Goal: Task Accomplishment & Management: Complete application form

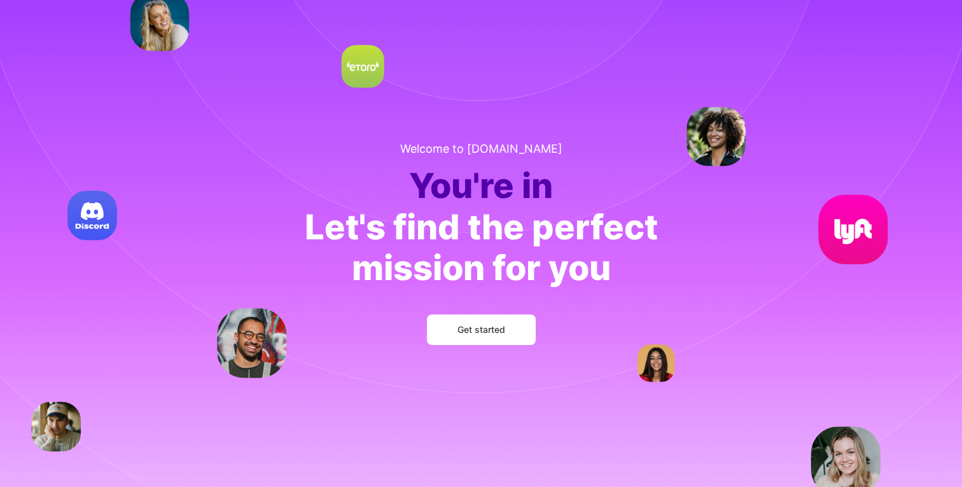
click at [494, 336] on button "Get started" at bounding box center [481, 329] width 109 height 31
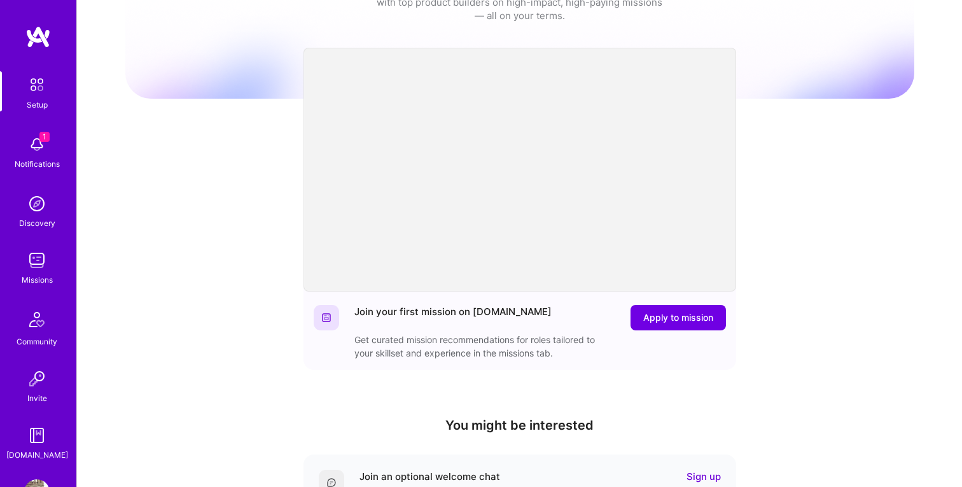
scroll to position [57, 0]
click at [664, 317] on span "Apply to mission" at bounding box center [678, 318] width 70 height 13
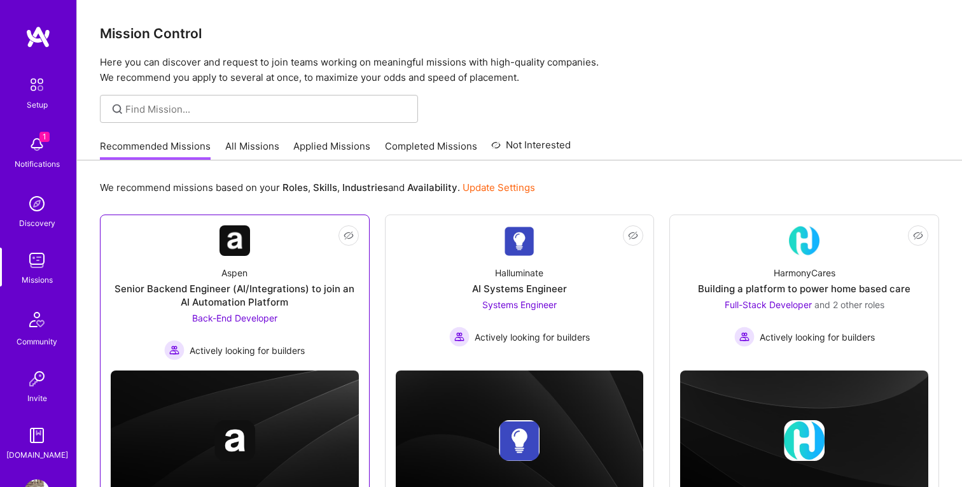
scroll to position [64, 0]
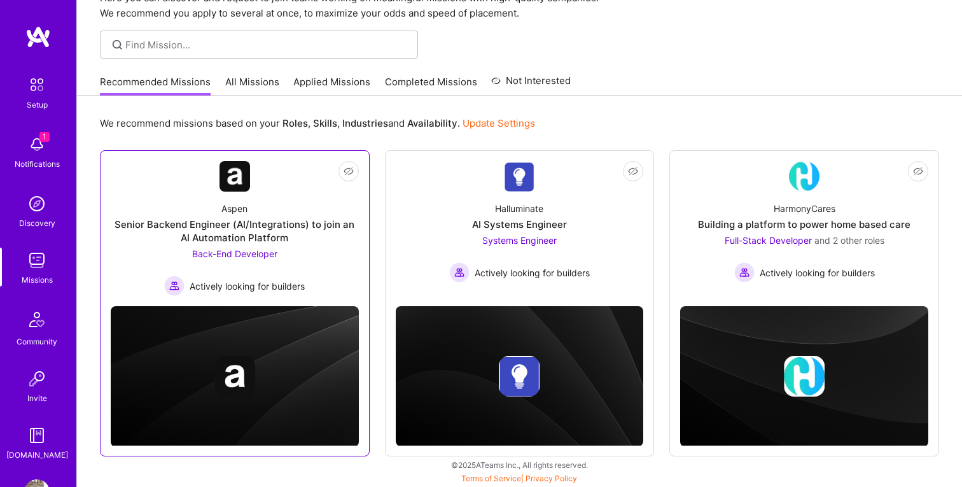
click at [239, 227] on div "Senior Backend Engineer (AI/Integrations) to join an AI Automation Platform" at bounding box center [235, 231] width 248 height 27
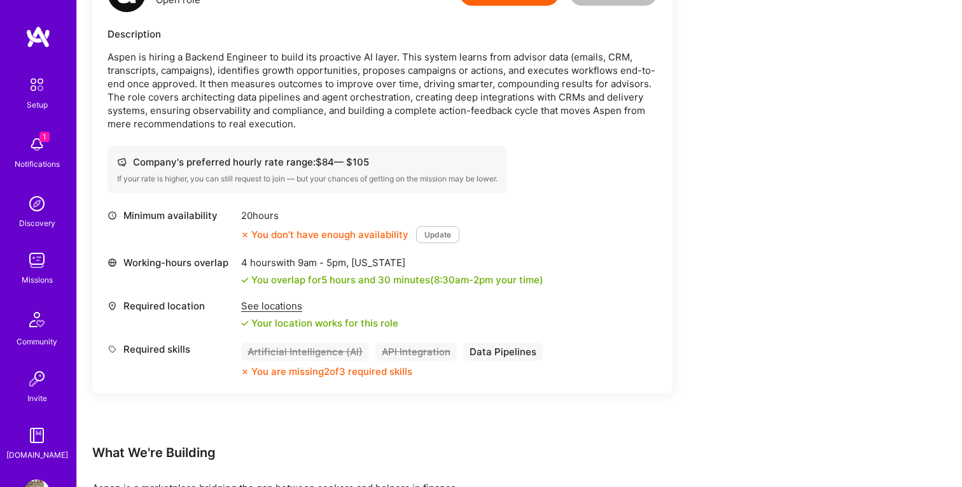
scroll to position [370, 0]
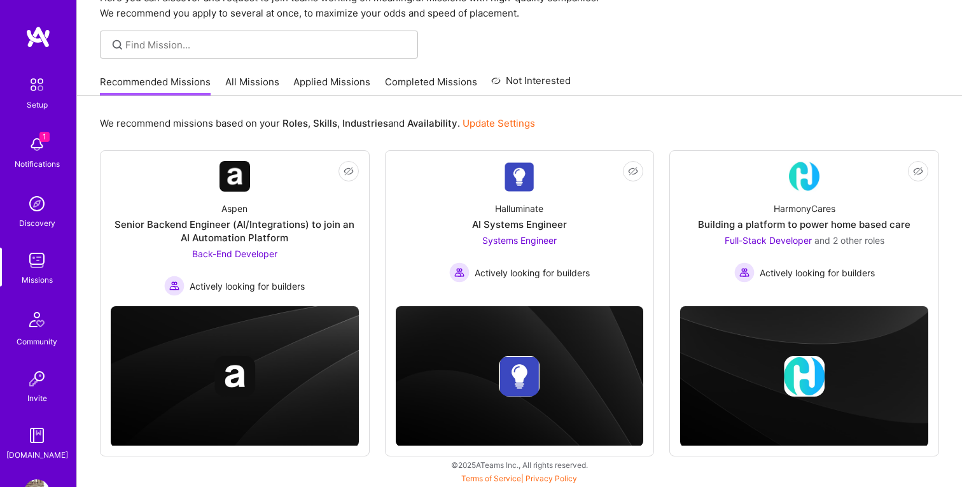
scroll to position [64, 0]
click at [519, 208] on div "Halluminate" at bounding box center [519, 208] width 48 height 13
click at [823, 188] on link "Not Interested HarmonyCares Building a platform to power home based care Full-S…" at bounding box center [804, 228] width 248 height 135
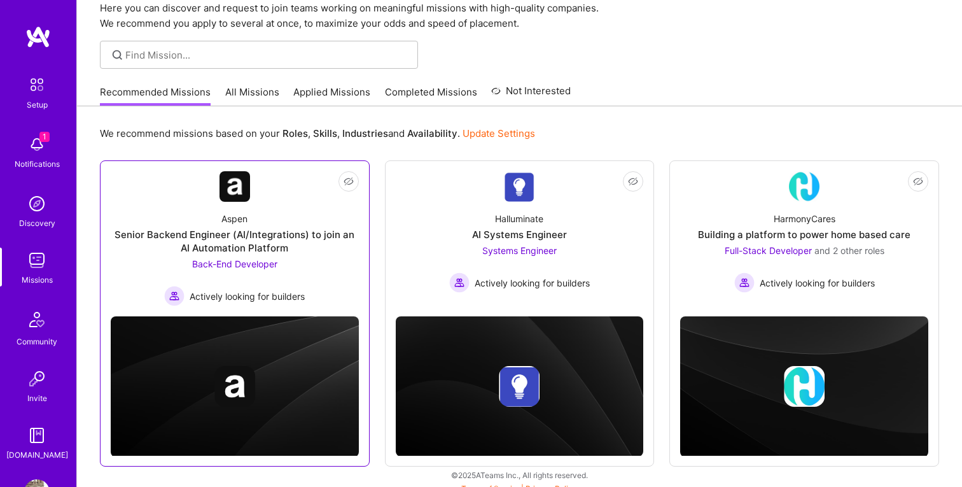
click at [293, 232] on div "Senior Backend Engineer (AI/Integrations) to join an AI Automation Platform" at bounding box center [235, 241] width 248 height 27
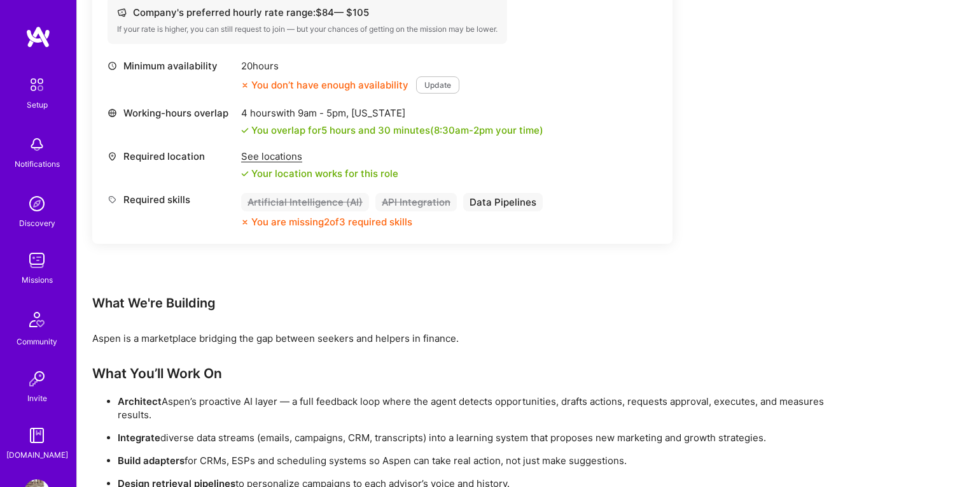
scroll to position [502, 0]
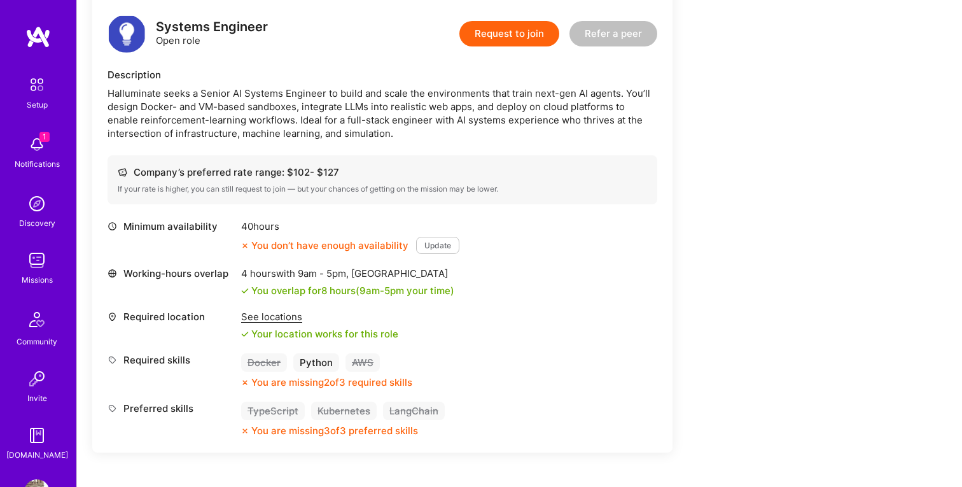
scroll to position [335, 0]
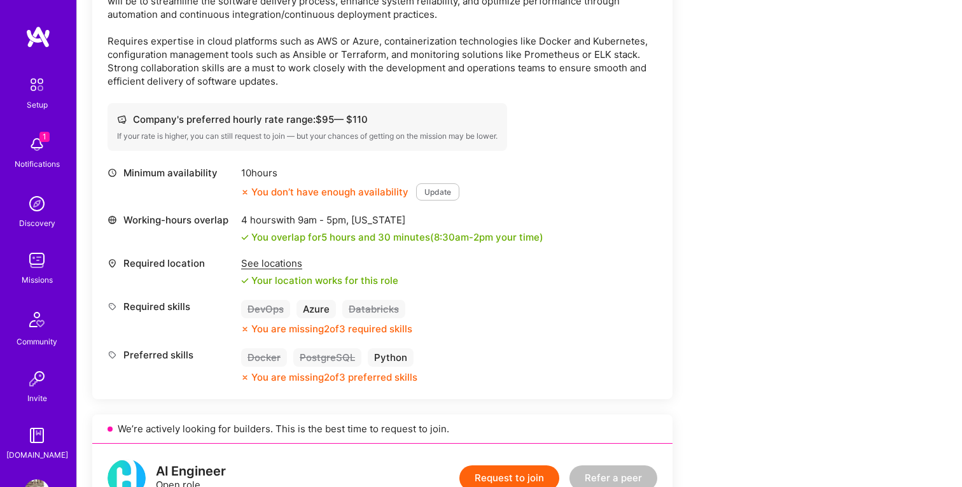
scroll to position [975, 0]
click at [433, 190] on button "Update" at bounding box center [437, 191] width 43 height 17
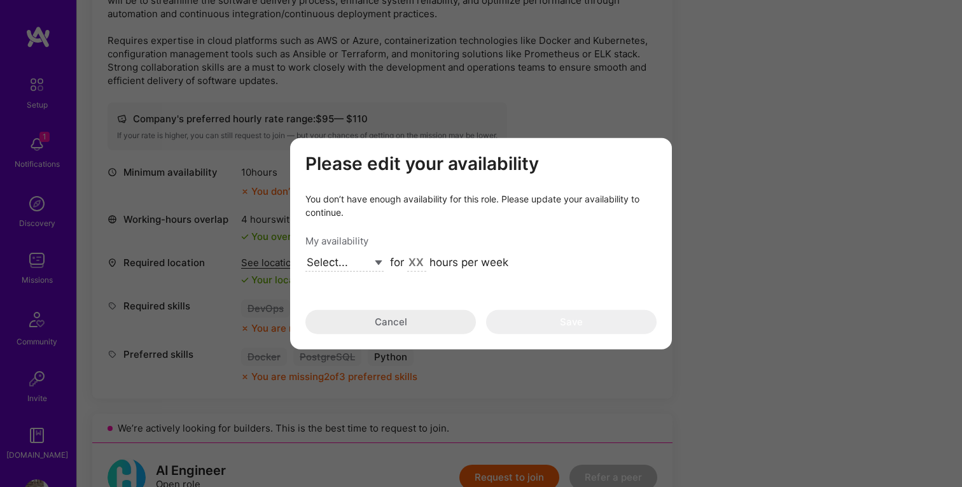
click at [352, 261] on select "Select... Right Now Future Date Not Available" at bounding box center [344, 263] width 78 height 17
select select "Right Now"
click at [305, 255] on select "Select... Right Now Future Date Not Available" at bounding box center [344, 263] width 78 height 17
drag, startPoint x: 423, startPoint y: 263, endPoint x: 391, endPoint y: 262, distance: 31.9
click at [391, 262] on div "for hours per week" at bounding box center [449, 263] width 118 height 17
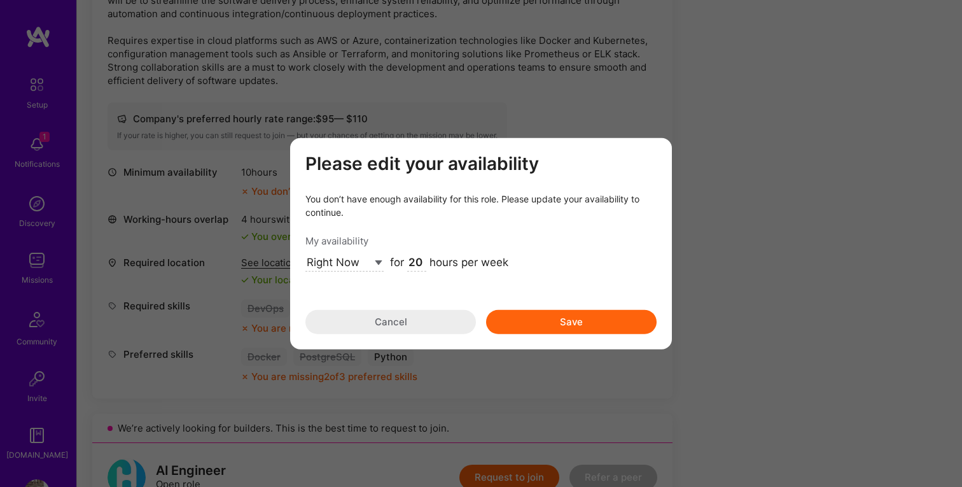
type input "20"
click at [583, 323] on button "Save" at bounding box center [571, 322] width 171 height 24
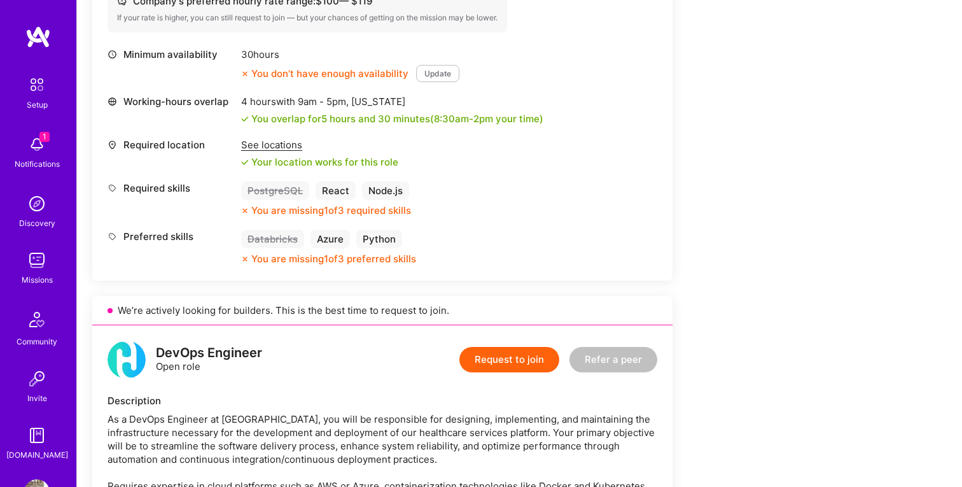
scroll to position [106, 0]
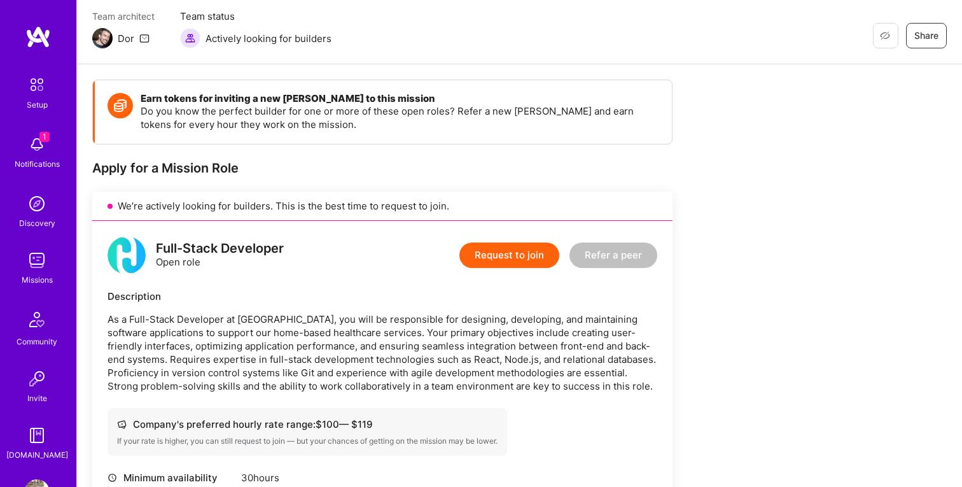
click at [46, 151] on img at bounding box center [36, 144] width 25 height 25
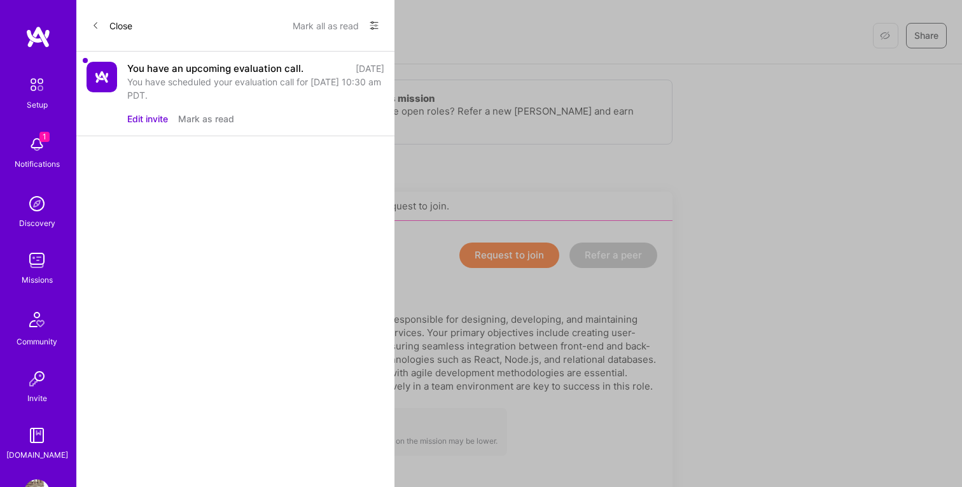
click at [200, 121] on button "Mark as read" at bounding box center [206, 118] width 56 height 13
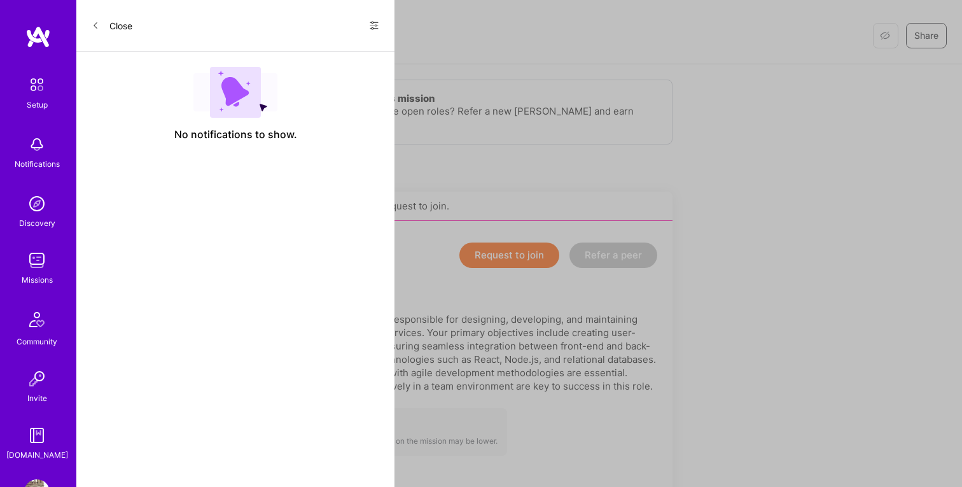
scroll to position [43, 0]
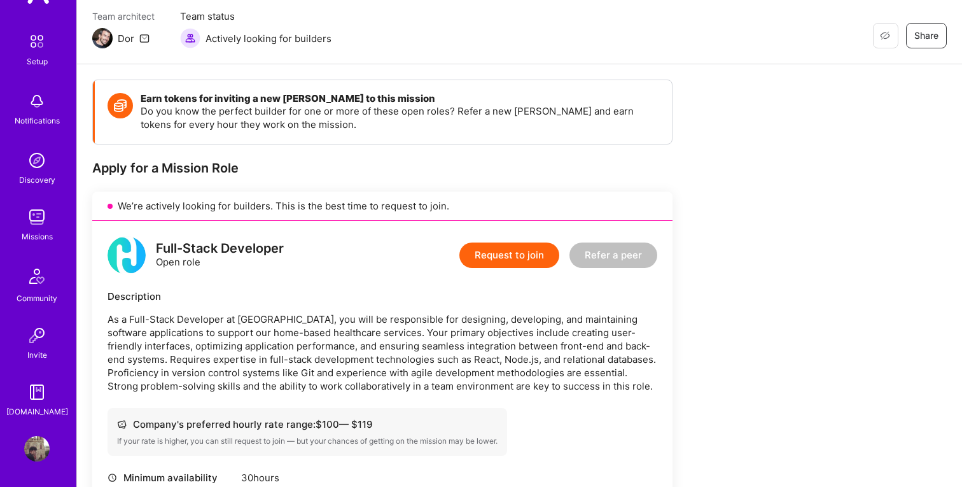
click at [24, 450] on img at bounding box center [36, 448] width 25 height 25
click at [36, 449] on img at bounding box center [36, 448] width 25 height 25
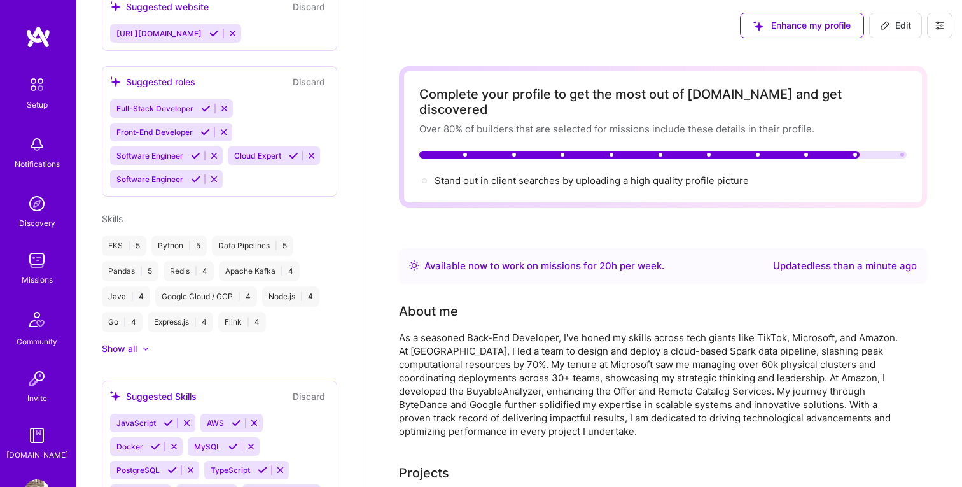
scroll to position [528, 0]
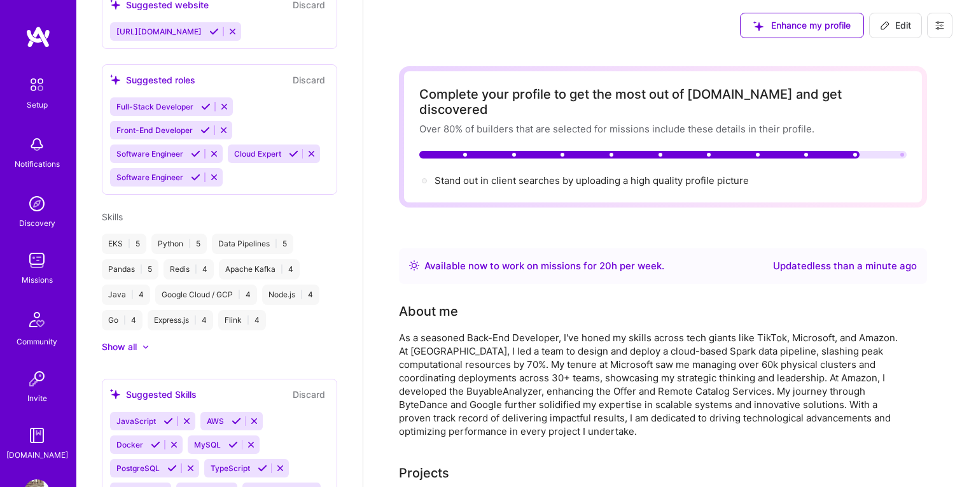
click at [181, 310] on div "Express.js | 4" at bounding box center [181, 320] width 66 height 20
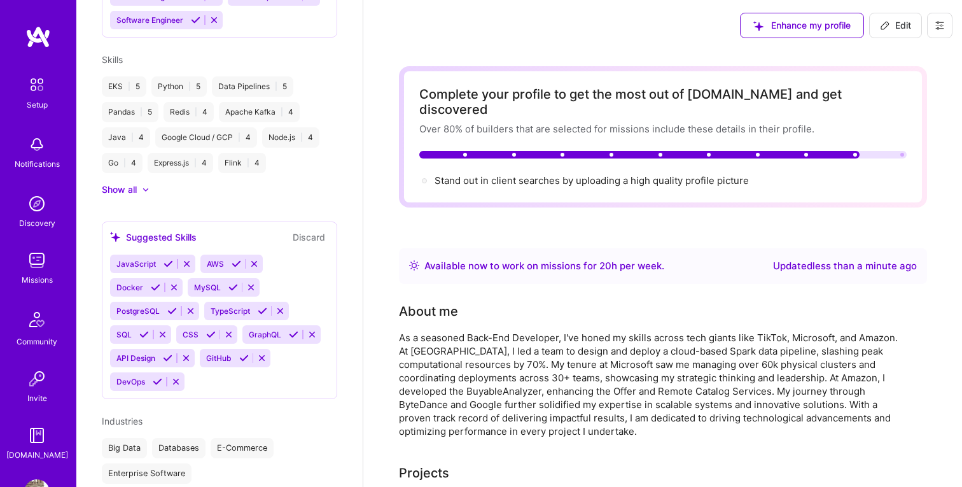
scroll to position [690, 0]
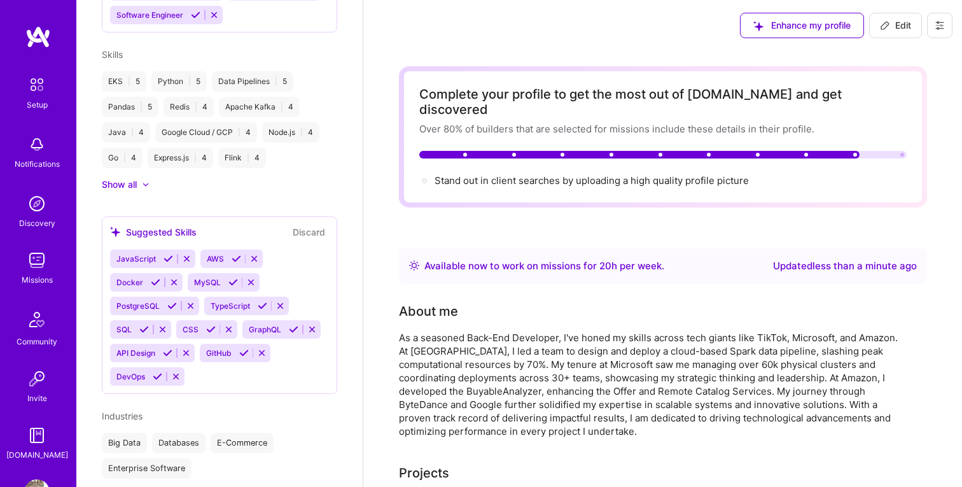
click at [169, 254] on icon at bounding box center [169, 259] width 10 height 10
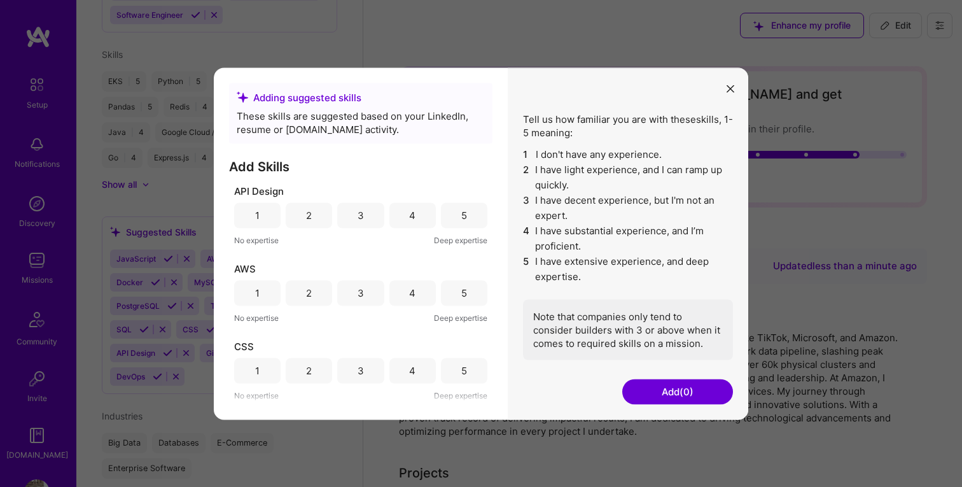
click at [412, 218] on div "4" at bounding box center [412, 215] width 6 height 13
click at [408, 307] on div "AWS 1 2 3 4 5 No expertise Deep expertise" at bounding box center [360, 293] width 253 height 62
click at [410, 299] on div "4" at bounding box center [412, 292] width 46 height 25
click at [359, 369] on div "3" at bounding box center [361, 370] width 6 height 13
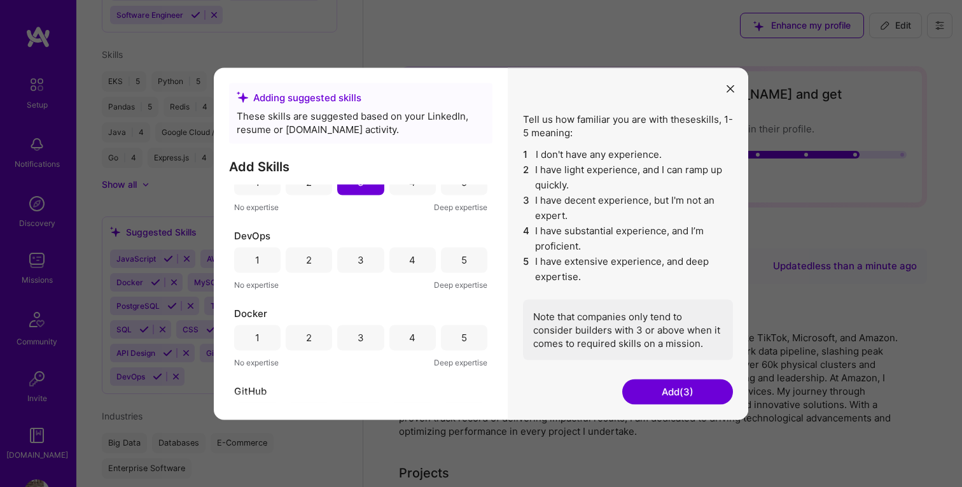
scroll to position [197, 0]
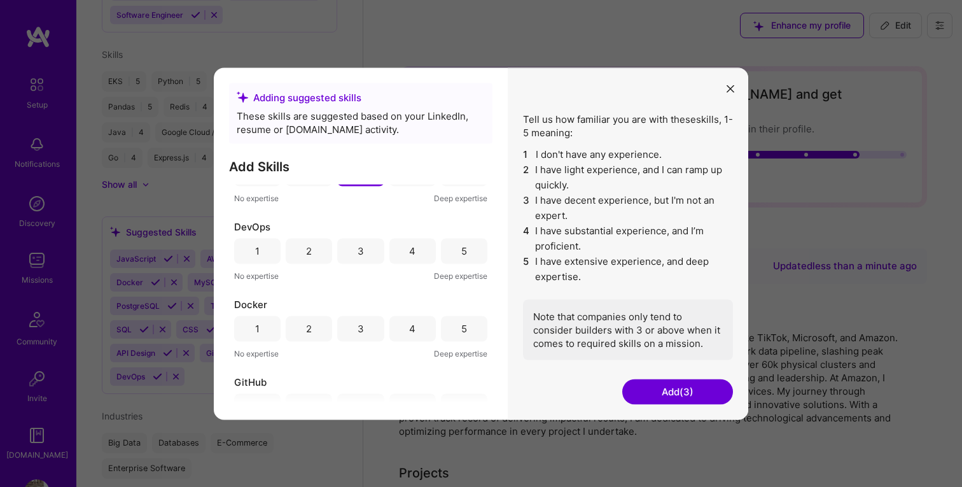
click at [400, 251] on div "4" at bounding box center [412, 250] width 46 height 25
click at [411, 331] on div "4" at bounding box center [412, 328] width 6 height 13
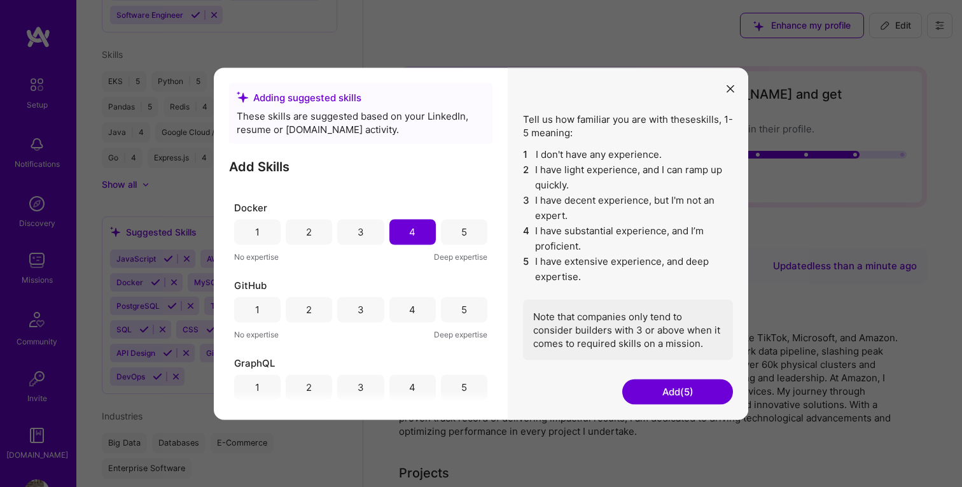
scroll to position [303, 0]
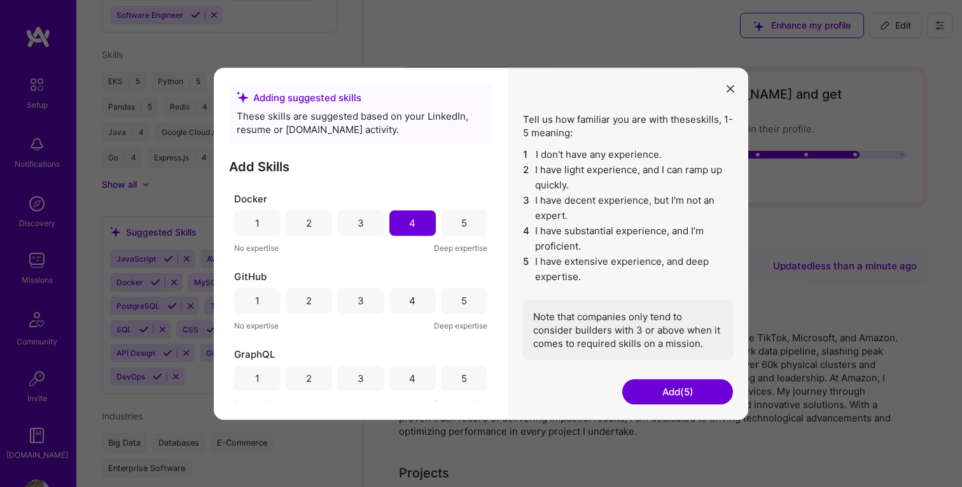
click at [449, 305] on div "5" at bounding box center [464, 300] width 46 height 25
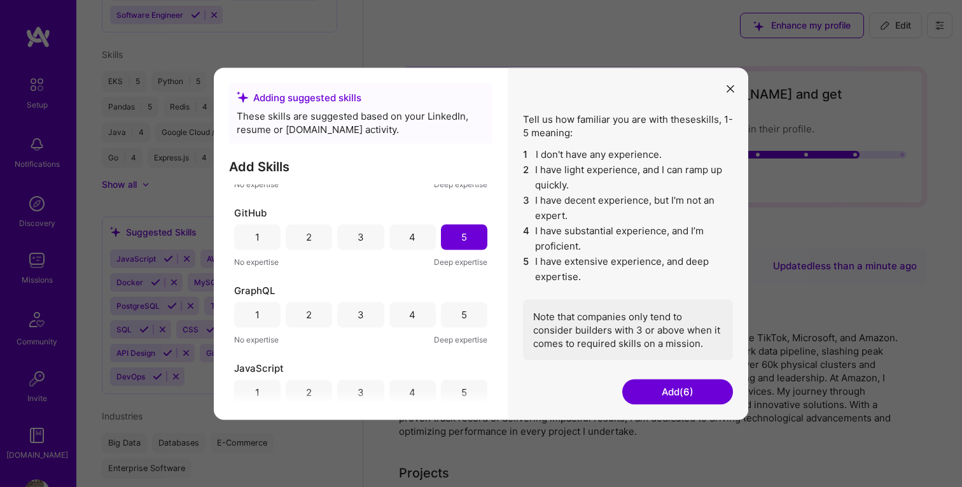
scroll to position [368, 0]
click at [320, 311] on div "2" at bounding box center [309, 312] width 46 height 25
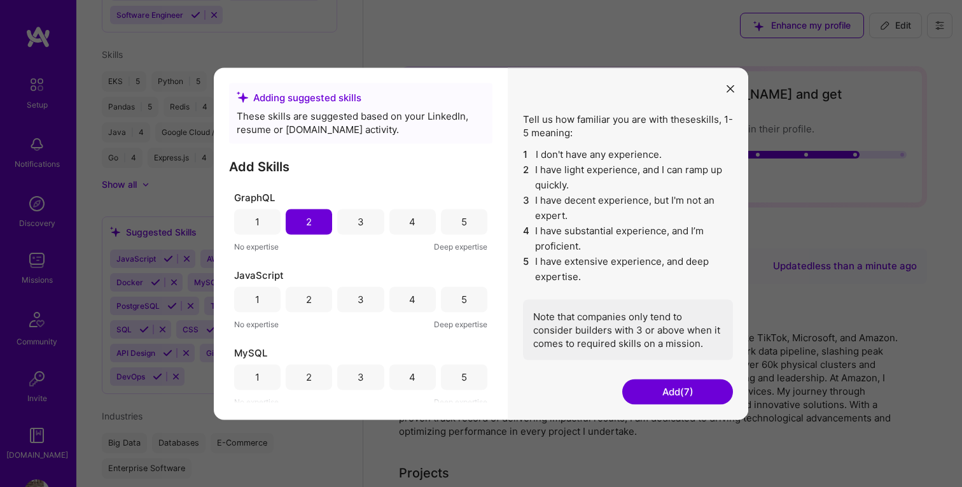
scroll to position [459, 0]
click at [398, 300] on div "4" at bounding box center [412, 298] width 46 height 25
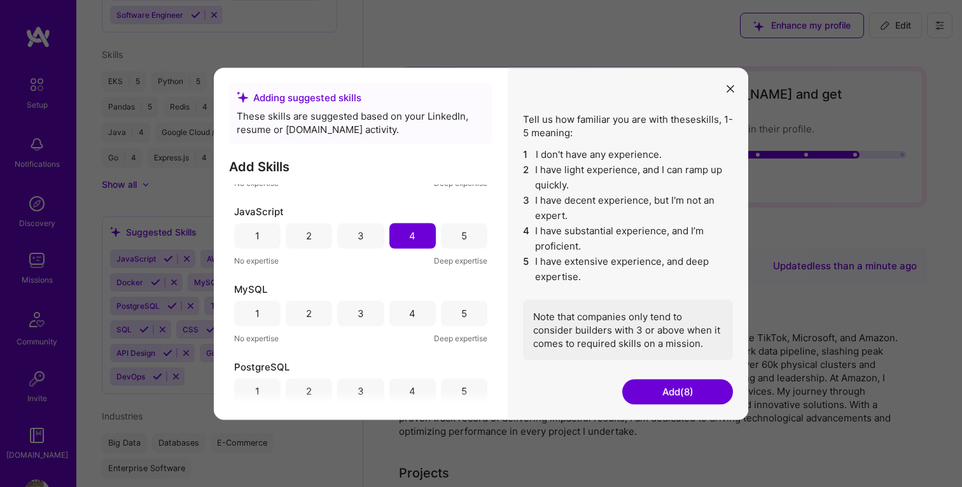
click at [461, 316] on div "5" at bounding box center [464, 313] width 6 height 13
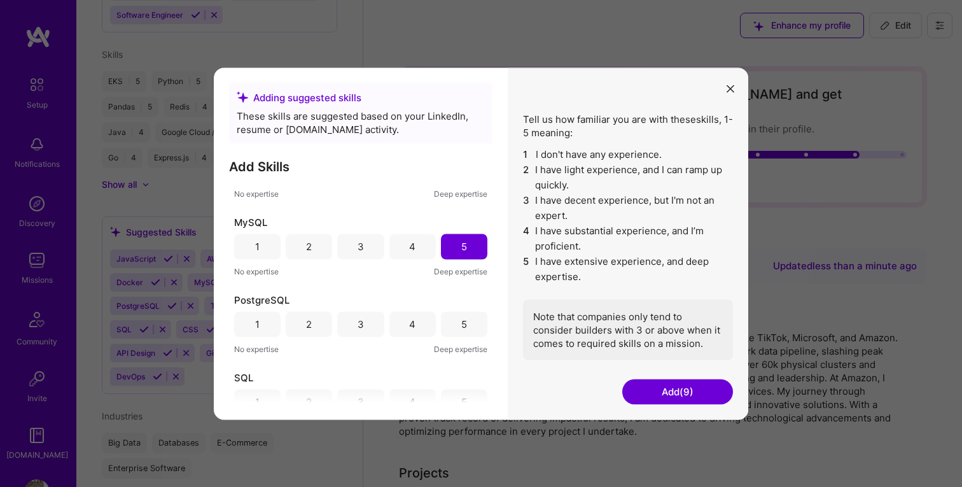
click at [410, 318] on div "4" at bounding box center [412, 324] width 6 height 13
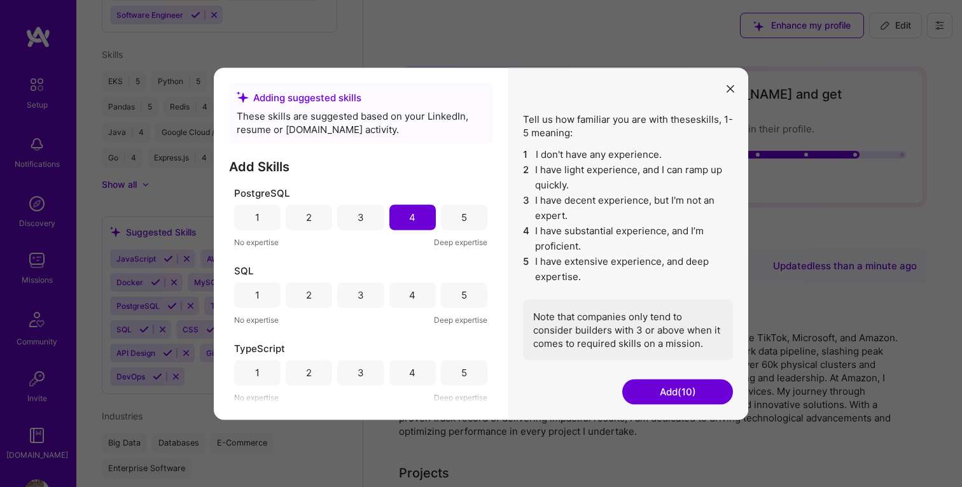
click at [409, 299] on div "4" at bounding box center [412, 294] width 6 height 13
click at [411, 377] on div "4" at bounding box center [412, 372] width 6 height 13
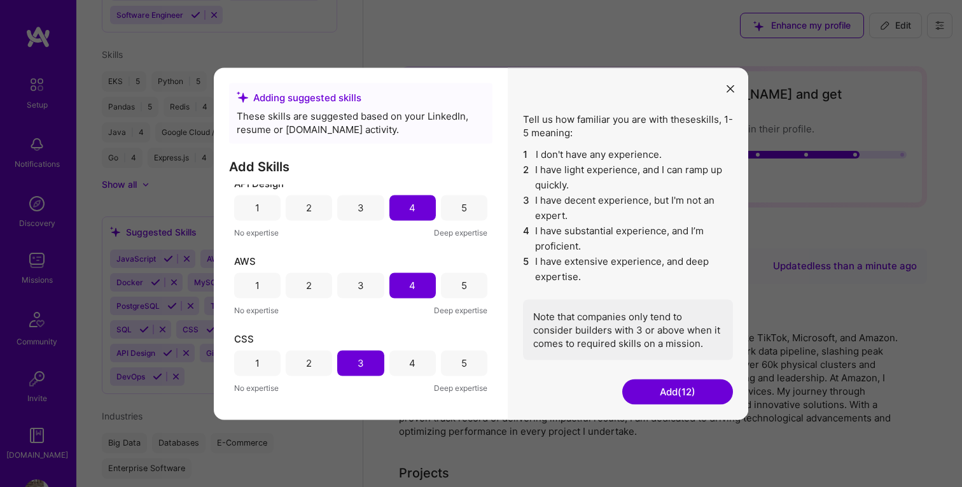
scroll to position [0, 0]
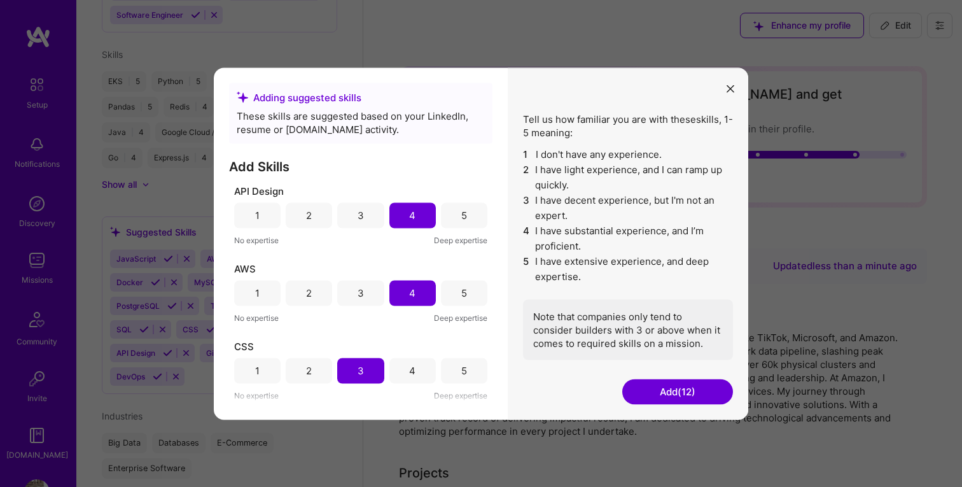
click at [465, 206] on div "5" at bounding box center [464, 214] width 46 height 25
click at [659, 396] on button "Add (12)" at bounding box center [677, 391] width 111 height 25
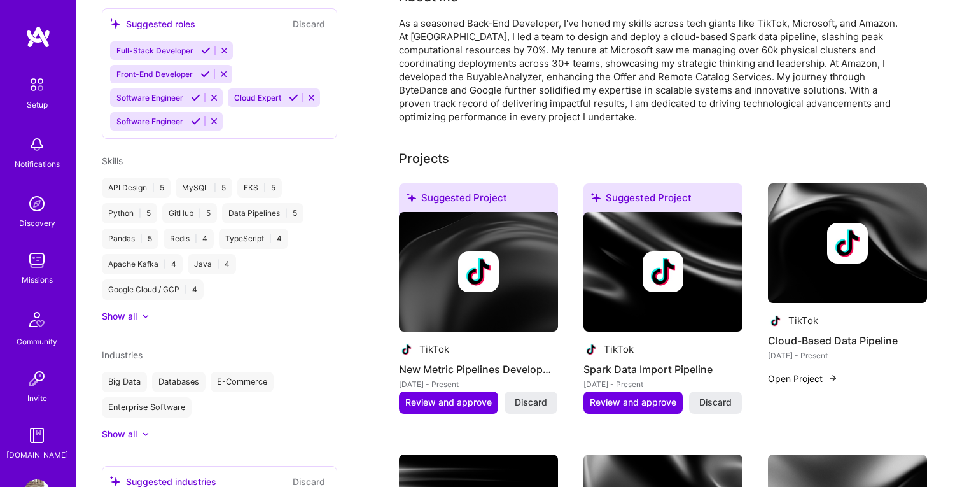
scroll to position [559, 0]
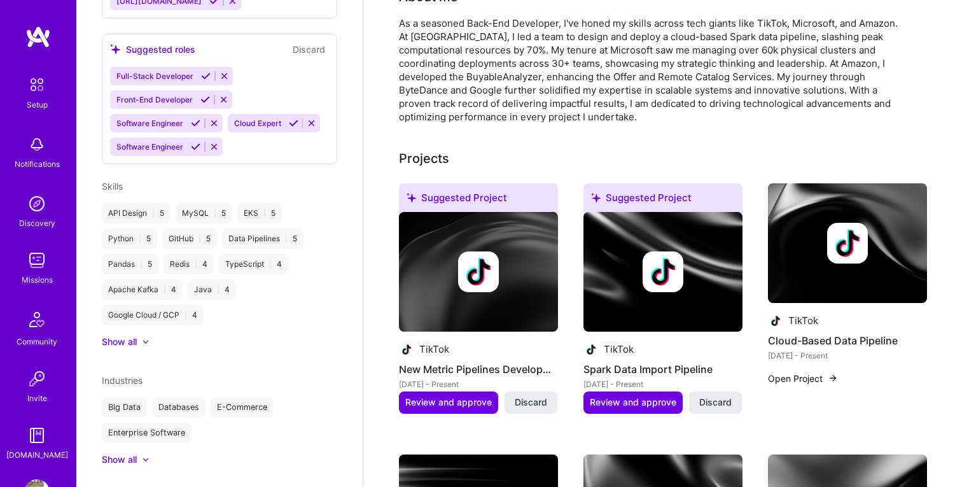
click at [136, 335] on div "Show all" at bounding box center [119, 341] width 35 height 13
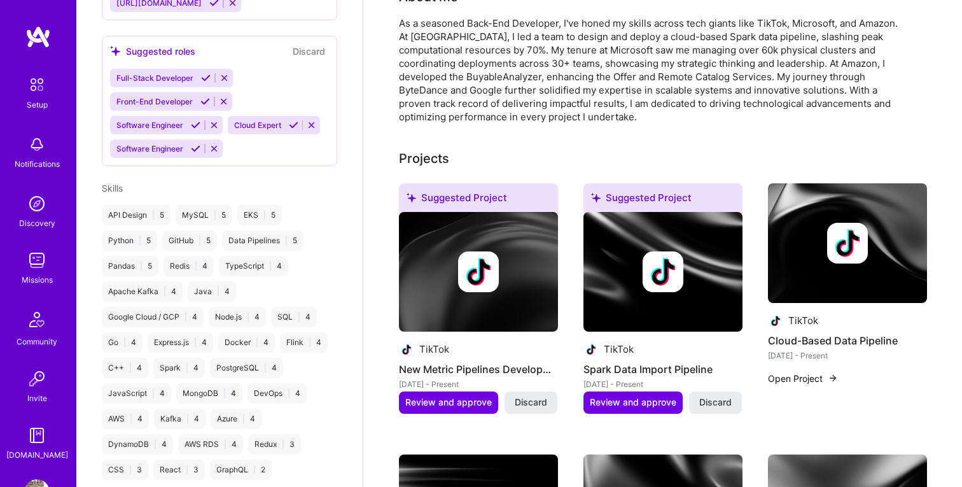
scroll to position [546, 0]
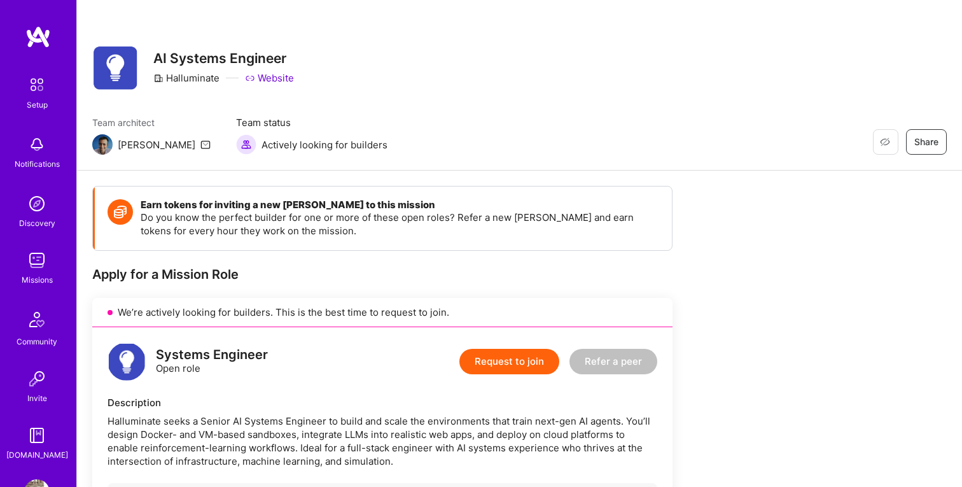
scroll to position [335, 0]
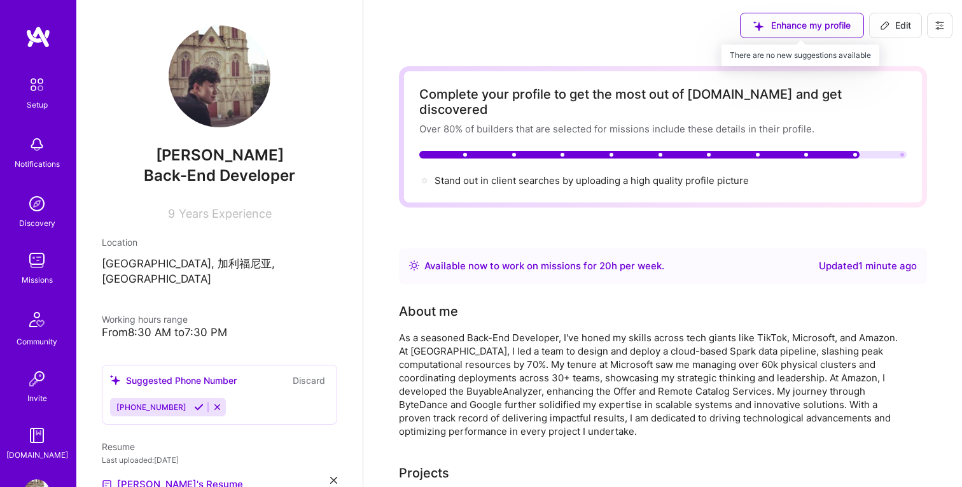
click at [820, 30] on div "Enhance my profile" at bounding box center [802, 25] width 124 height 25
click at [820, 19] on div "Enhance my profile" at bounding box center [802, 25] width 124 height 25
click at [896, 29] on span "Edit" at bounding box center [895, 25] width 31 height 13
select select "US"
select select "Right Now"
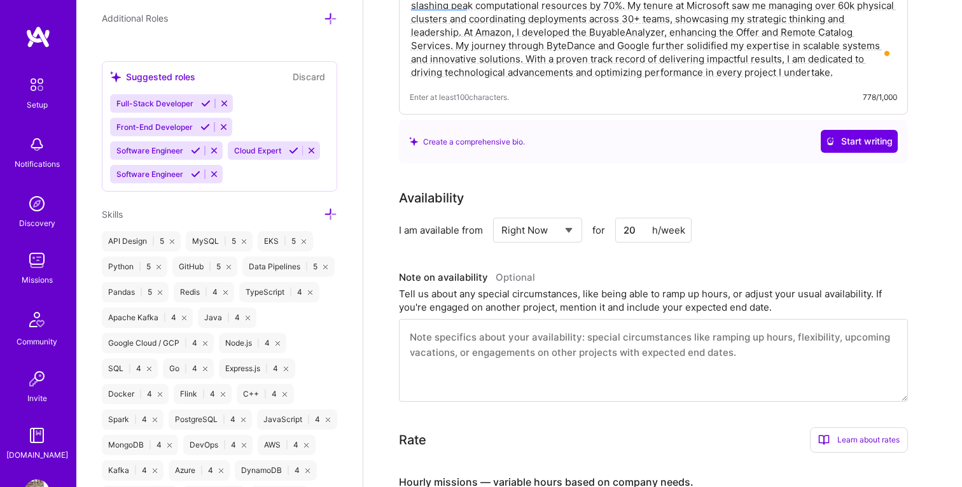
scroll to position [1000, 0]
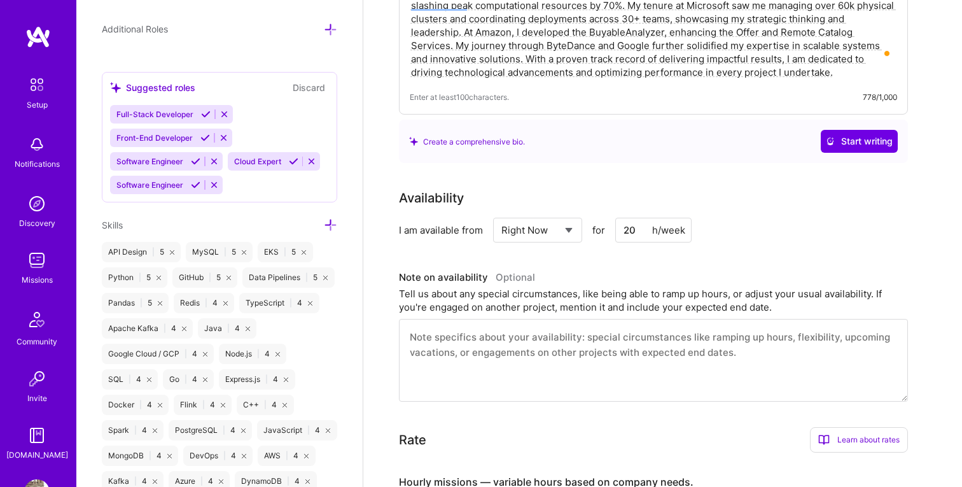
click at [332, 220] on icon at bounding box center [330, 224] width 13 height 13
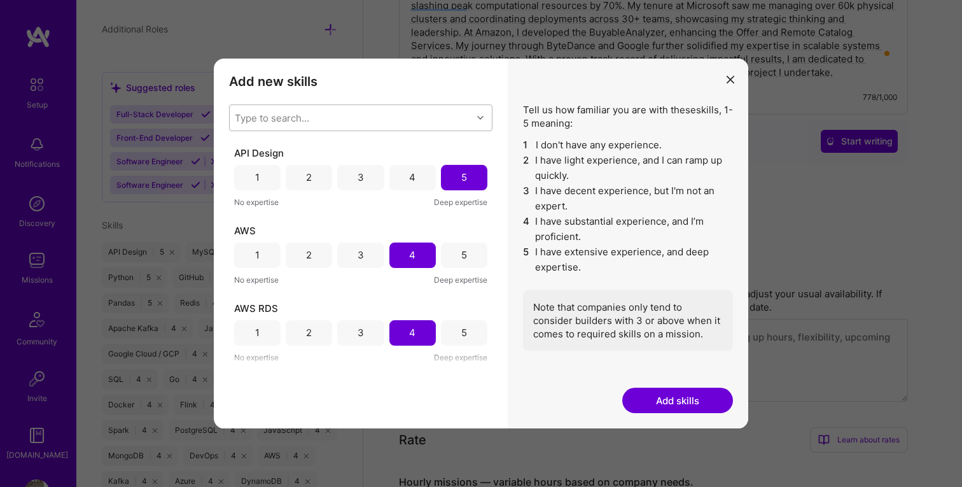
click at [337, 111] on div "Type to search..." at bounding box center [351, 117] width 242 height 25
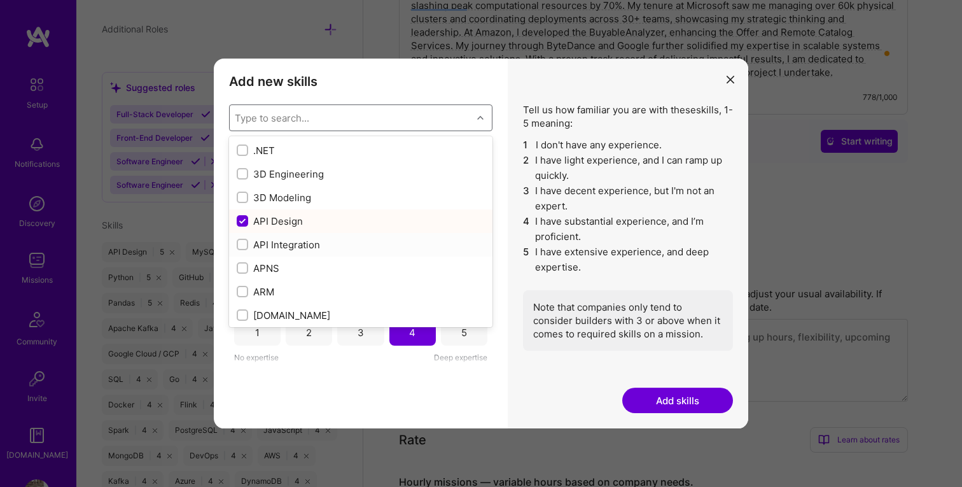
click at [246, 246] on input "modal" at bounding box center [243, 245] width 9 height 9
checkbox input "true"
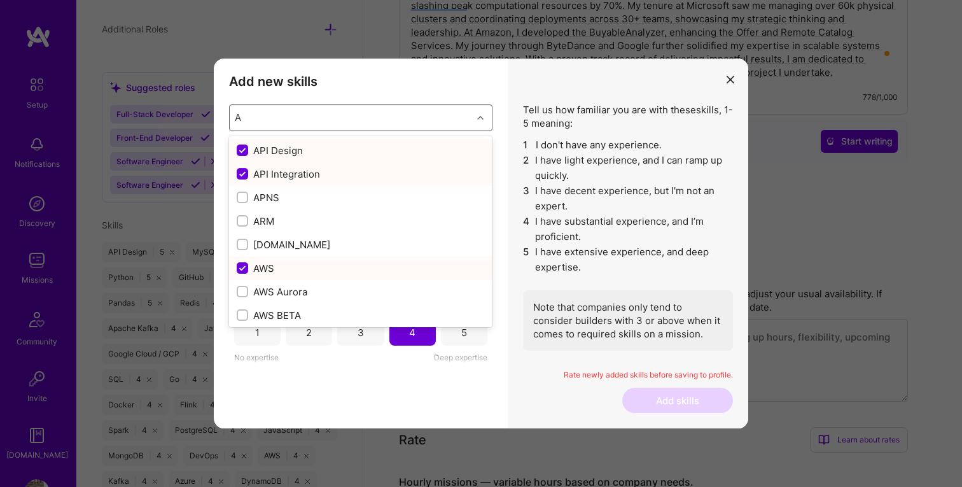
type input "Ai"
checkbox input "false"
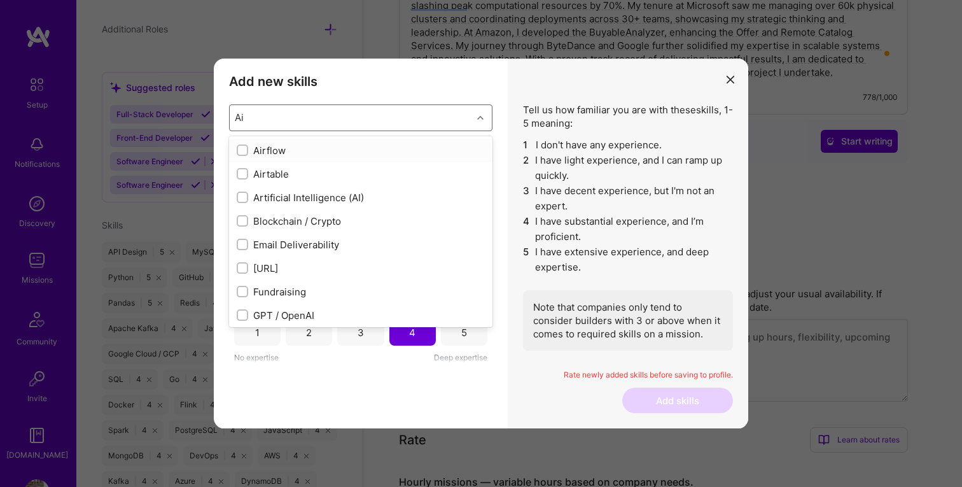
type input "A"
checkbox input "true"
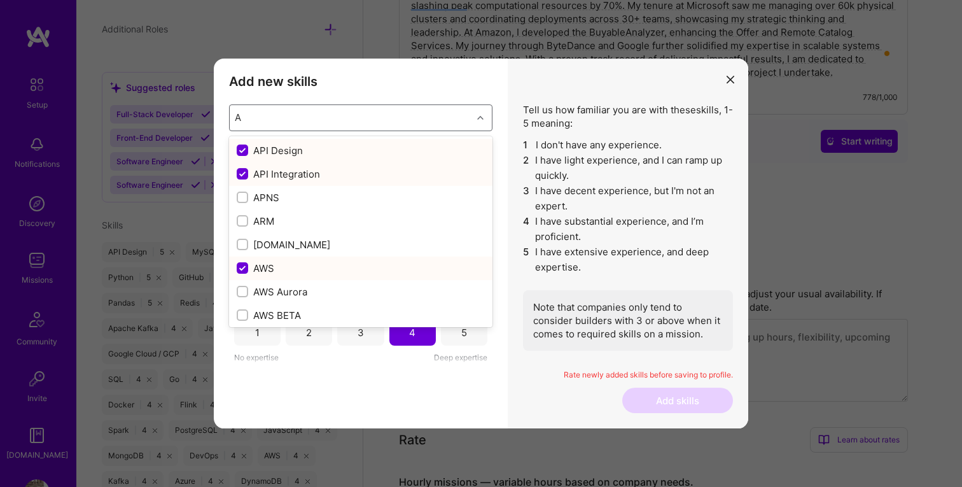
type input "AI"
checkbox input "false"
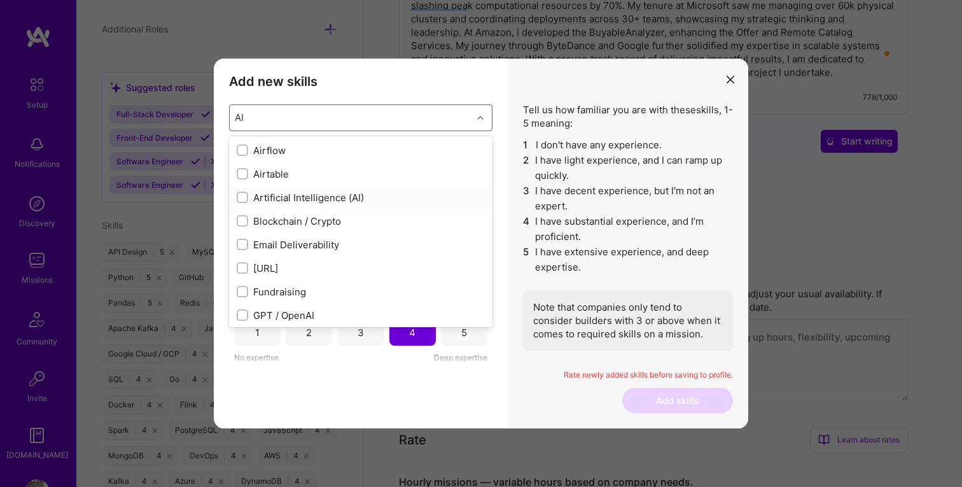
click at [237, 201] on div "modal" at bounding box center [242, 197] width 11 height 11
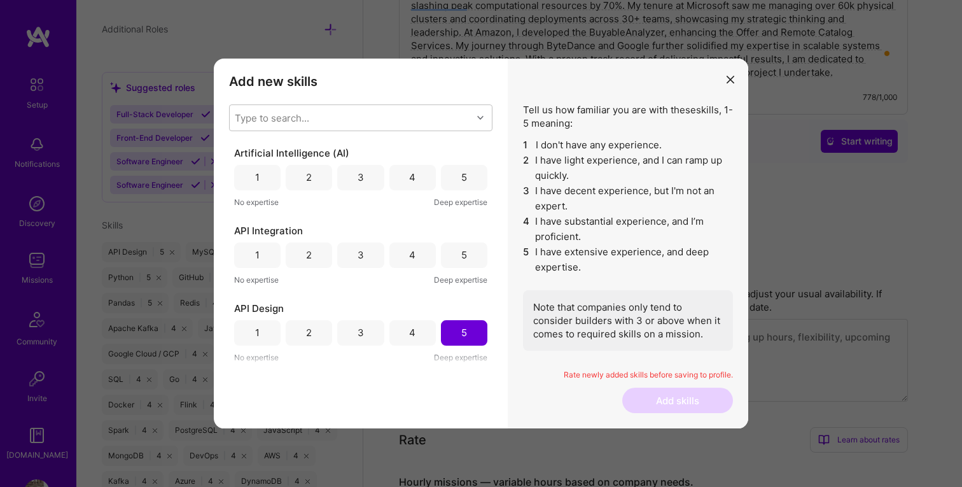
click at [409, 172] on div "4" at bounding box center [412, 177] width 6 height 13
click at [451, 255] on div "5" at bounding box center [464, 254] width 46 height 25
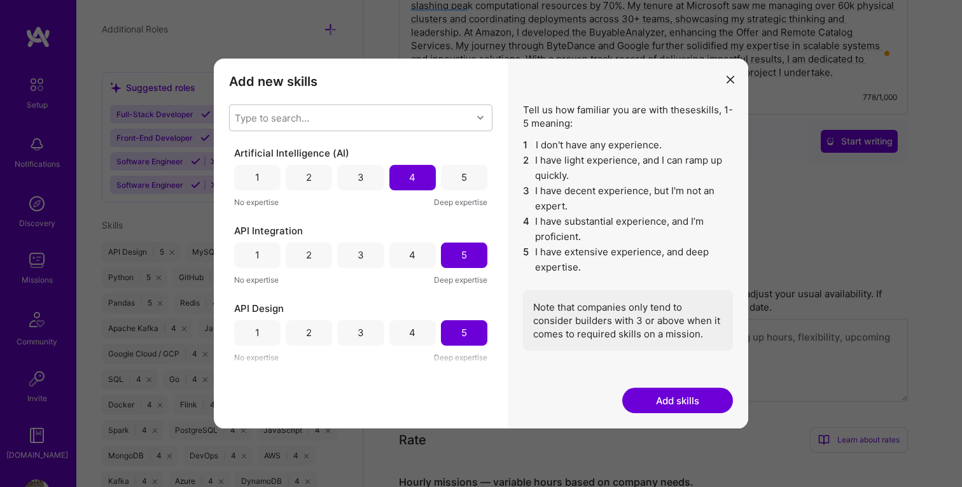
click at [694, 406] on button "Add skills" at bounding box center [677, 399] width 111 height 25
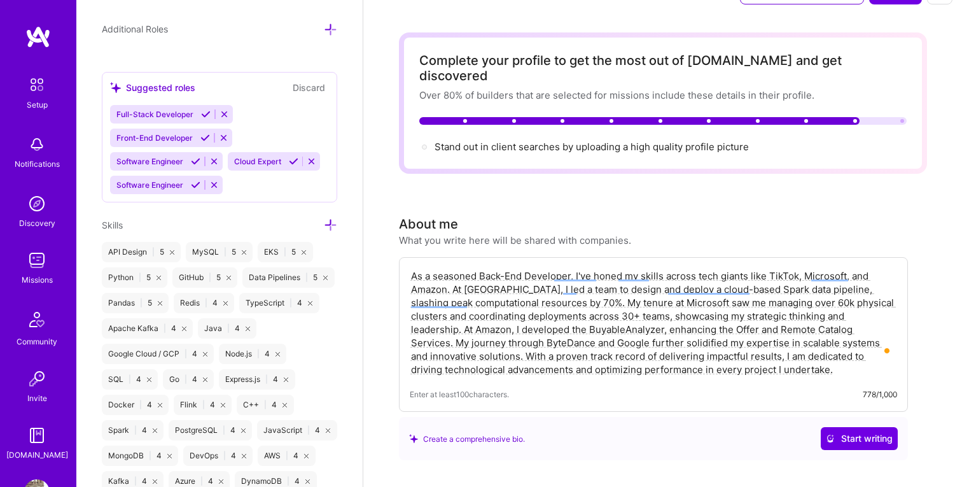
scroll to position [0, 0]
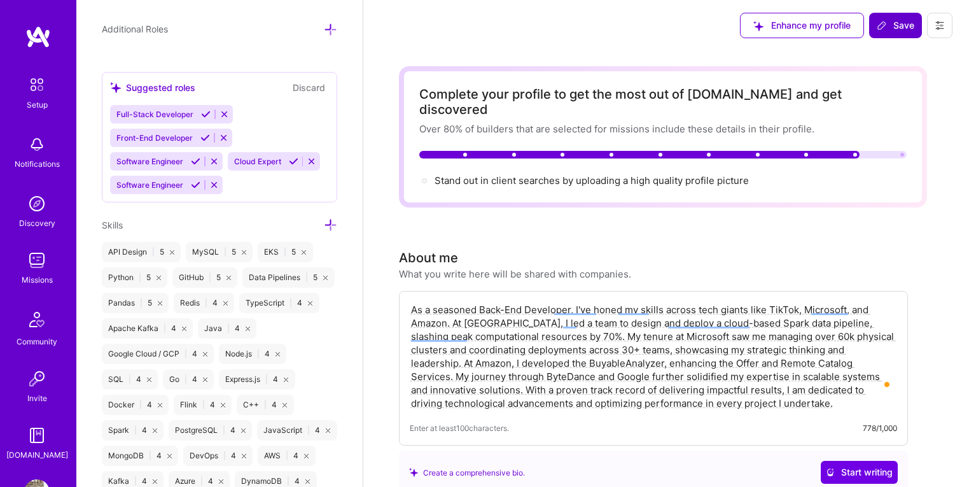
click at [898, 27] on span "Save" at bounding box center [896, 25] width 38 height 13
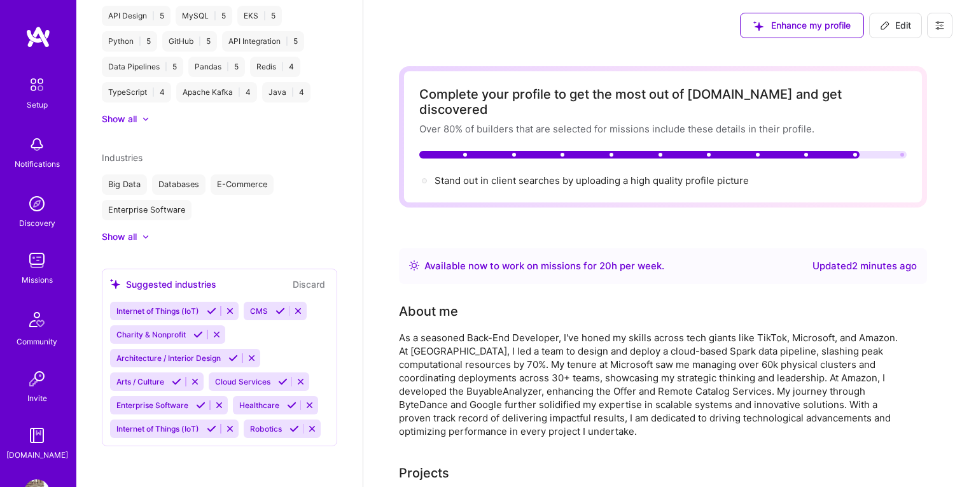
scroll to position [506, 0]
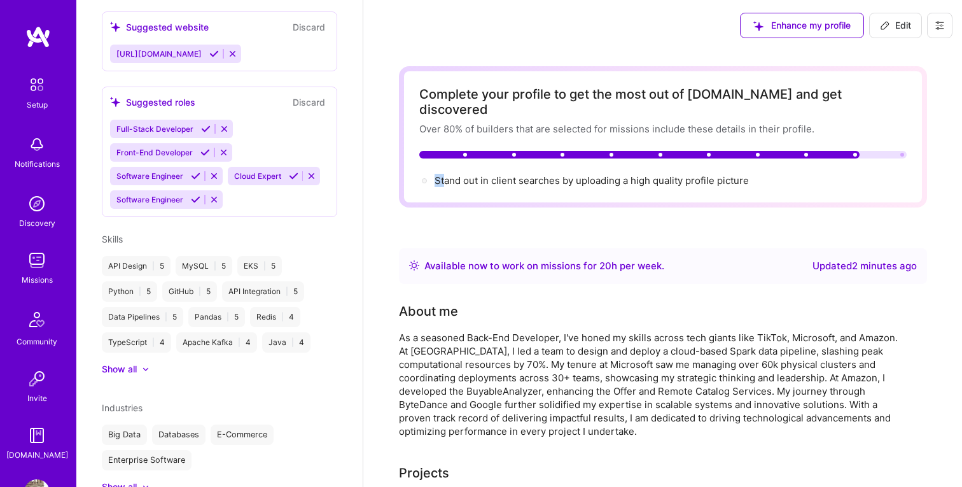
drag, startPoint x: 445, startPoint y: 163, endPoint x: 685, endPoint y: 157, distance: 239.3
click at [685, 157] on div "Complete your profile to get the most out of A.Team and get discovered Over 80%…" at bounding box center [662, 137] width 487 height 101
drag, startPoint x: 743, startPoint y: 167, endPoint x: 595, endPoint y: 165, distance: 147.6
click at [595, 174] on div "Stand out in client searches by uploading a high quality profile picture" at bounding box center [592, 180] width 314 height 13
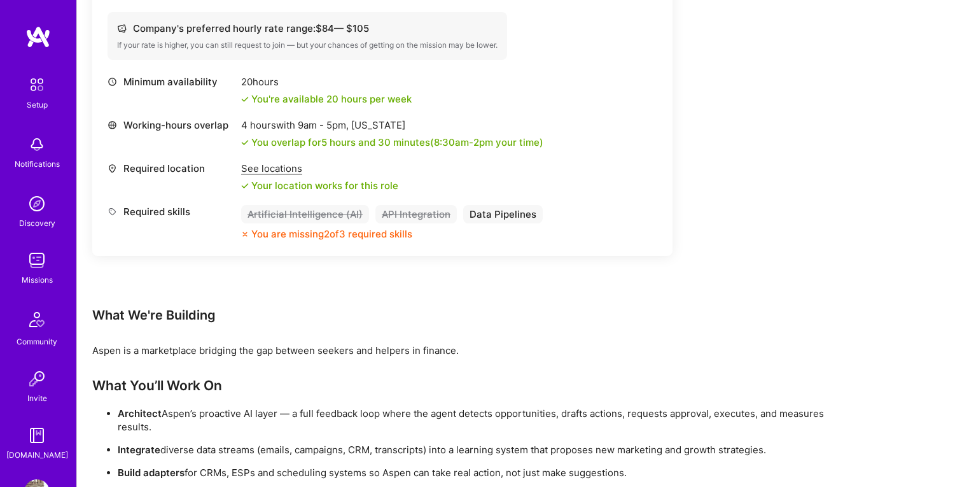
scroll to position [503, 0]
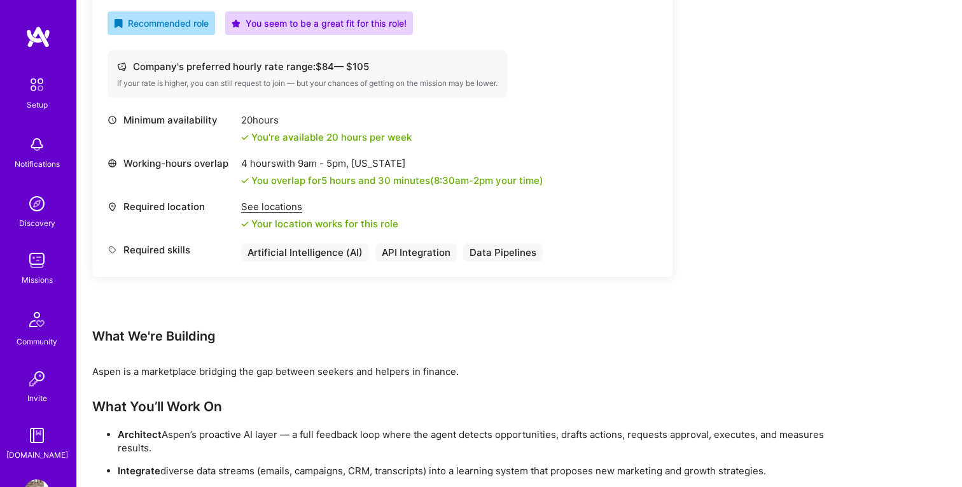
scroll to position [283, 0]
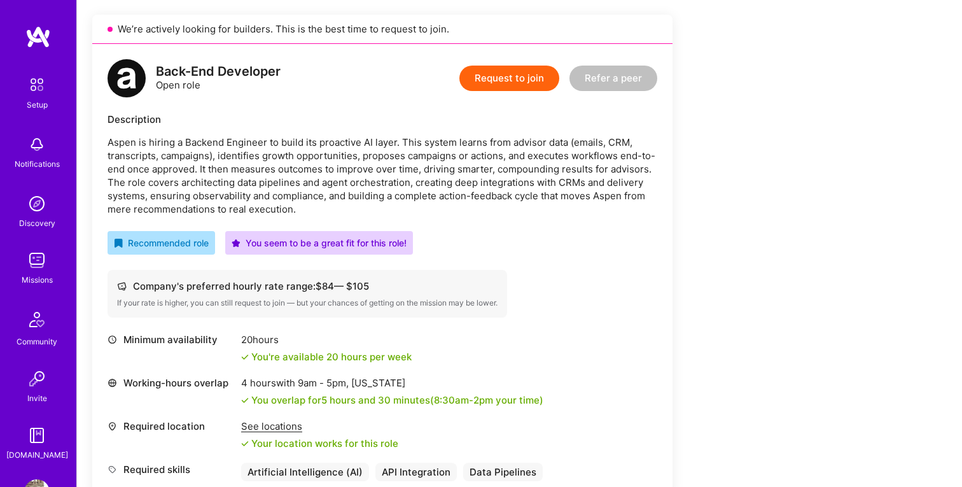
click at [499, 83] on button "Request to join" at bounding box center [509, 78] width 100 height 25
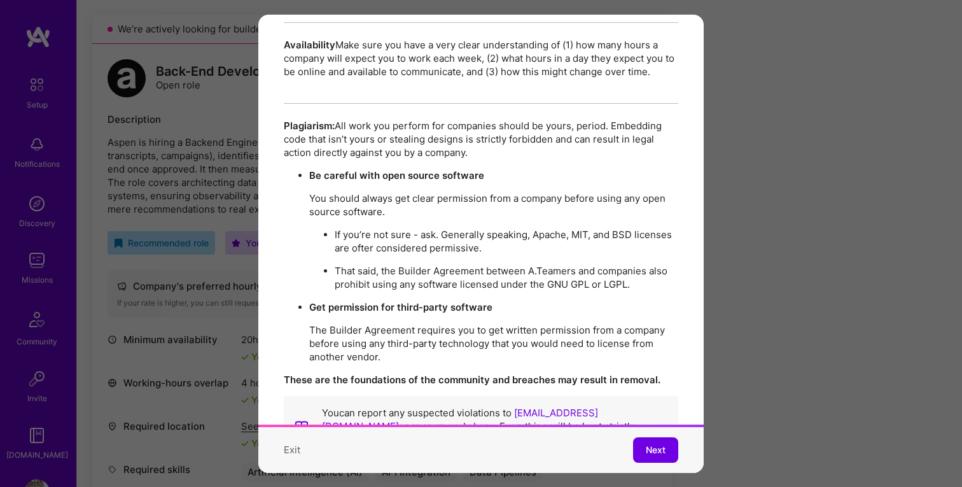
scroll to position [2255, 0]
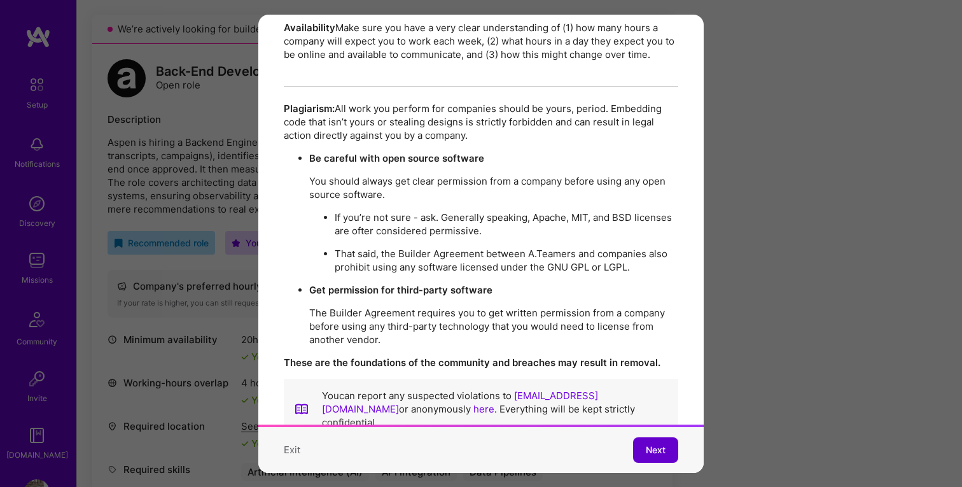
click at [659, 457] on button "Next" at bounding box center [655, 449] width 45 height 25
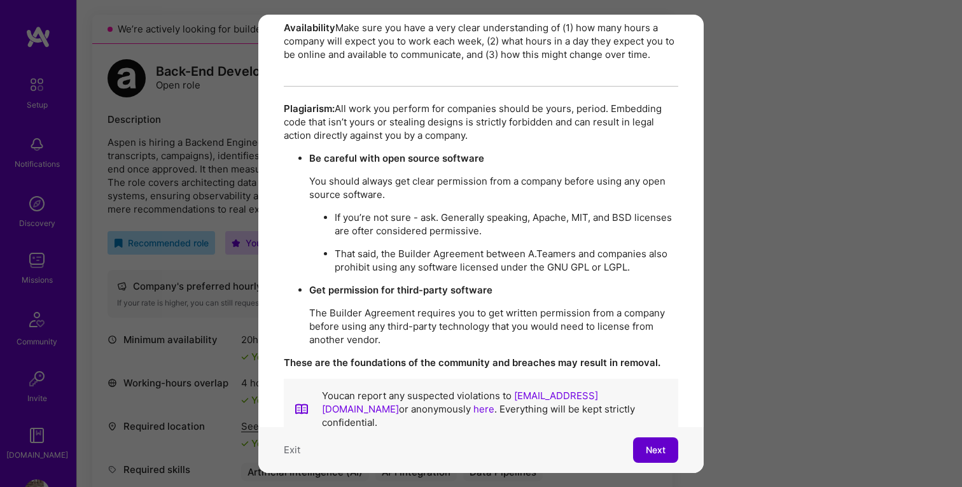
scroll to position [62, 0]
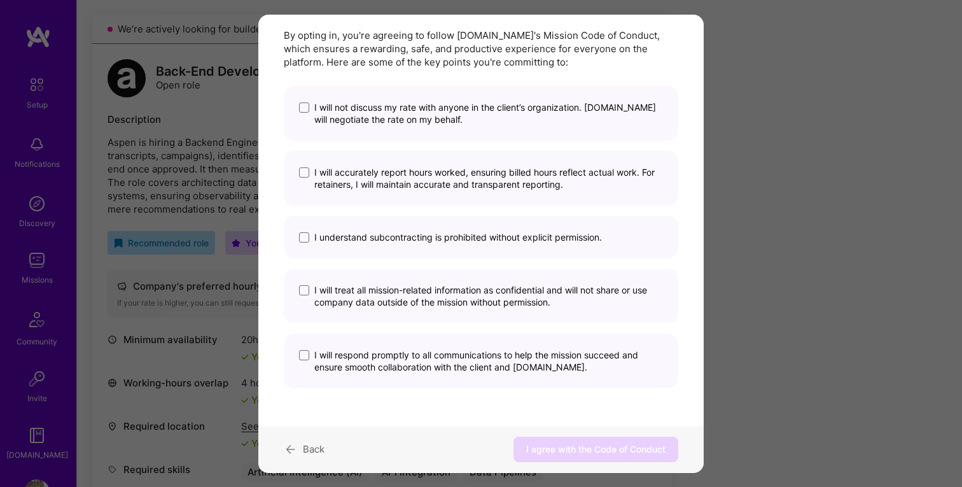
click at [361, 113] on span "I will not discuss my rate with anyone in the client’s organization. A.Team wil…" at bounding box center [488, 113] width 349 height 24
click at [0, 0] on input "I will not discuss my rate with anyone in the client’s organization. A.Team wil…" at bounding box center [0, 0] width 0 height 0
click at [359, 172] on span "I will accurately report hours worked, ensuring billed hours reflect actual wor…" at bounding box center [488, 178] width 349 height 24
click at [0, 0] on input "I will accurately report hours worked, ensuring billed hours reflect actual wor…" at bounding box center [0, 0] width 0 height 0
click at [367, 239] on span "I understand subcontracting is prohibited without explicit permission." at bounding box center [458, 237] width 288 height 12
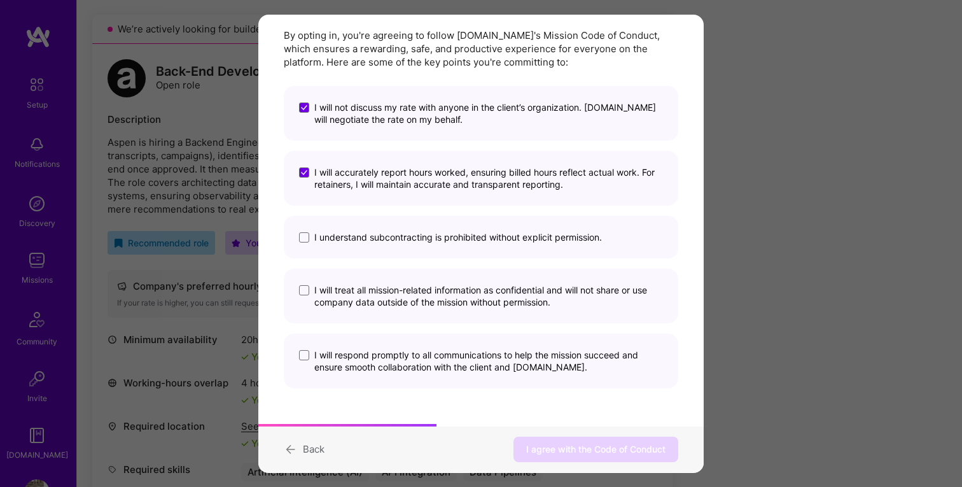
click at [0, 0] on input "I understand subcontracting is prohibited without explicit permission." at bounding box center [0, 0] width 0 height 0
click at [369, 290] on span "I will treat all mission-related information as confidential and will not share…" at bounding box center [488, 296] width 349 height 24
click at [0, 0] on input "I will treat all mission-related information as confidential and will not share…" at bounding box center [0, 0] width 0 height 0
click at [379, 356] on span "I will respond promptly to all communications to help the mission succeed and e…" at bounding box center [488, 361] width 349 height 24
click at [0, 0] on input "I will respond promptly to all communications to help the mission succeed and e…" at bounding box center [0, 0] width 0 height 0
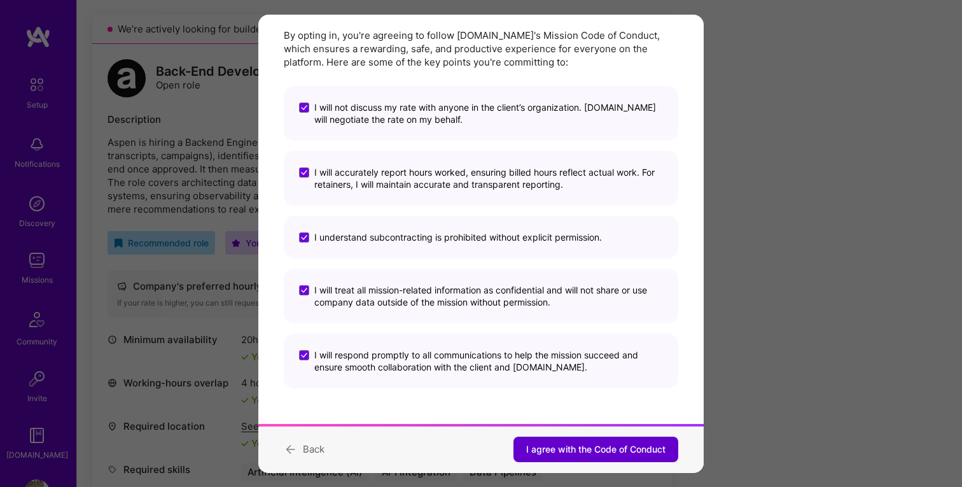
click at [559, 448] on span "I agree with the Code of Conduct" at bounding box center [595, 449] width 139 height 13
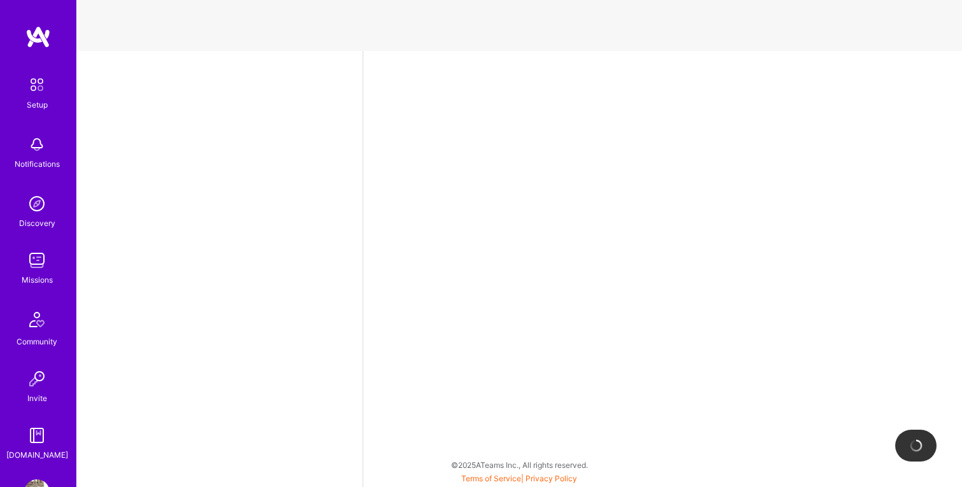
select select "US"
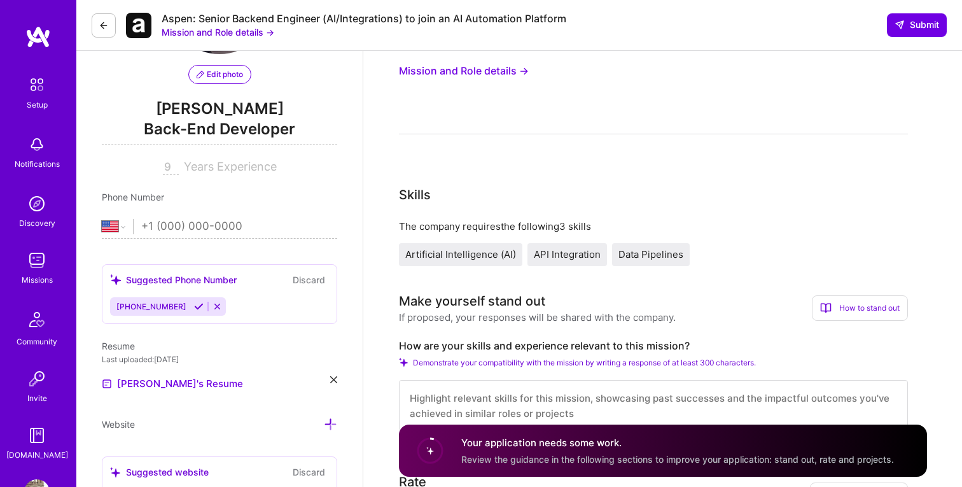
scroll to position [142, 0]
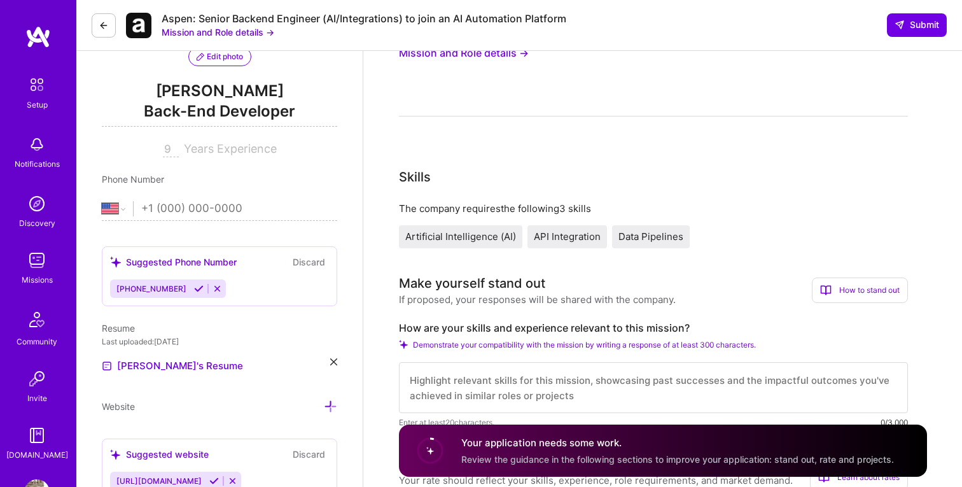
click at [501, 461] on span "Review the guidance in the following sections to improve your application: stan…" at bounding box center [677, 458] width 433 height 11
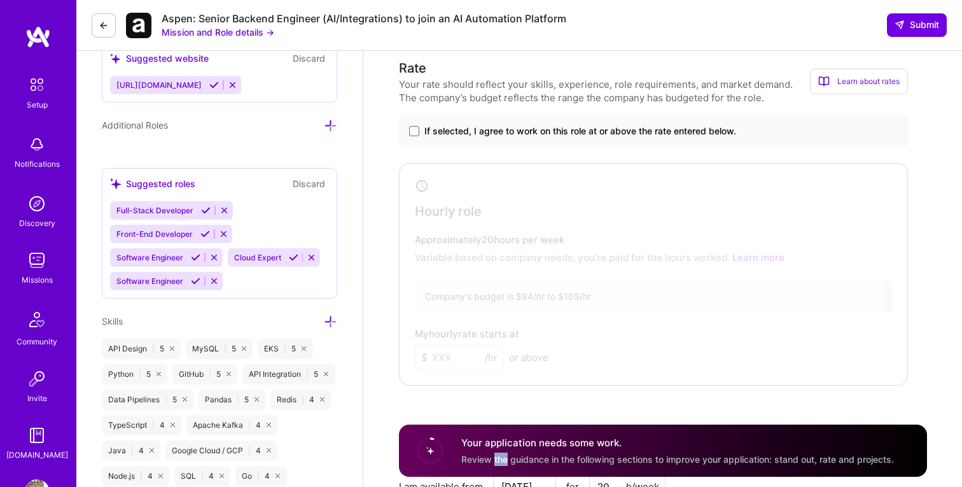
scroll to position [536, 0]
click at [554, 122] on div "If selected, I agree to work on this role at or above the rate entered below." at bounding box center [653, 132] width 509 height 33
click at [546, 132] on span "If selected, I agree to work on this role at or above the rate entered below." at bounding box center [580, 132] width 312 height 13
click at [0, 0] on input "If selected, I agree to work on this role at or above the rate entered below." at bounding box center [0, 0] width 0 height 0
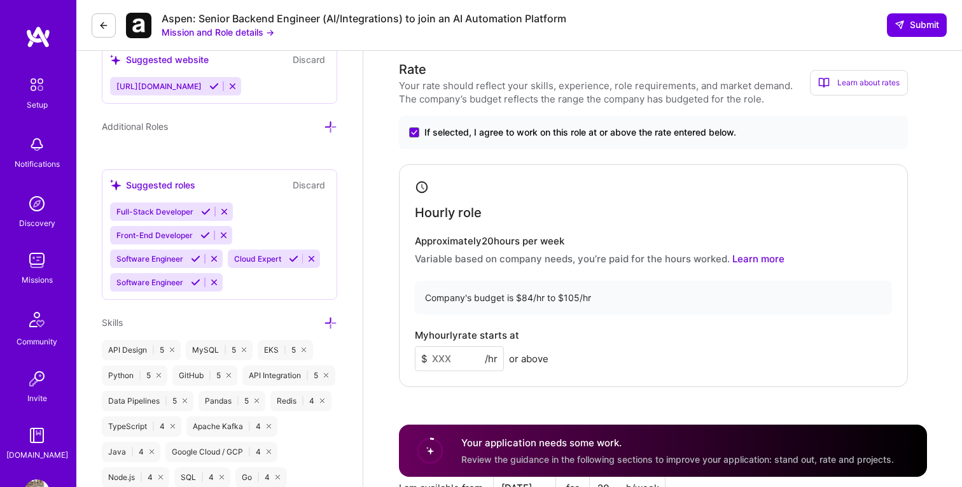
click at [456, 352] on input at bounding box center [459, 358] width 89 height 25
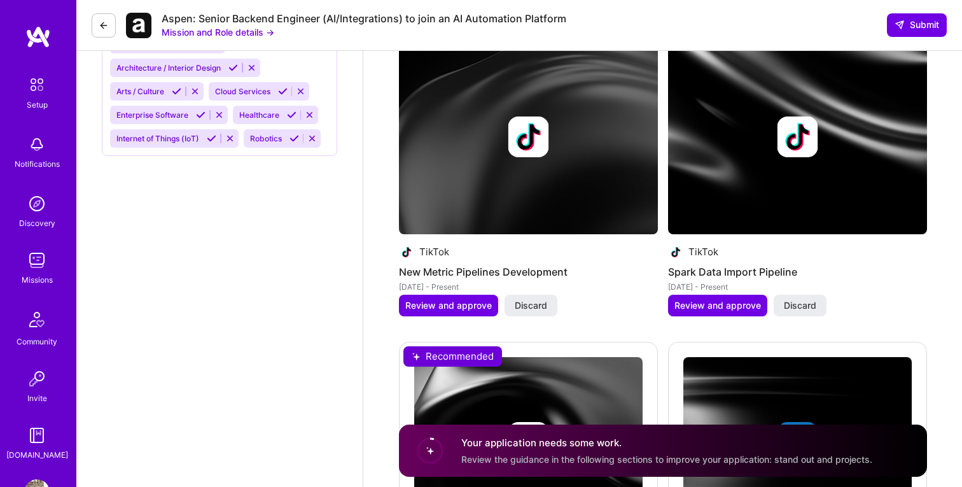
scroll to position [1393, 0]
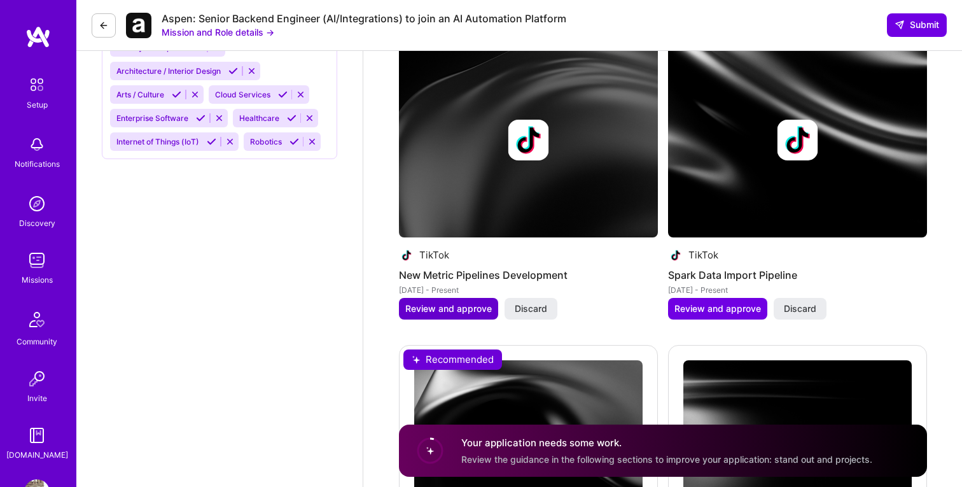
type input "100"
click at [461, 307] on span "Review and approve" at bounding box center [448, 308] width 87 height 13
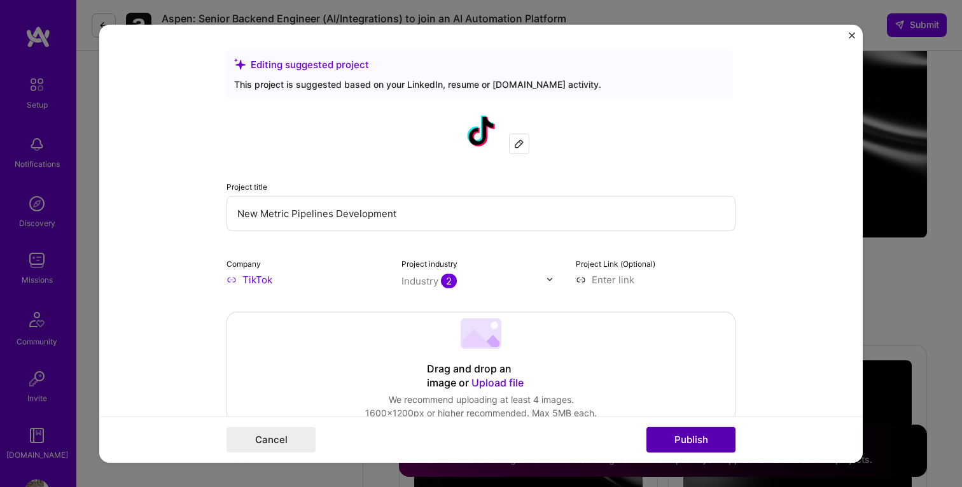
click at [663, 438] on button "Publish" at bounding box center [690, 439] width 89 height 25
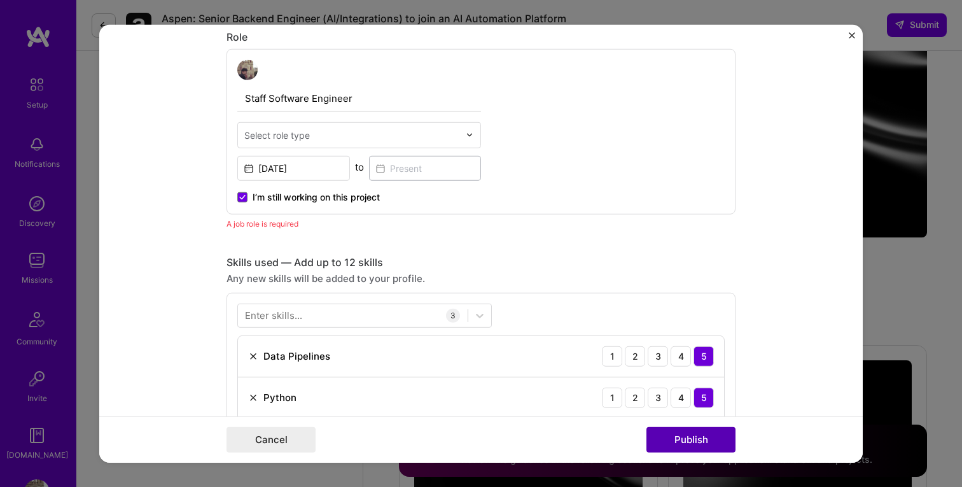
scroll to position [428, 0]
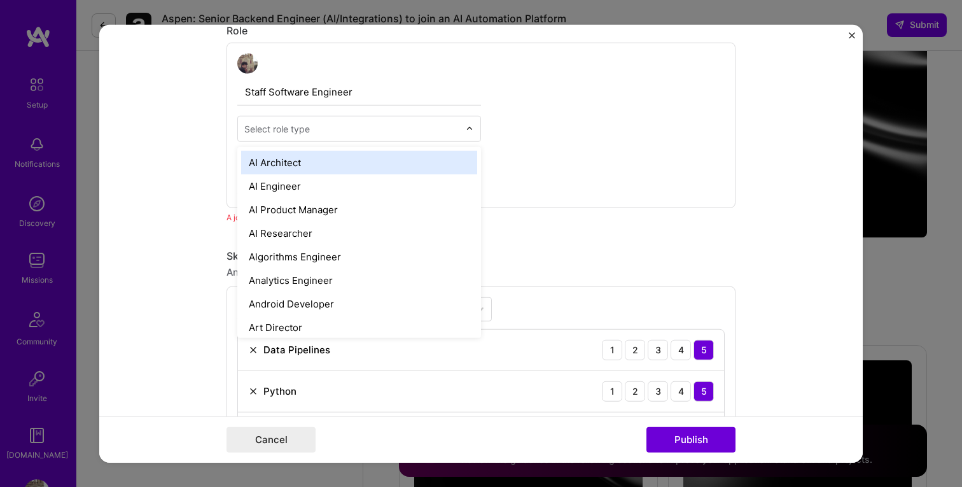
click at [354, 118] on div "Select role type" at bounding box center [352, 128] width 228 height 25
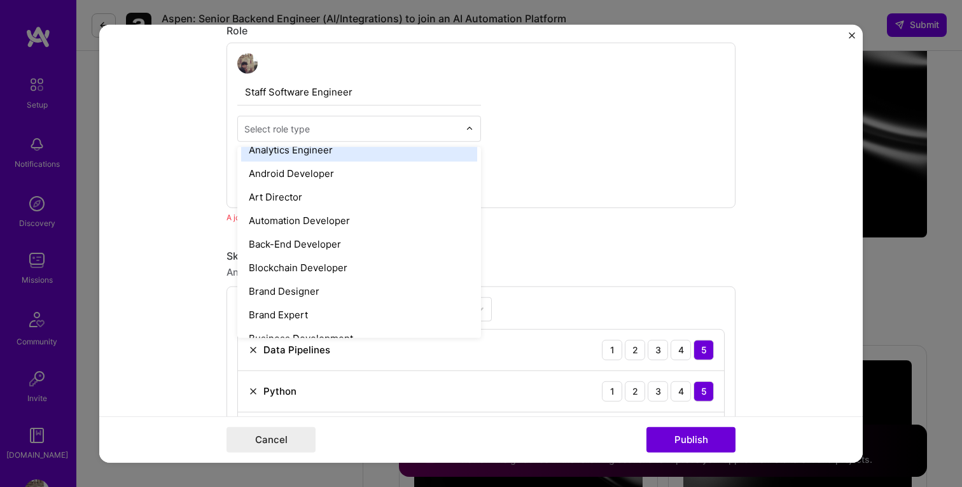
scroll to position [132, 0]
click at [345, 125] on input "text" at bounding box center [351, 128] width 215 height 13
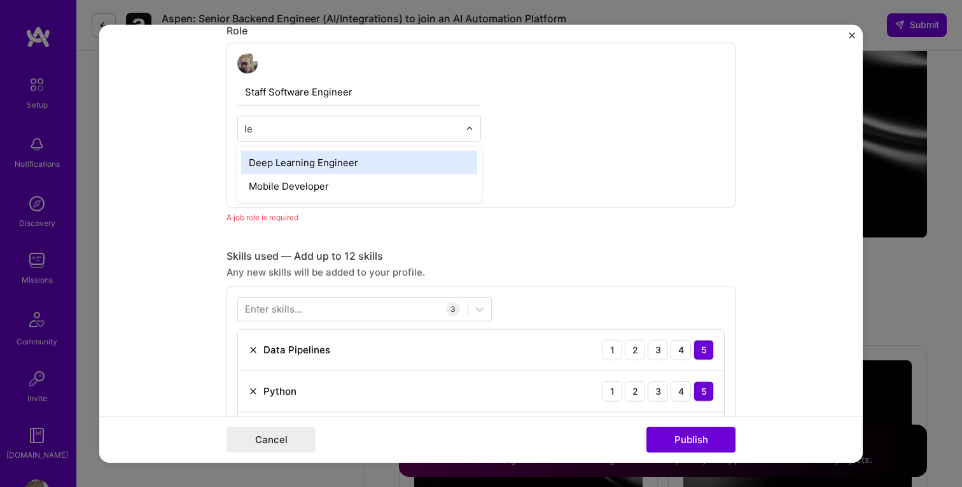
type input "l"
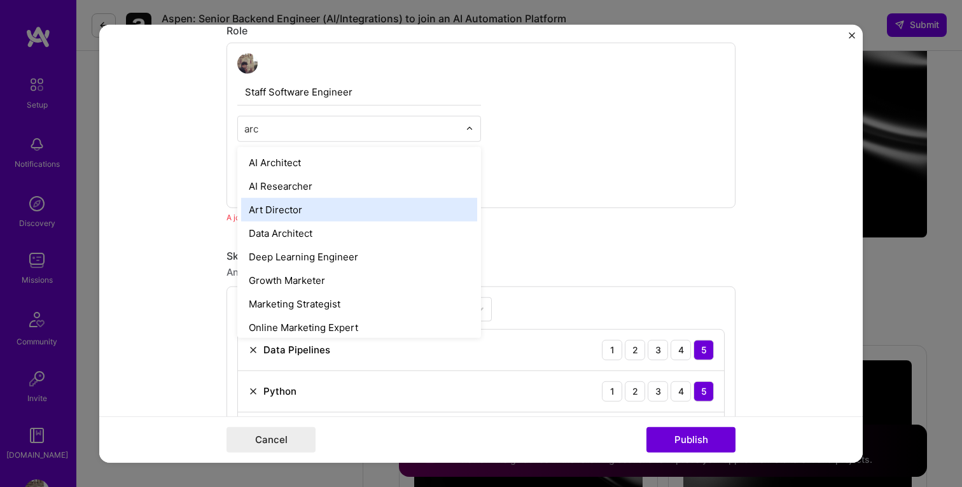
type input "arch"
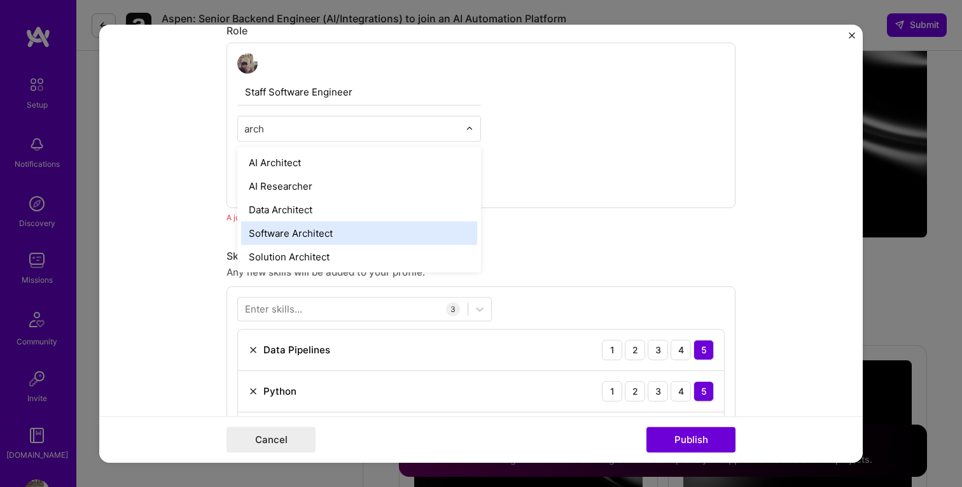
click at [331, 228] on div "Software Architect" at bounding box center [359, 233] width 236 height 24
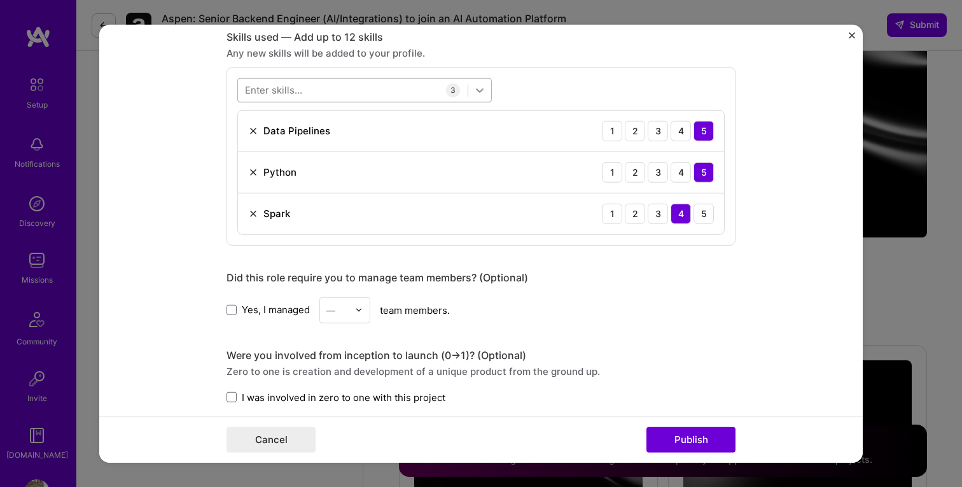
scroll to position [657, 0]
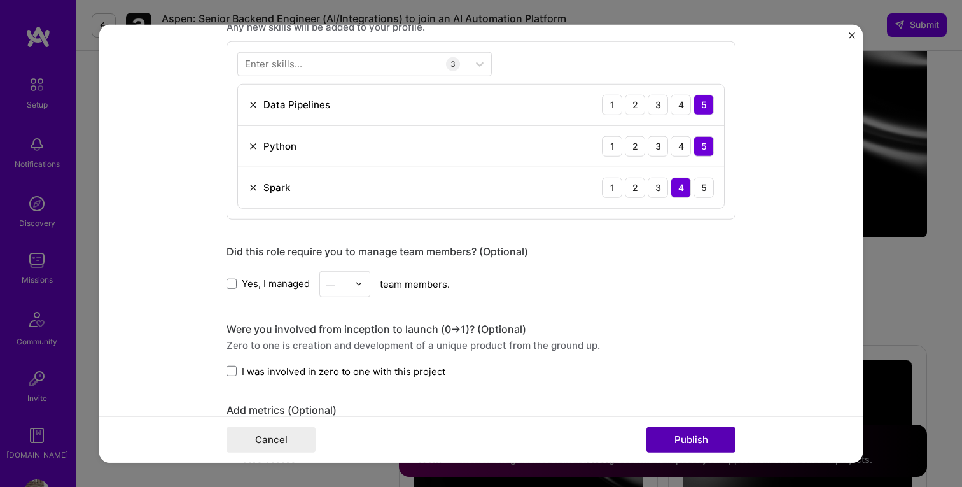
click at [702, 440] on button "Publish" at bounding box center [690, 439] width 89 height 25
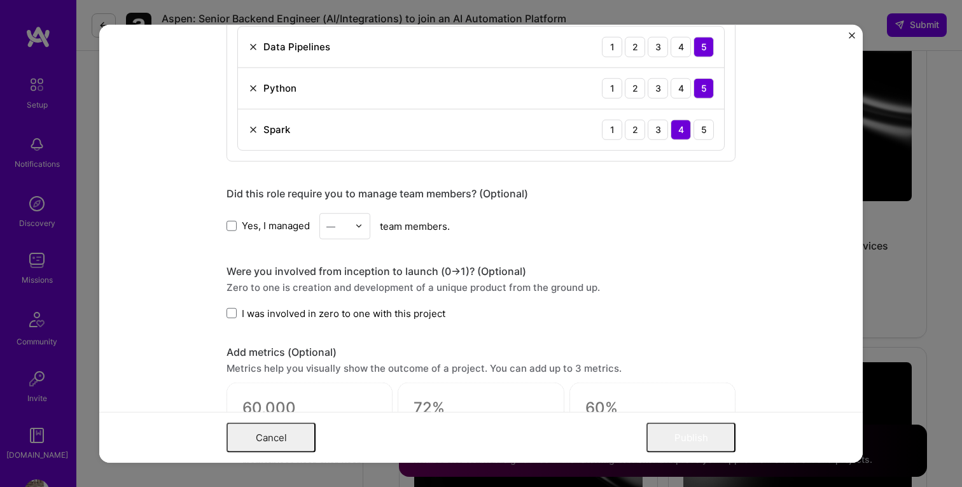
scroll to position [0, 0]
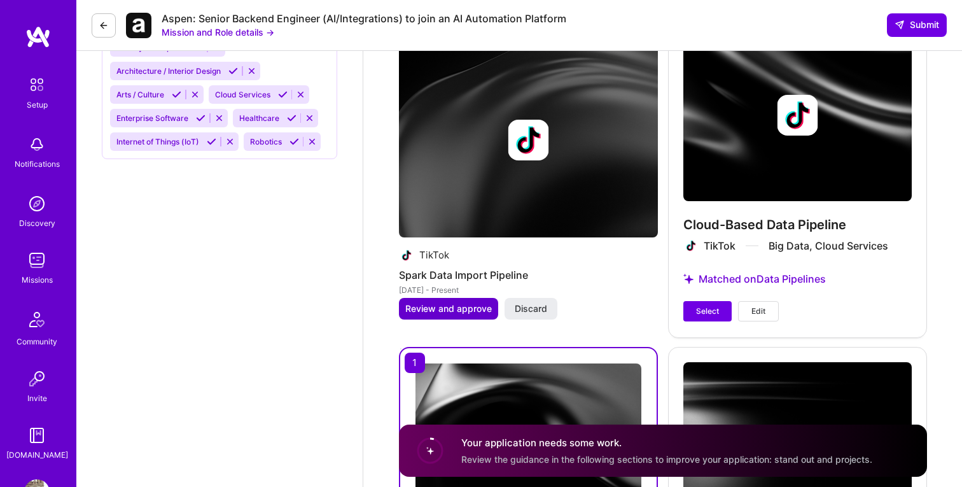
click at [463, 306] on span "Review and approve" at bounding box center [448, 308] width 87 height 13
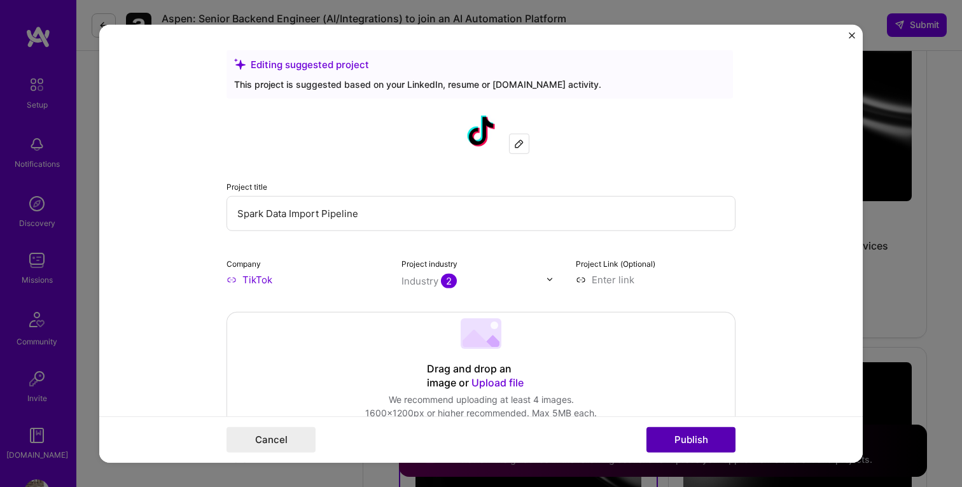
click at [681, 433] on button "Publish" at bounding box center [690, 439] width 89 height 25
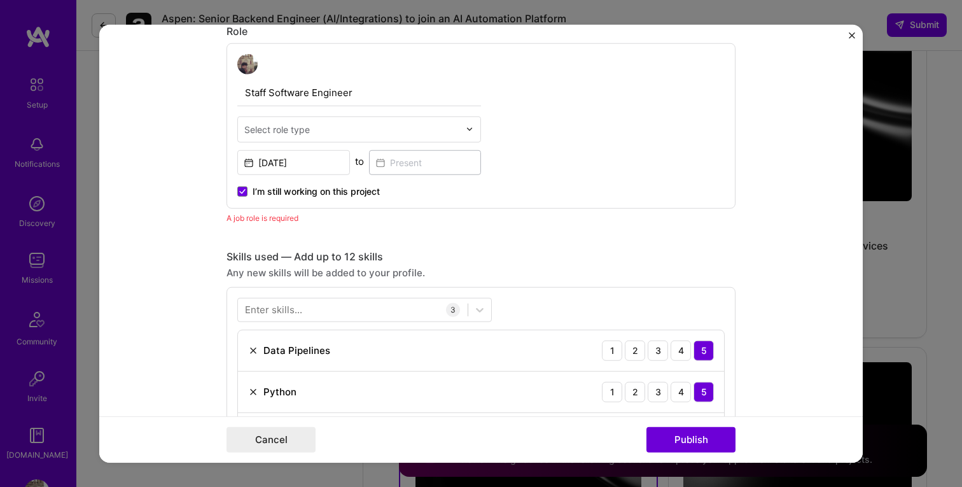
scroll to position [428, 0]
click at [333, 123] on input "text" at bounding box center [351, 128] width 215 height 13
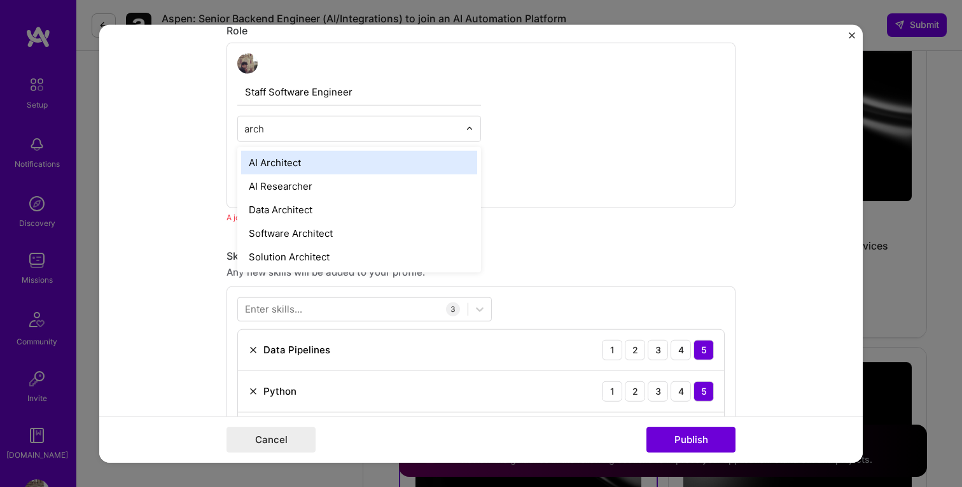
type input "archi"
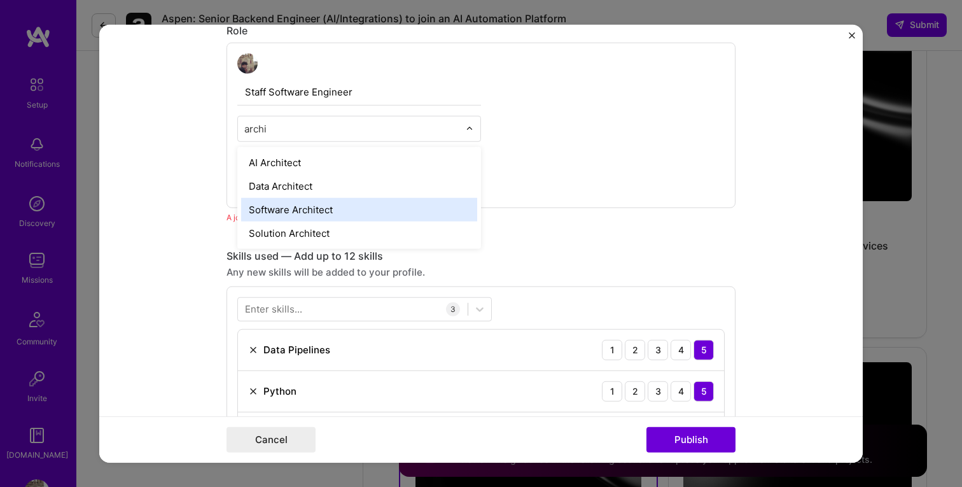
click at [320, 204] on div "Software Architect" at bounding box center [359, 209] width 236 height 24
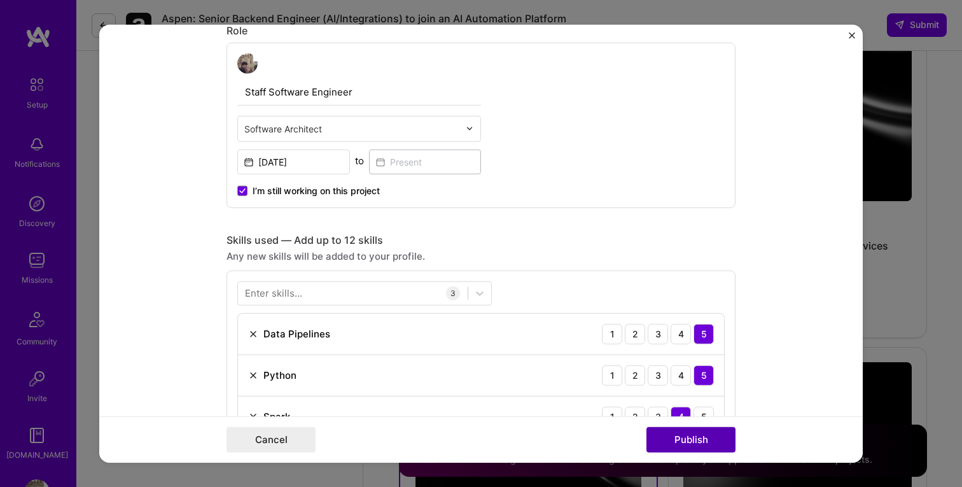
click at [694, 437] on button "Publish" at bounding box center [690, 439] width 89 height 25
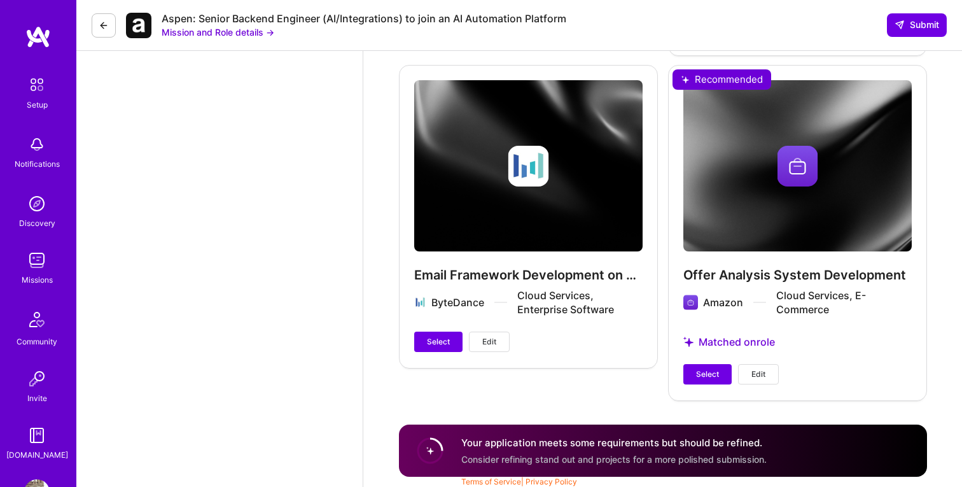
scroll to position [1990, 0]
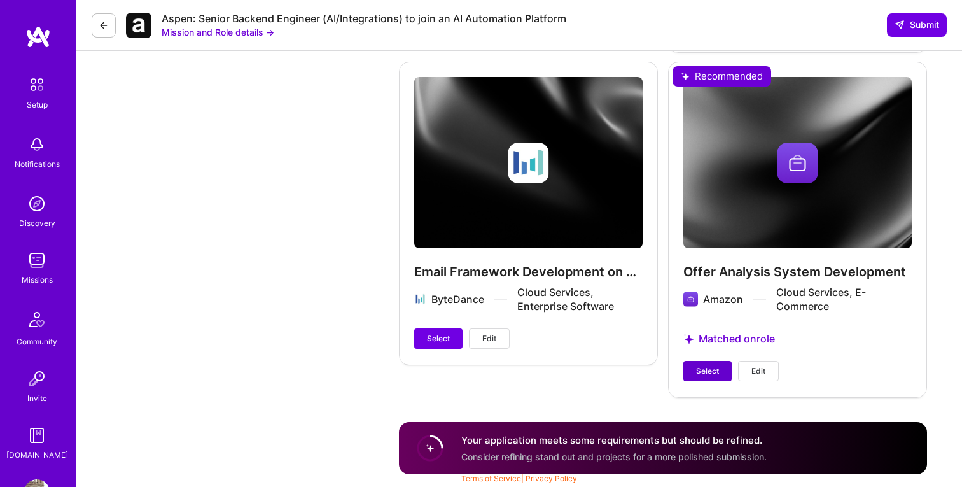
click at [708, 368] on span "Select" at bounding box center [707, 370] width 23 height 11
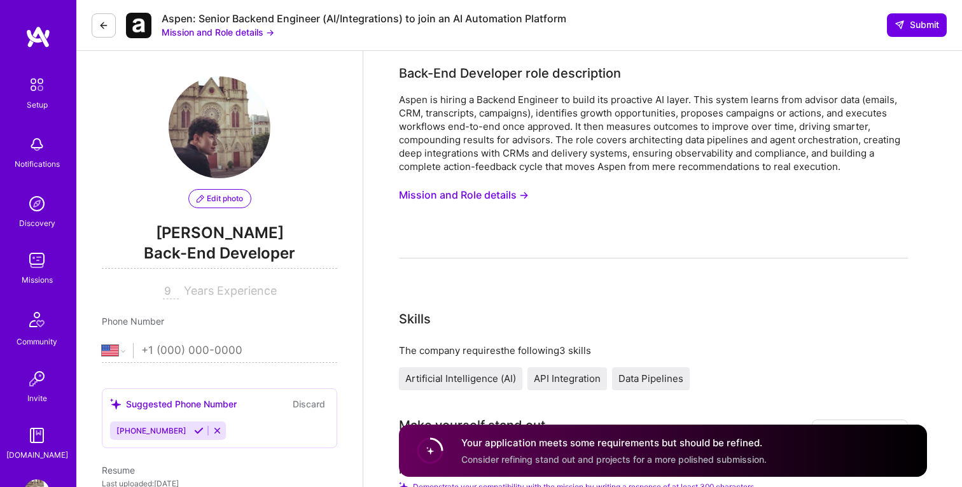
scroll to position [0, 0]
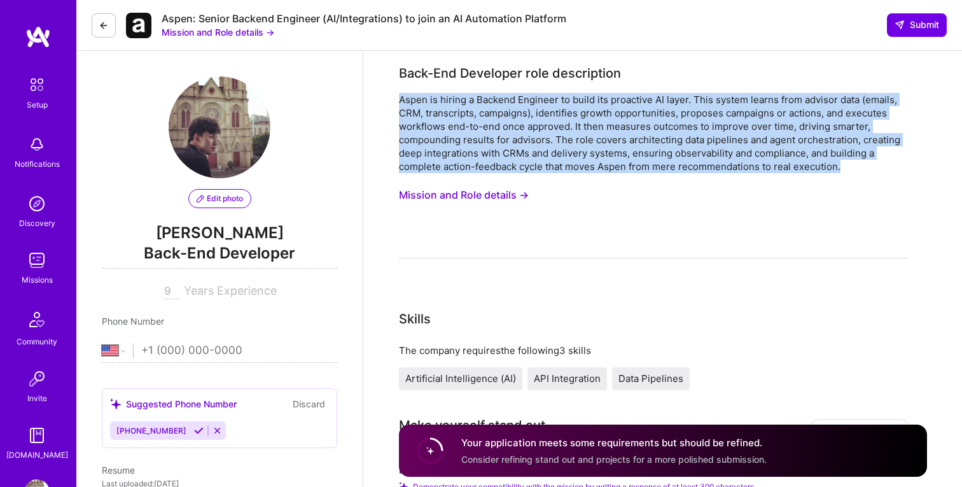
drag, startPoint x: 848, startPoint y: 168, endPoint x: 399, endPoint y: 97, distance: 454.8
click at [399, 97] on div "Aspen is hiring a Backend Engineer to build its proactive AI layer. This system…" at bounding box center [653, 133] width 509 height 80
copy div "Aspen is hiring a Backend Engineer to build its proactive AI layer. This system…"
click at [468, 199] on button "Mission and Role details →" at bounding box center [464, 195] width 130 height 24
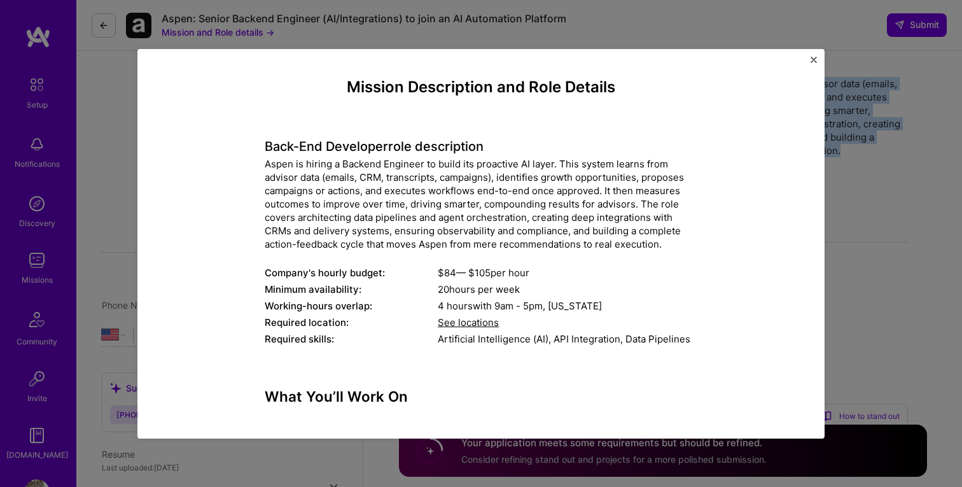
drag, startPoint x: 414, startPoint y: 396, endPoint x: 266, endPoint y: 140, distance: 295.3
click at [266, 140] on div "Mission Description and Role Details Back-End Developer role description Aspen …" at bounding box center [481, 384] width 433 height 613
copy div "Back-End Developer role description Aspen is hiring a Backend Engineer to build…"
click at [815, 54] on div "Mission Description and Role Details Back-End Developer role description Aspen …" at bounding box center [480, 243] width 687 height 389
click at [814, 57] on img "Close" at bounding box center [814, 60] width 6 height 6
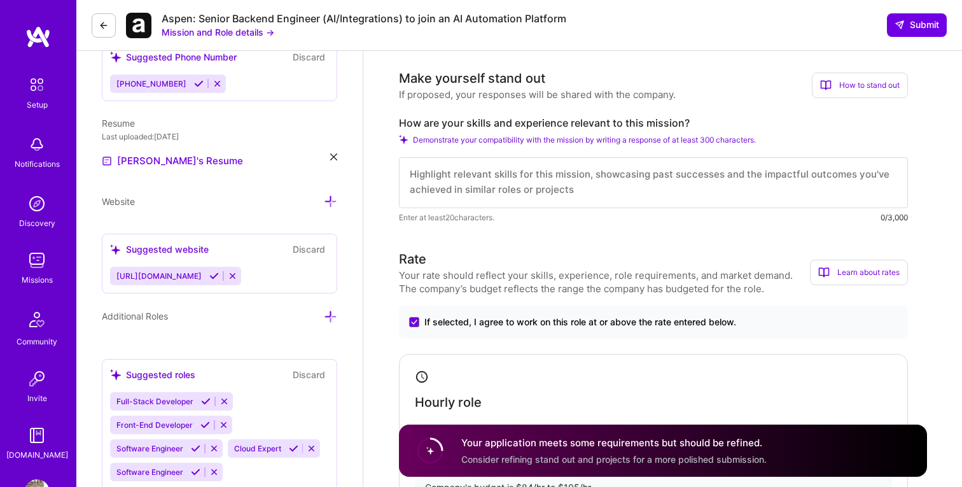
scroll to position [349, 0]
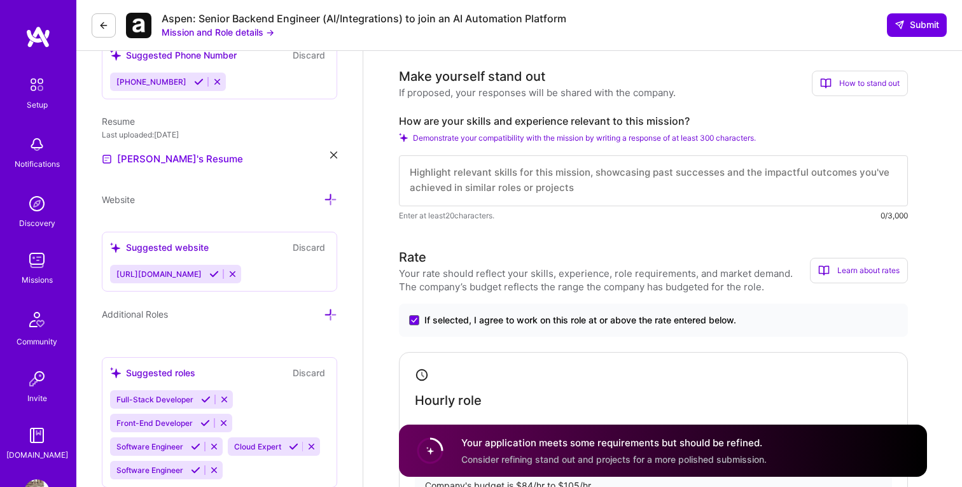
click at [498, 176] on textarea at bounding box center [653, 180] width 509 height 51
paste textarea "At TikTok, you led teams building Spark-based data import and compute pipelines…"
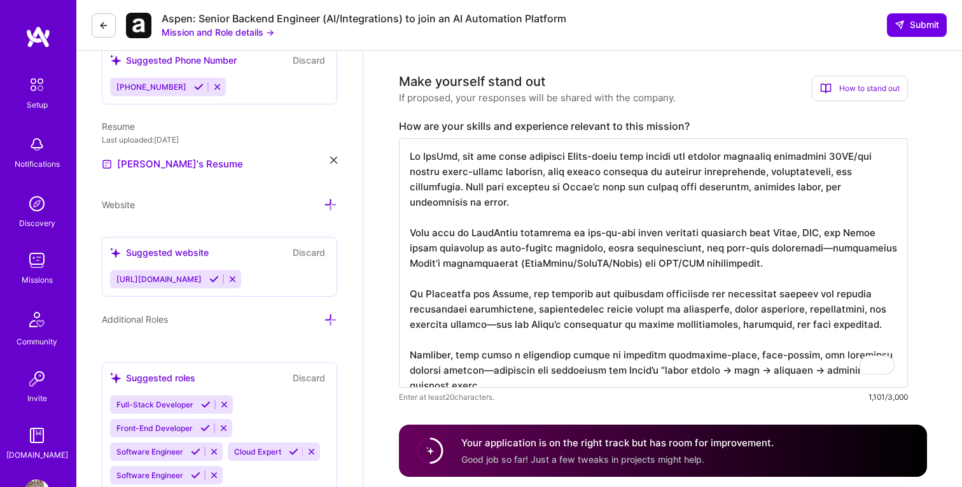
scroll to position [341, 0]
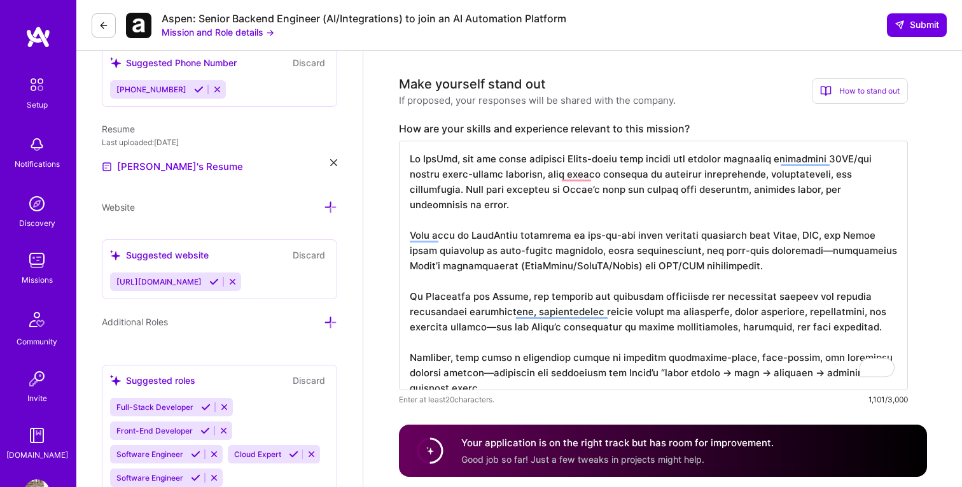
click at [465, 157] on textarea "To enrich screen reader interactions, please activate Accessibility in Grammarl…" at bounding box center [653, 265] width 509 height 249
click at [417, 221] on textarea "To enrich screen reader interactions, please activate Accessibility in Grammarl…" at bounding box center [653, 265] width 509 height 249
click at [537, 284] on textarea "To enrich screen reader interactions, please activate Accessibility in Grammarl…" at bounding box center [653, 265] width 509 height 249
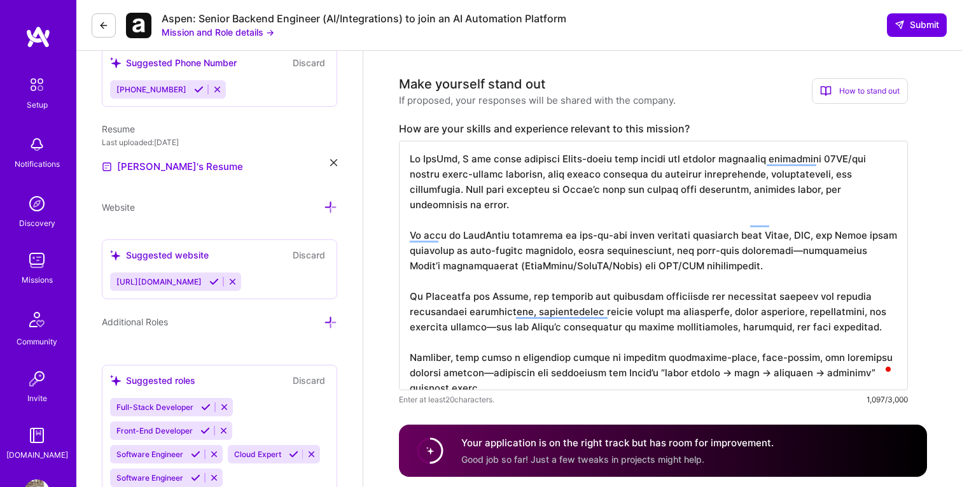
click at [537, 284] on textarea "To enrich screen reader interactions, please activate Accessibility in Grammarl…" at bounding box center [653, 265] width 509 height 249
type textarea "At TikTok, I led teams building Spark-based data import and compute pipelines p…"
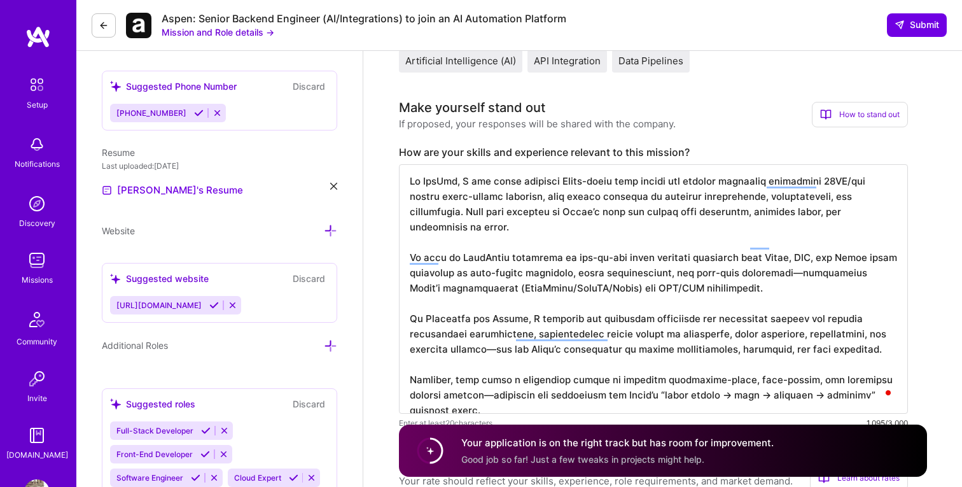
scroll to position [1, 0]
click at [923, 16] on button "Submit" at bounding box center [917, 24] width 60 height 23
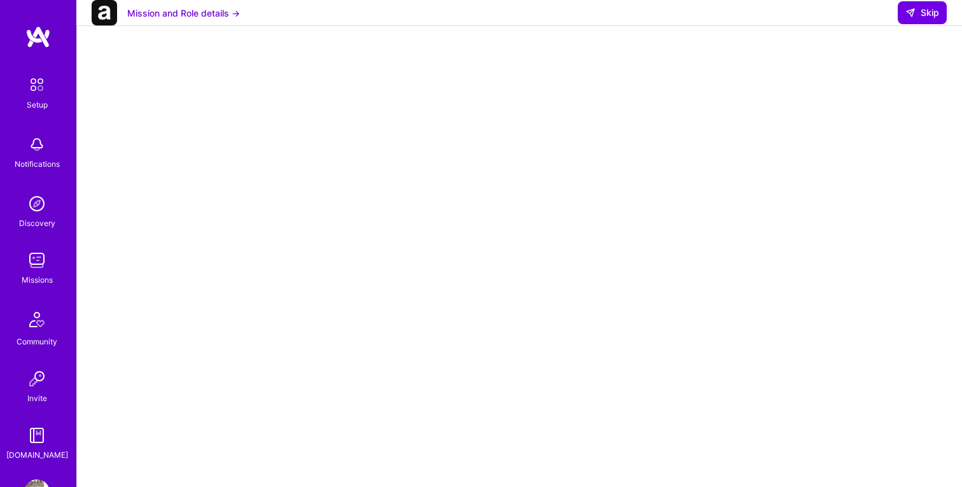
scroll to position [178, 0]
select select "US"
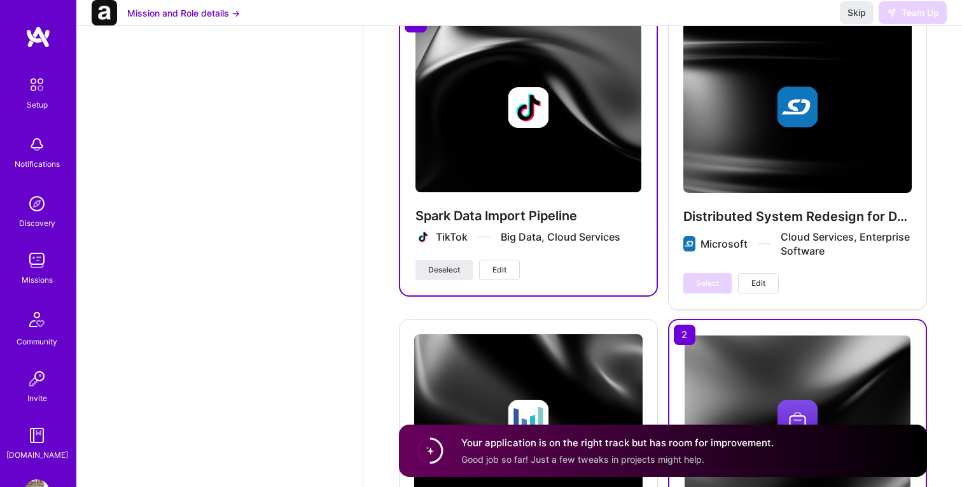
scroll to position [2103, 0]
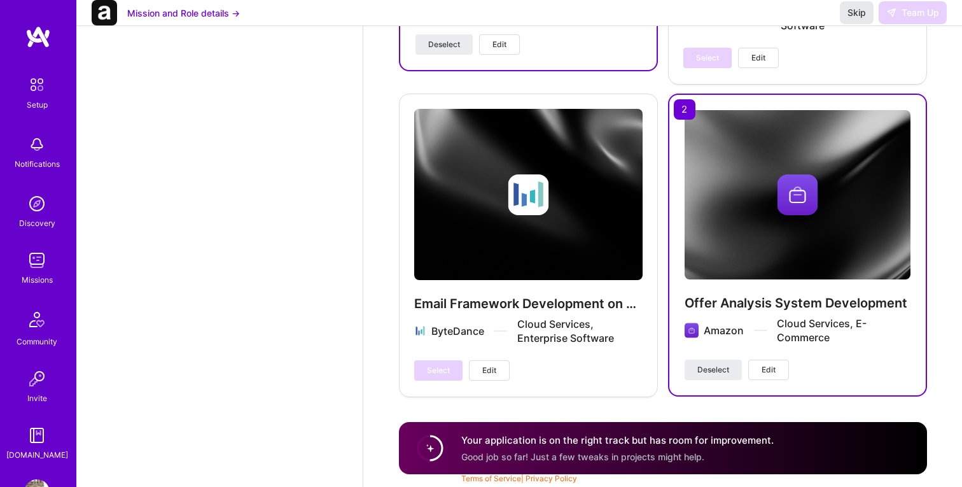
click at [860, 18] on span "Skip" at bounding box center [857, 12] width 18 height 13
click at [856, 18] on span "Skip" at bounding box center [857, 12] width 18 height 13
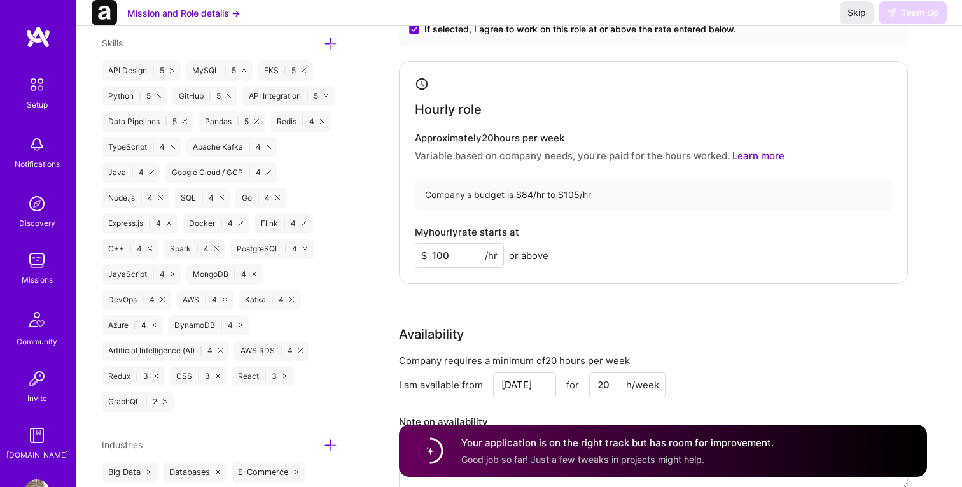
scroll to position [0, 0]
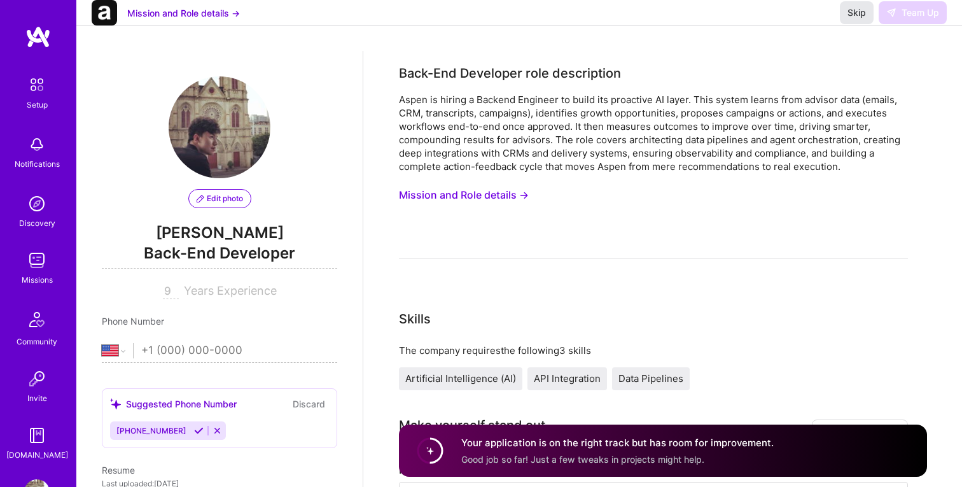
click at [851, 19] on span "Skip" at bounding box center [857, 12] width 18 height 13
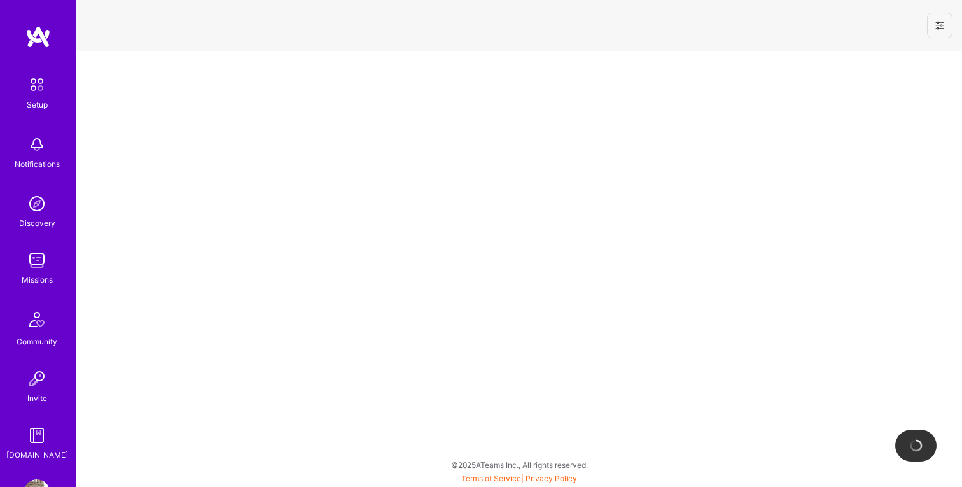
select select "US"
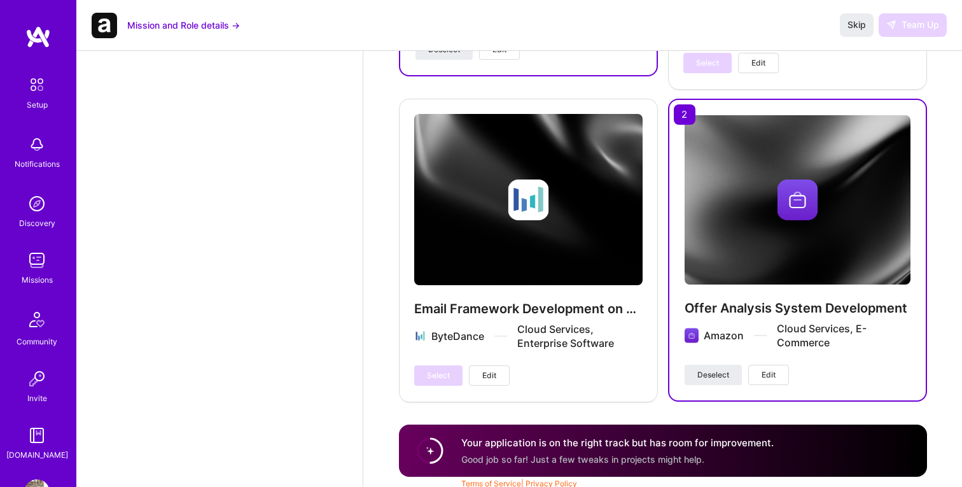
scroll to position [2103, 0]
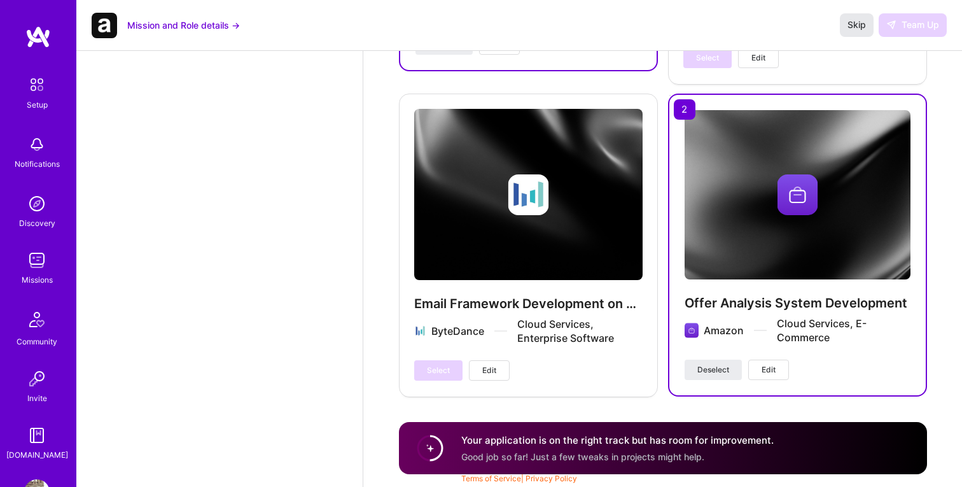
click at [860, 26] on span "Skip" at bounding box center [857, 24] width 18 height 13
click at [221, 26] on button "Mission and Role details →" at bounding box center [183, 24] width 113 height 13
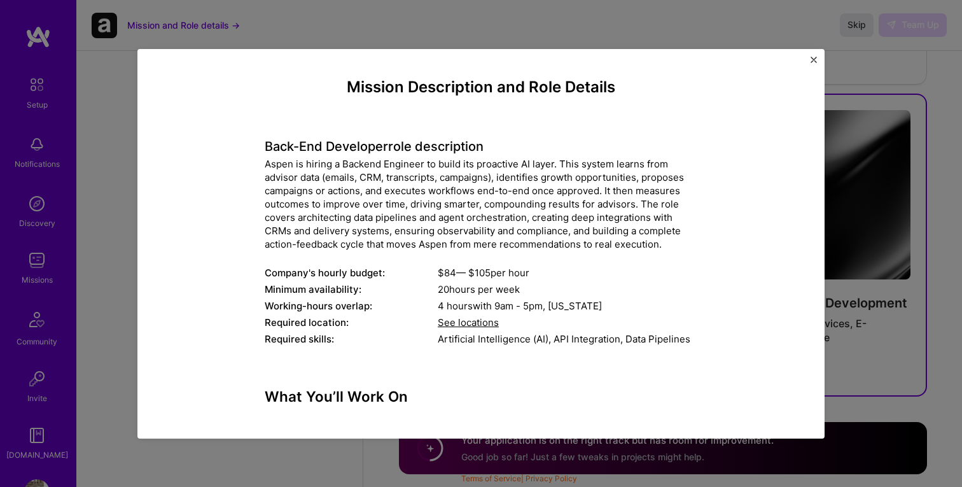
click at [813, 64] on button "Close" at bounding box center [814, 63] width 6 height 13
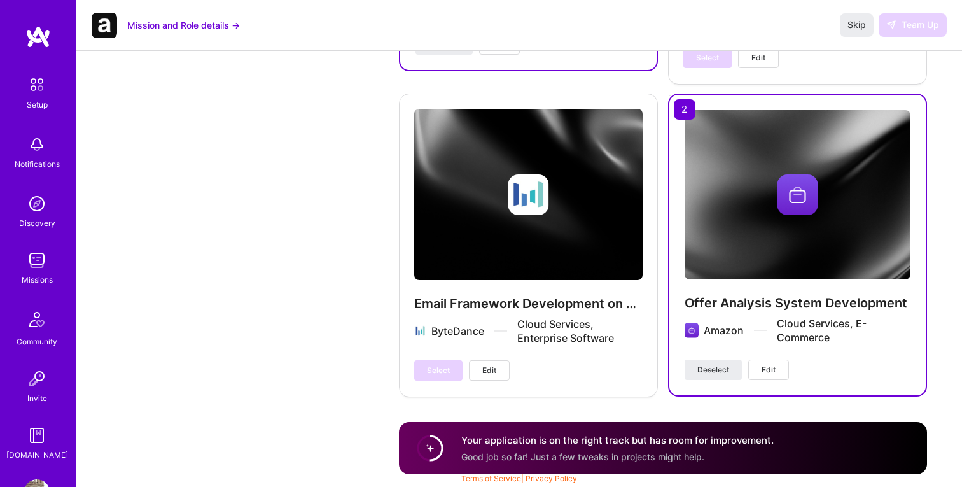
click at [573, 228] on div "Email Framework Development on Cloud ByteDance Cloud Services, Enterprise Softw…" at bounding box center [528, 245] width 259 height 302
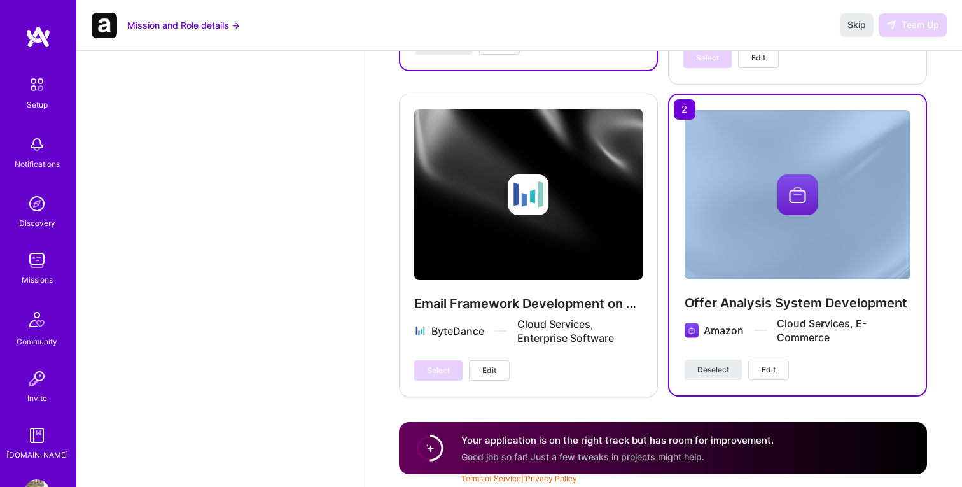
click at [573, 228] on div "Email Framework Development on Cloud ByteDance Cloud Services, Enterprise Softw…" at bounding box center [528, 245] width 259 height 302
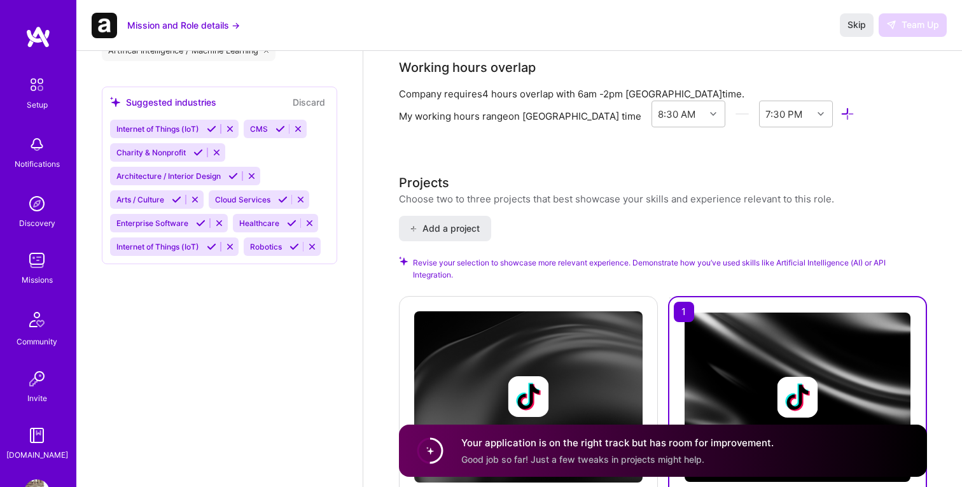
scroll to position [1287, 0]
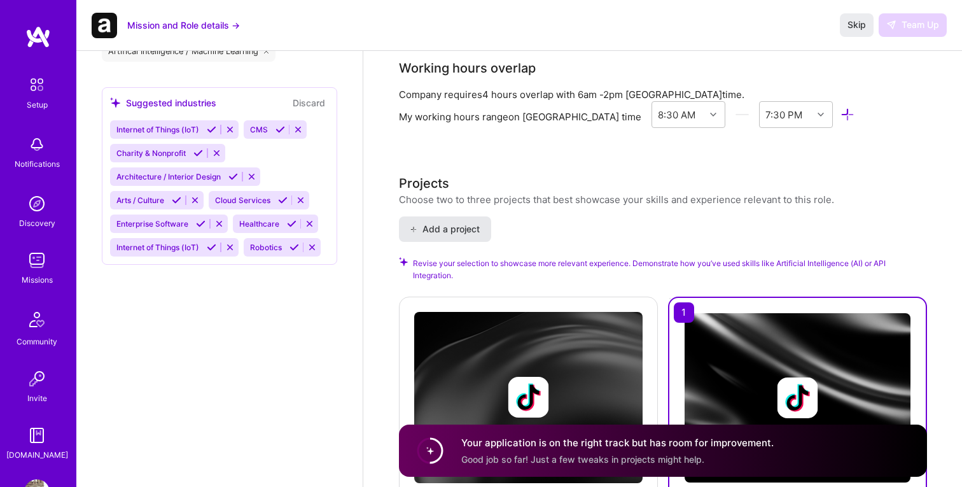
click at [467, 235] on button "Add a project" at bounding box center [445, 228] width 92 height 25
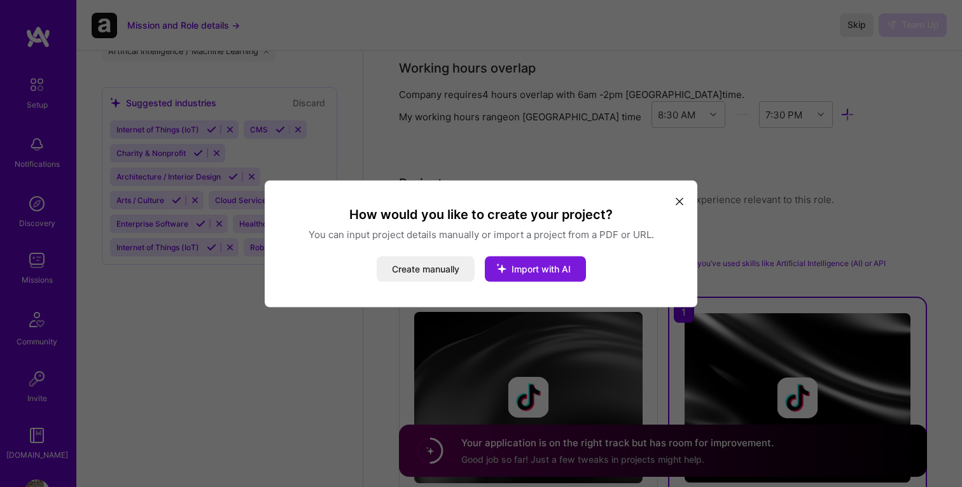
click at [513, 272] on icon "modal" at bounding box center [501, 267] width 33 height 33
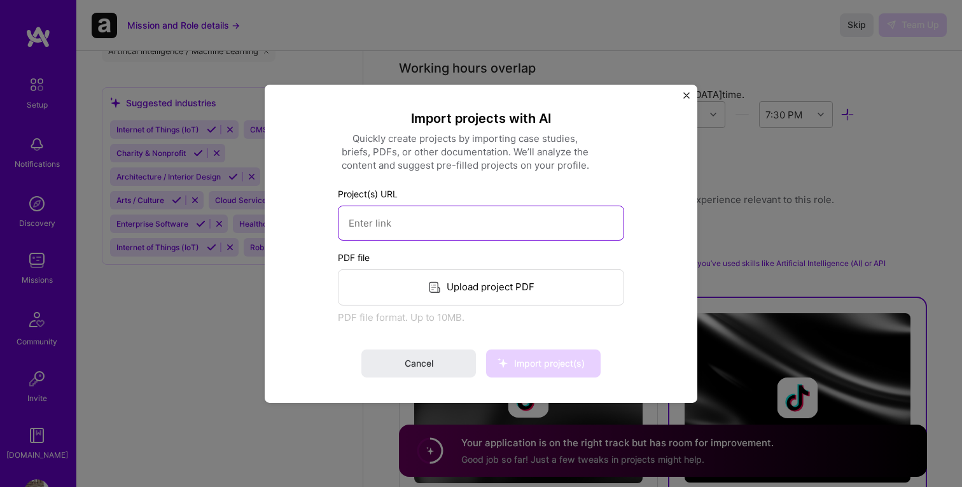
click at [447, 222] on input at bounding box center [481, 222] width 286 height 35
click at [462, 222] on input at bounding box center [481, 222] width 286 height 35
paste input "[URL][DOMAIN_NAME]"
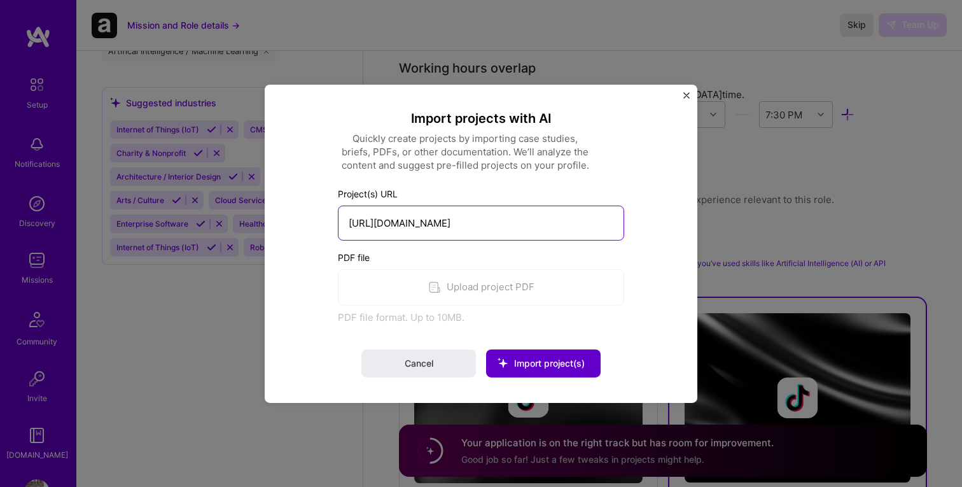
type input "[URL][DOMAIN_NAME]"
click at [554, 362] on span "Import project(s)" at bounding box center [549, 363] width 71 height 11
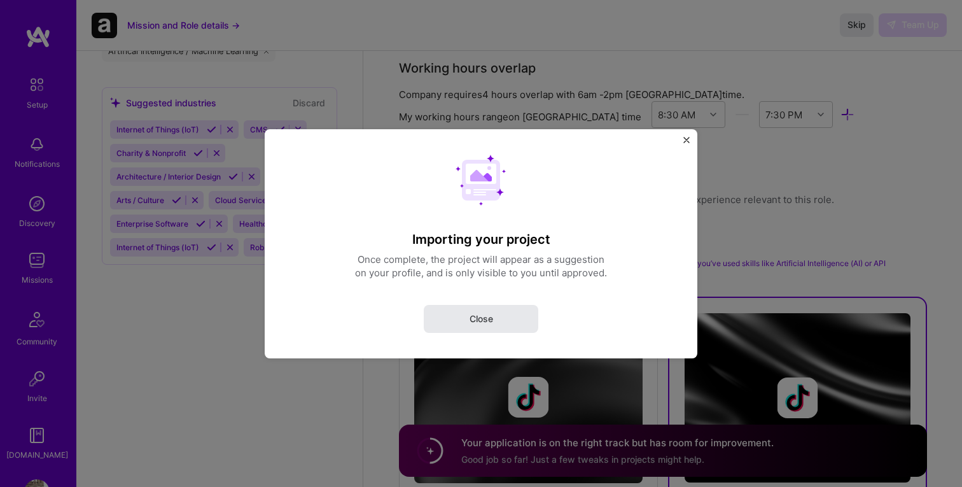
click at [513, 316] on button "Close" at bounding box center [481, 318] width 115 height 28
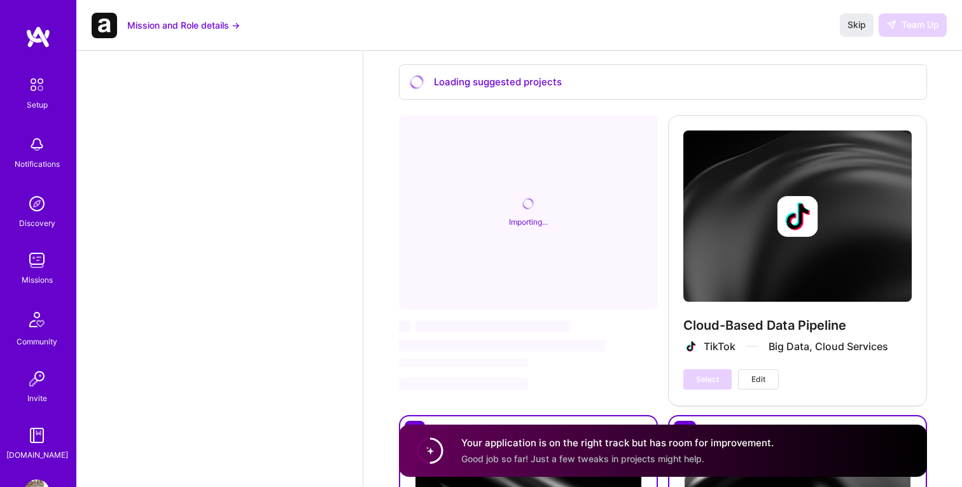
scroll to position [1520, 0]
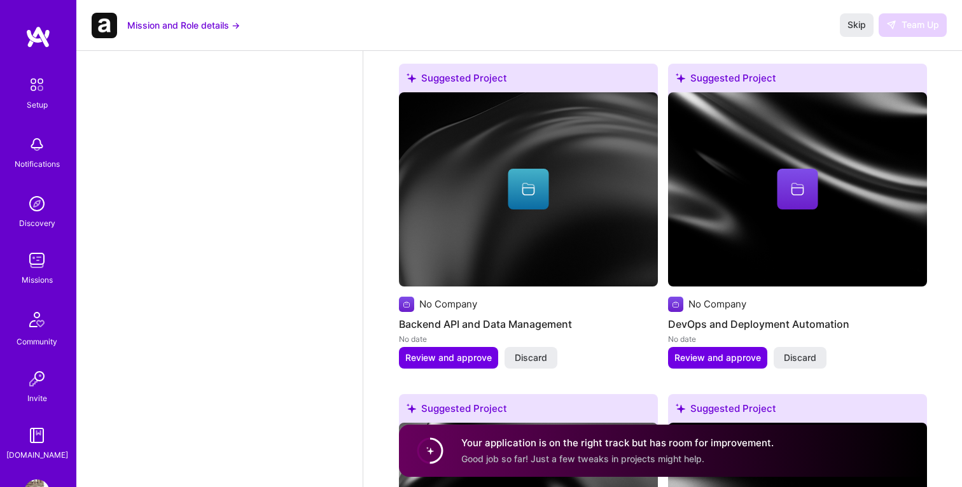
select select "US"
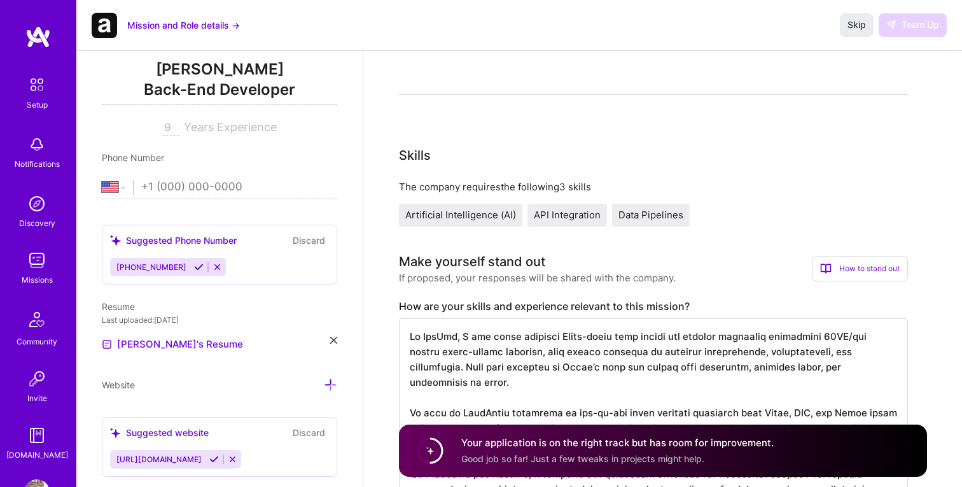
scroll to position [0, 0]
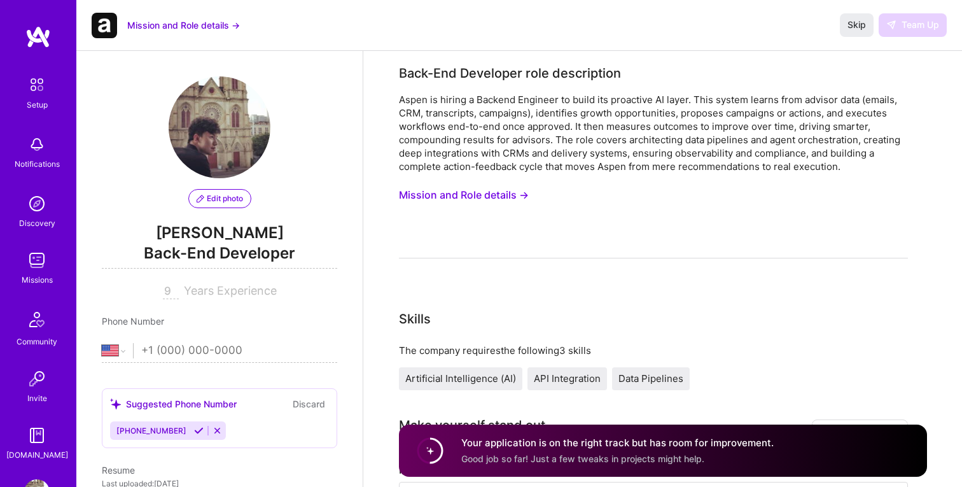
click at [48, 90] on img at bounding box center [37, 84] width 27 height 27
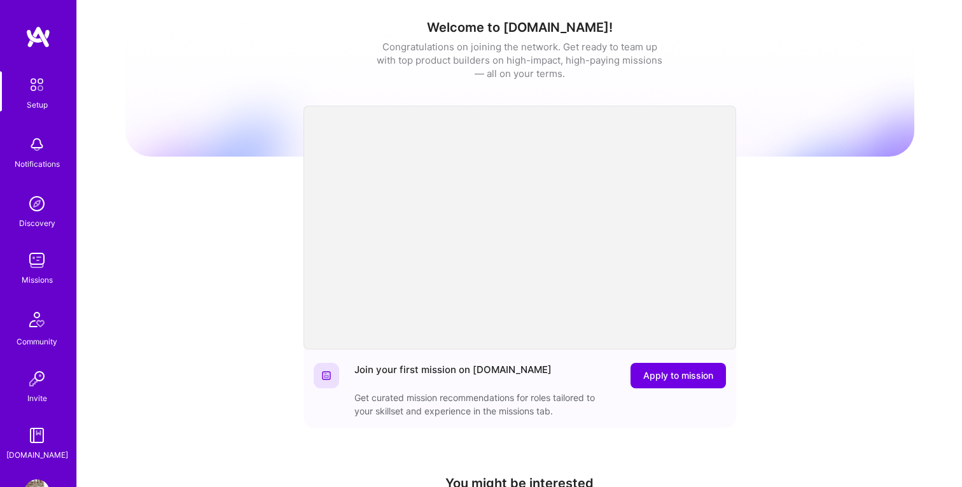
scroll to position [43, 0]
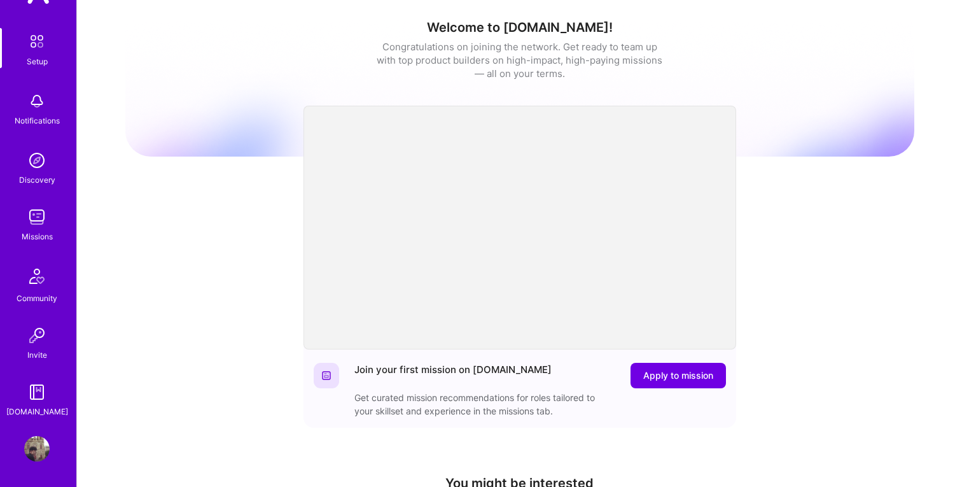
click at [42, 224] on img at bounding box center [36, 216] width 25 height 25
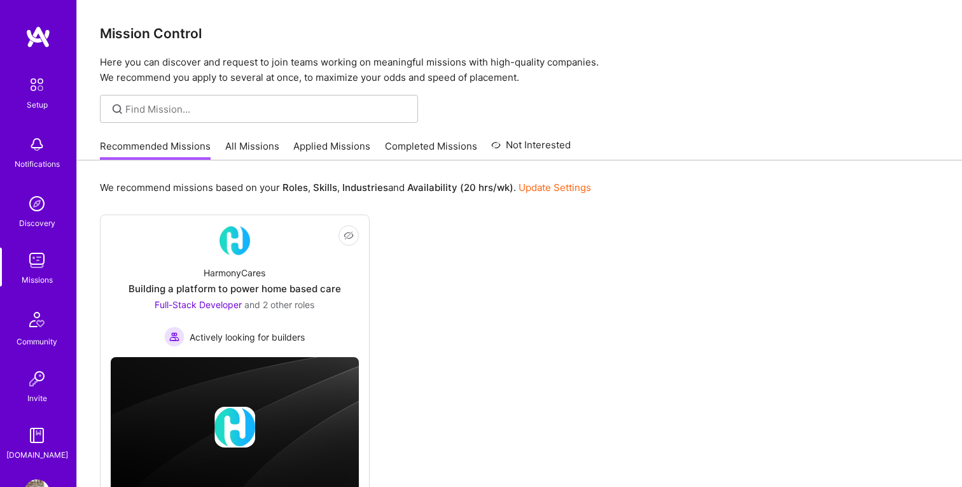
click at [328, 146] on link "Applied Missions" at bounding box center [331, 149] width 77 height 21
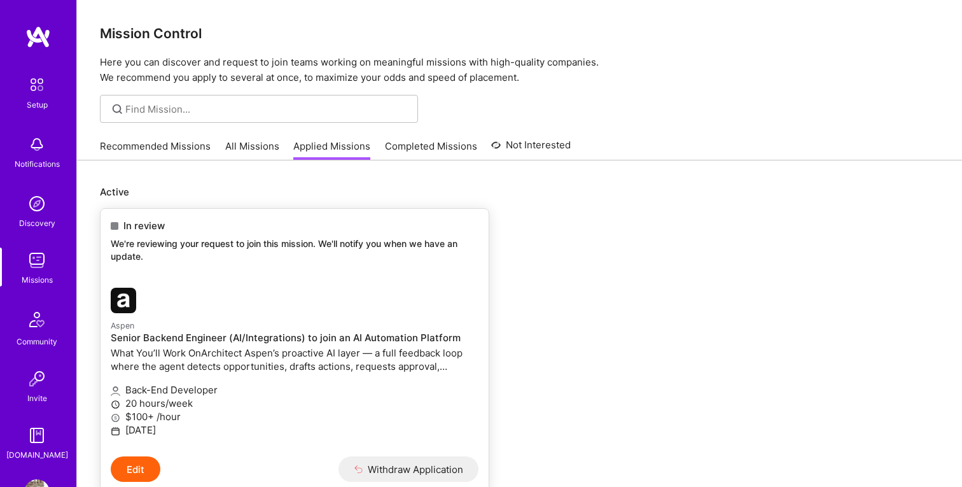
scroll to position [69, 0]
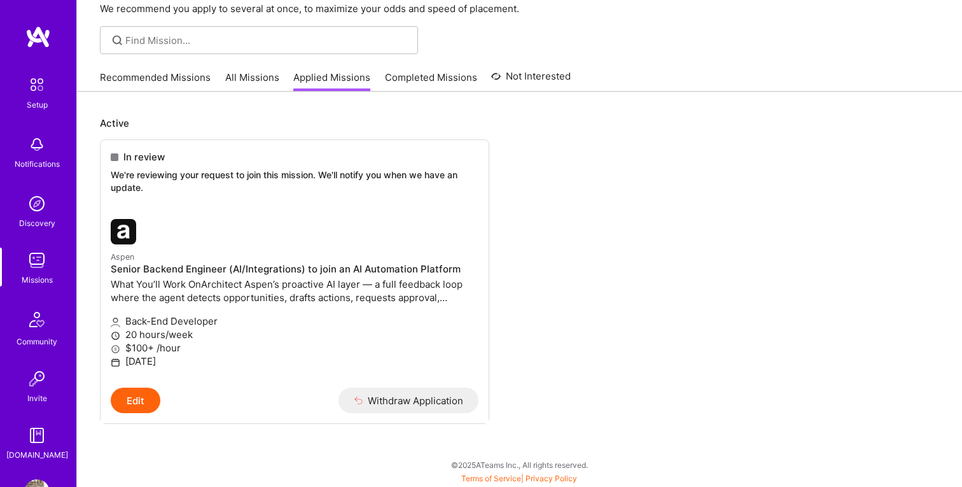
click at [166, 76] on link "Recommended Missions" at bounding box center [155, 81] width 111 height 21
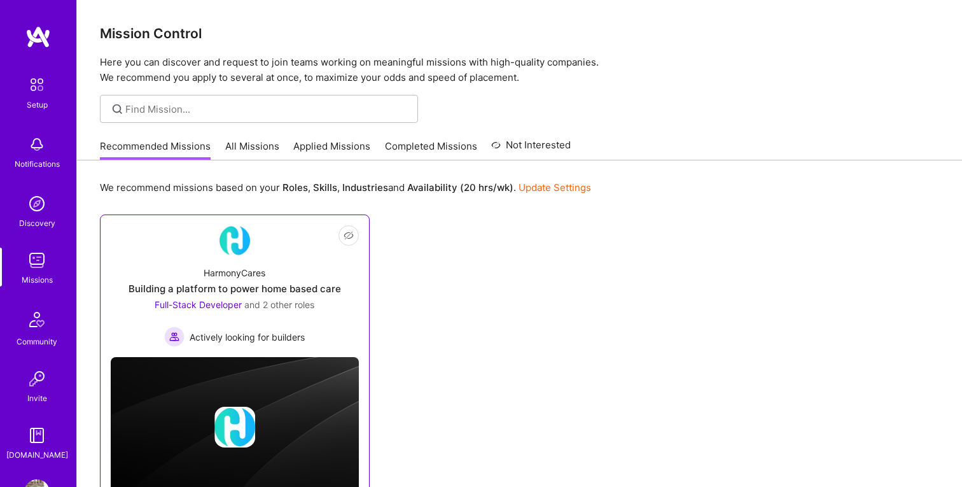
scroll to position [63, 0]
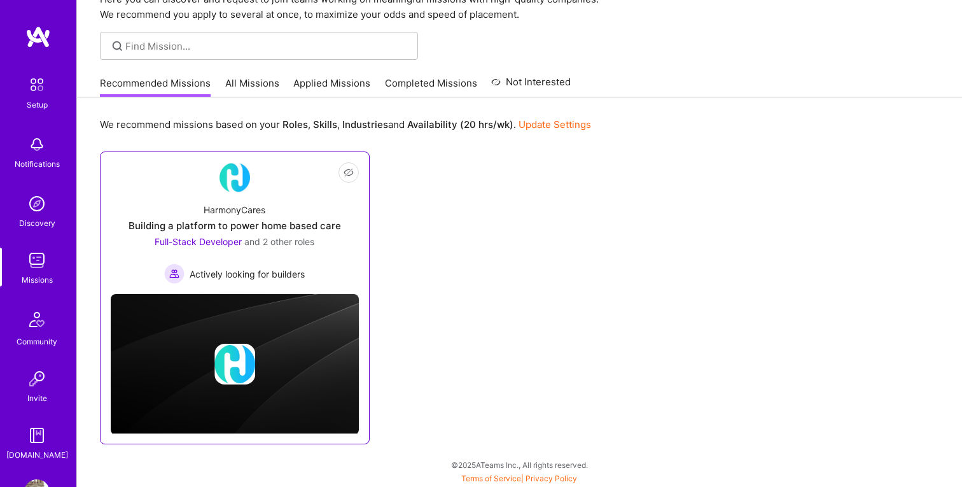
click at [307, 204] on div "HarmonyCares Building a platform to power home based care Full-Stack Developer …" at bounding box center [235, 238] width 248 height 91
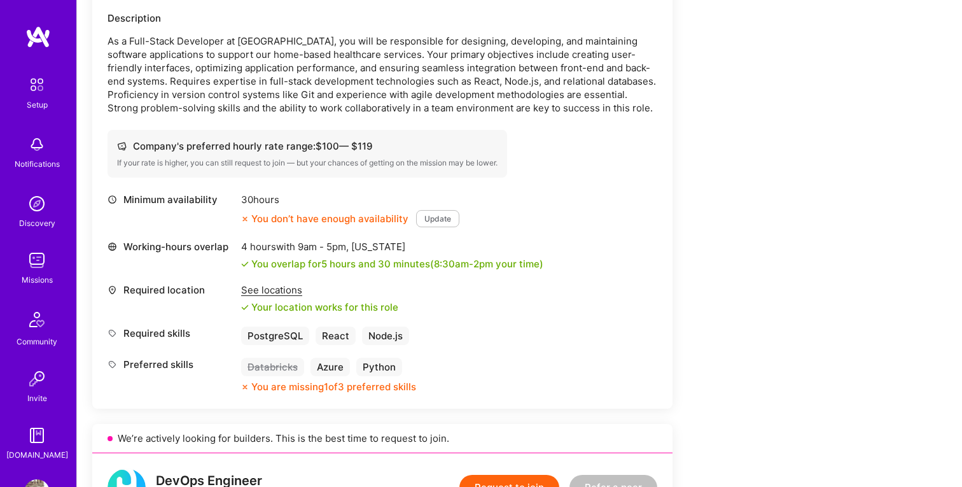
scroll to position [386, 0]
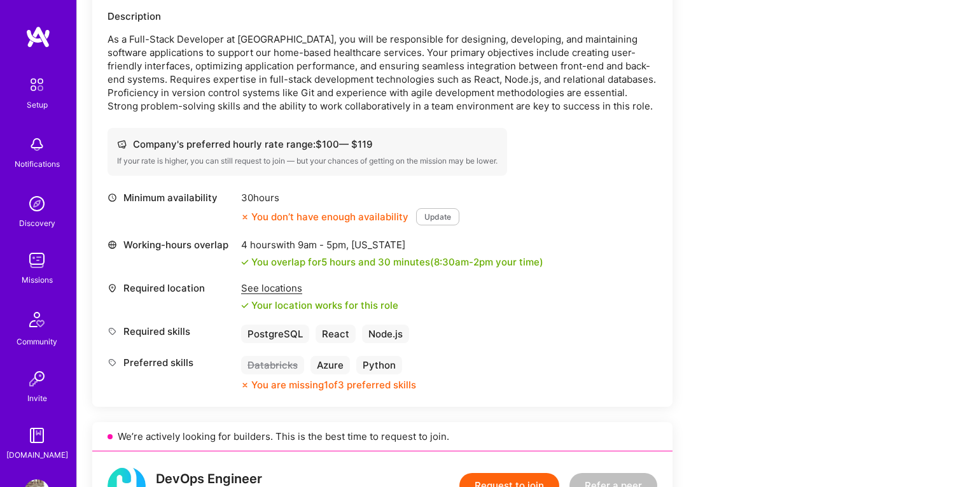
click at [430, 217] on button "Update" at bounding box center [437, 216] width 43 height 17
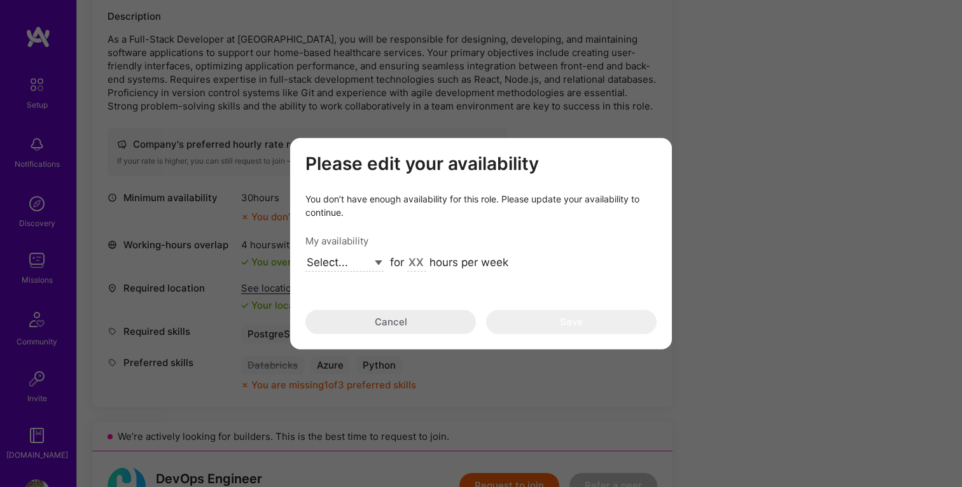
click at [361, 262] on select "Select... Right Now Future Date Not Available" at bounding box center [344, 263] width 78 height 17
select select "Right Now"
click at [305, 255] on select "Select... Right Now Future Date Not Available" at bounding box center [344, 263] width 78 height 17
click at [403, 262] on div "for hours per week" at bounding box center [449, 263] width 118 height 17
click at [416, 262] on input "modal" at bounding box center [416, 263] width 19 height 17
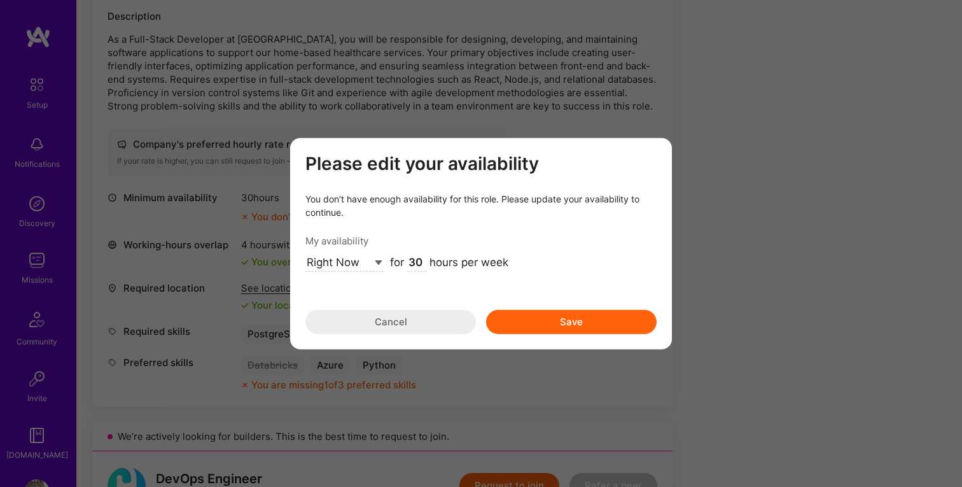
type input "30"
click at [524, 321] on button "Save" at bounding box center [571, 322] width 171 height 24
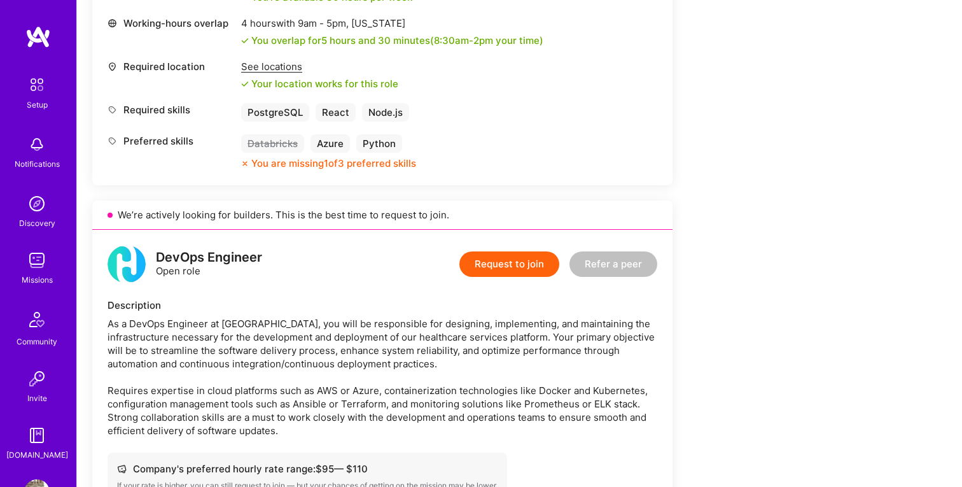
scroll to position [604, 0]
click at [513, 265] on button "Request to join" at bounding box center [509, 263] width 100 height 25
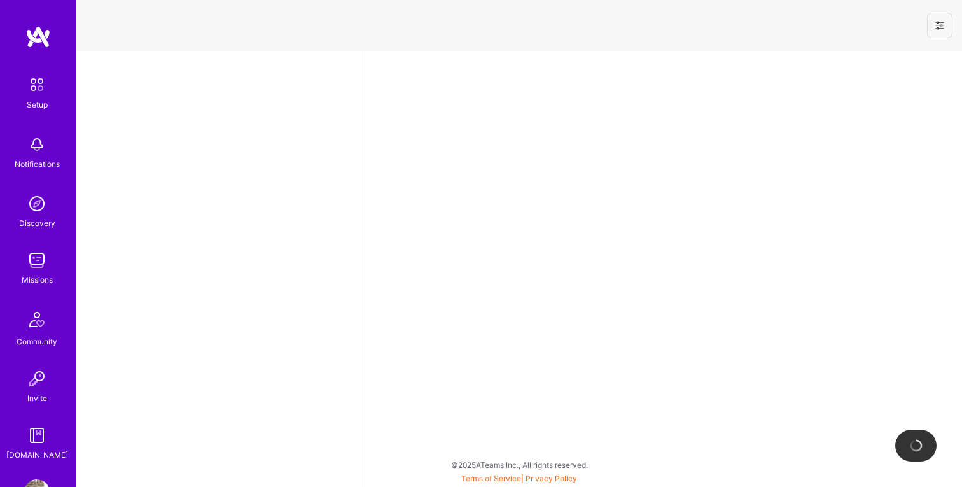
select select "US"
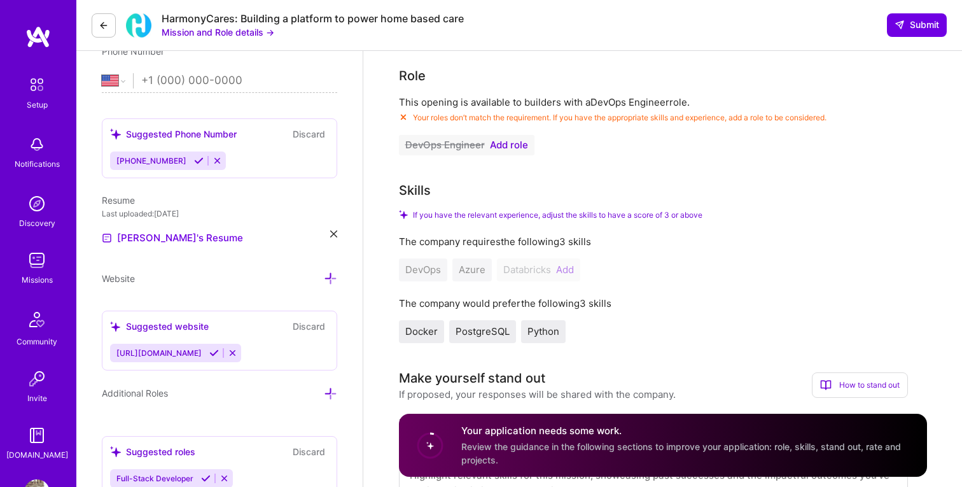
scroll to position [270, 0]
click at [513, 149] on span "Add role" at bounding box center [509, 144] width 38 height 10
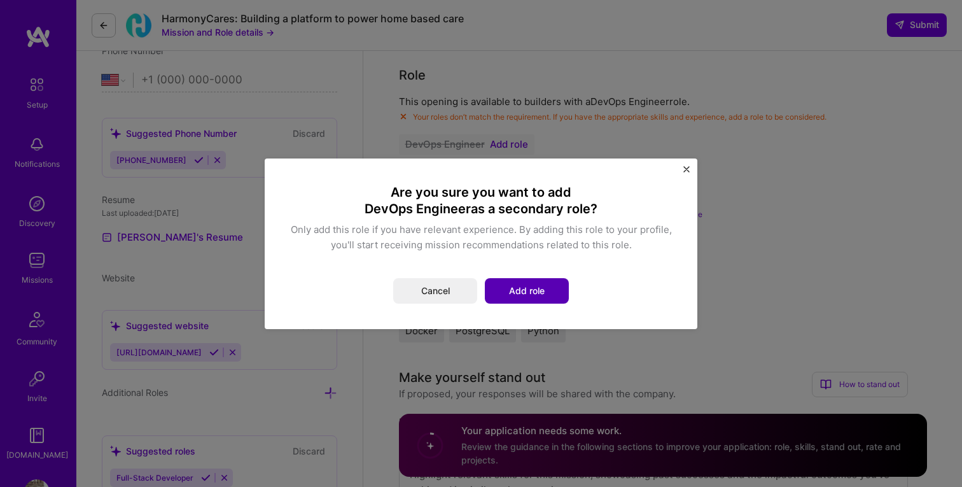
click at [540, 285] on button "Add role" at bounding box center [527, 290] width 84 height 25
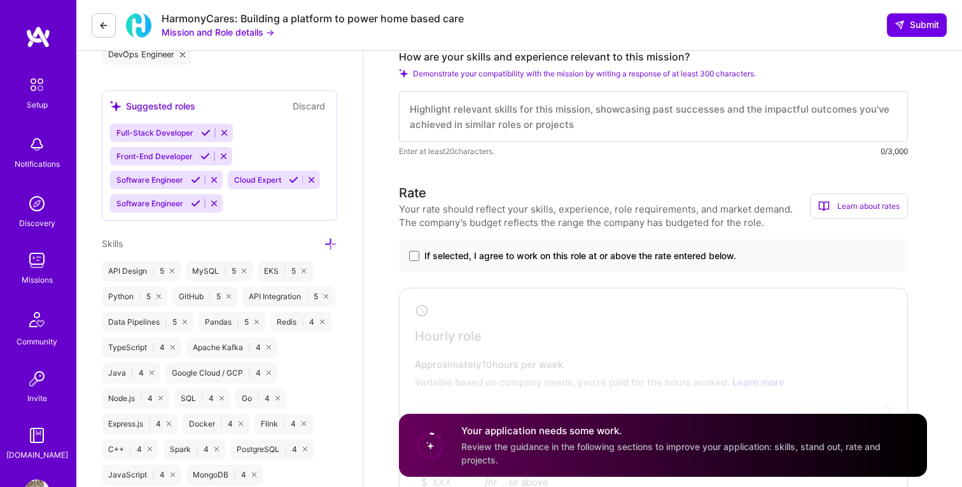
scroll to position [637, 0]
click at [532, 257] on span "If selected, I agree to work on this role at or above the rate entered below." at bounding box center [580, 254] width 312 height 13
click at [0, 0] on input "If selected, I agree to work on this role at or above the rate entered below." at bounding box center [0, 0] width 0 height 0
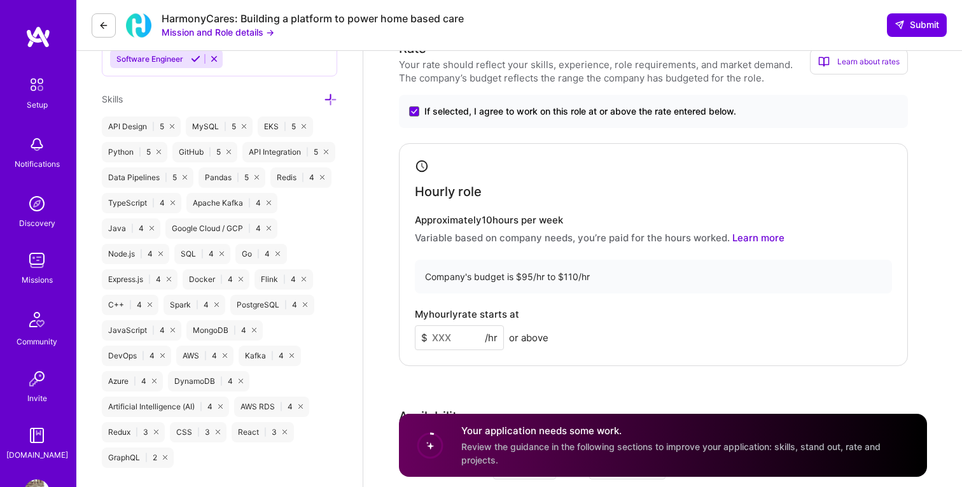
scroll to position [781, 0]
click at [462, 333] on input at bounding box center [459, 336] width 89 height 25
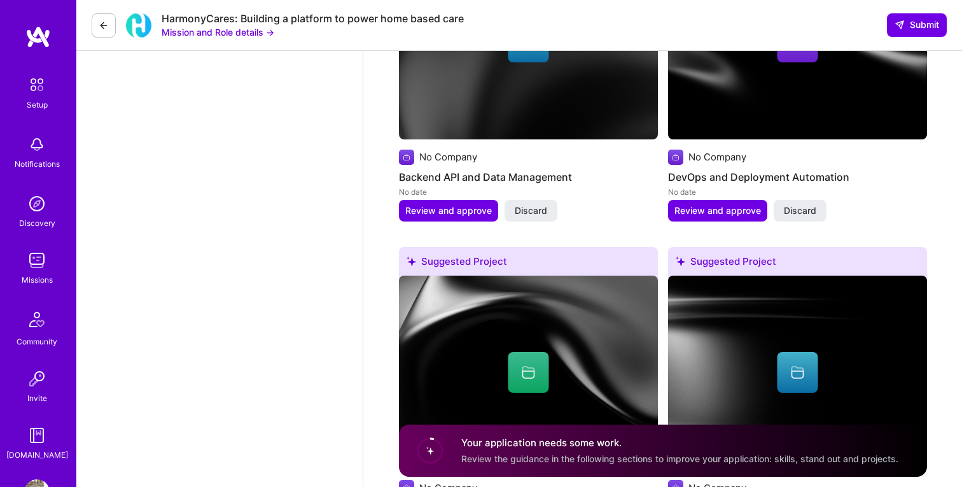
scroll to position [1715, 0]
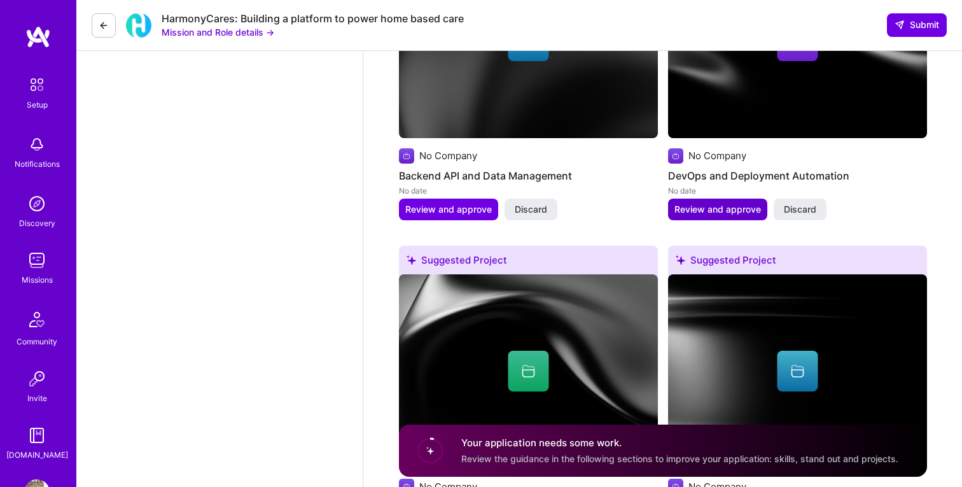
type input "100"
click at [690, 207] on span "Review and approve" at bounding box center [717, 209] width 87 height 13
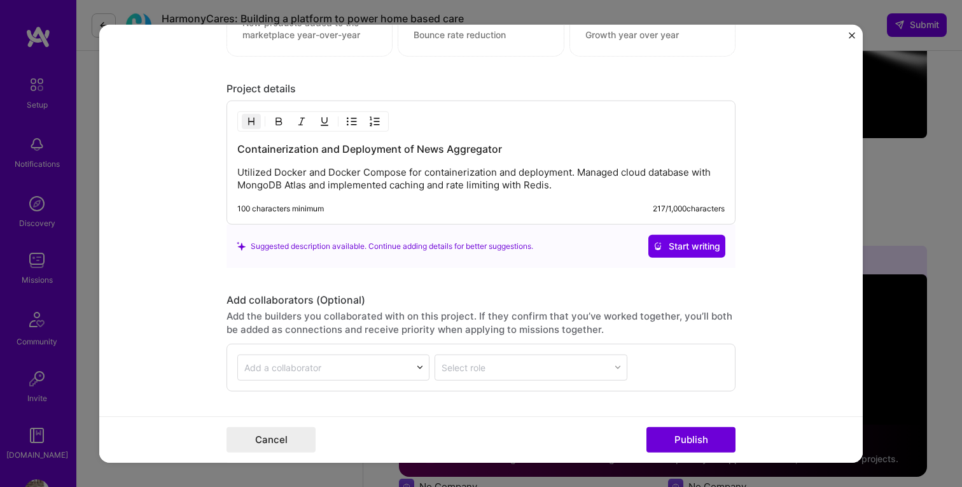
scroll to position [1103, 0]
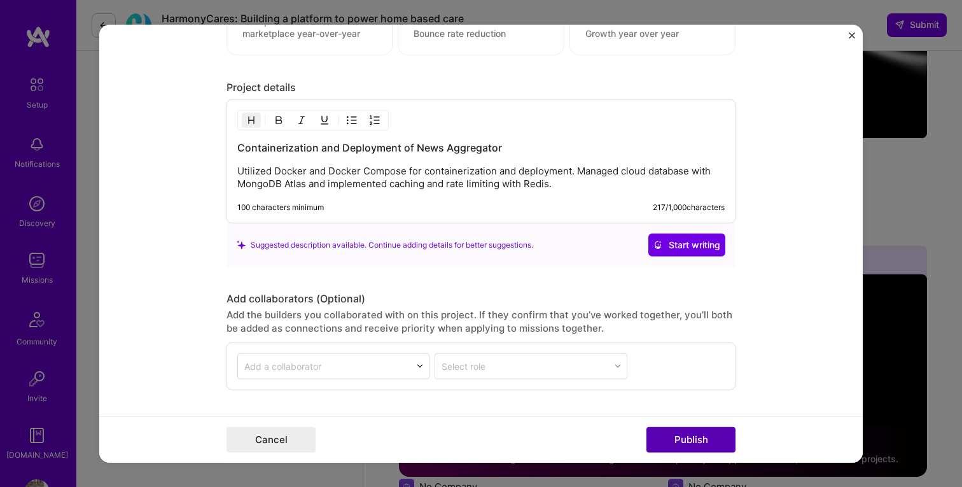
click at [701, 443] on button "Publish" at bounding box center [690, 439] width 89 height 25
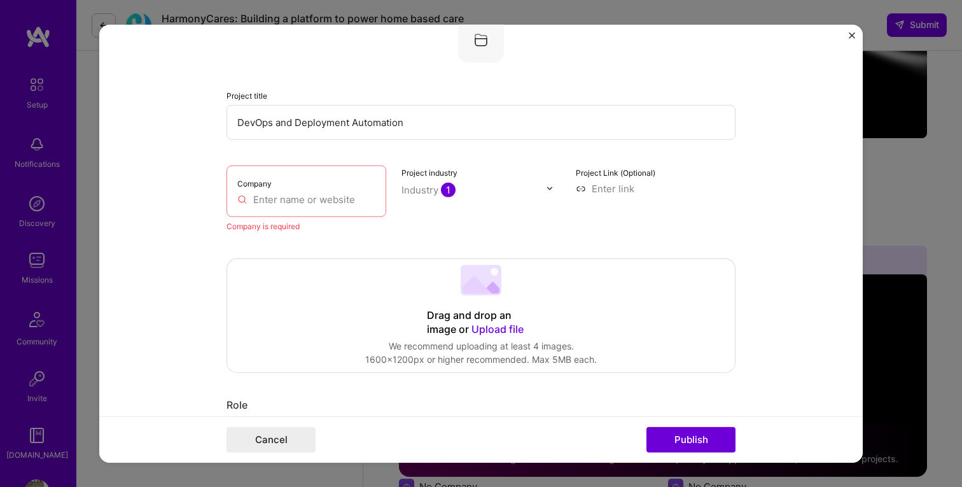
scroll to position [83, 0]
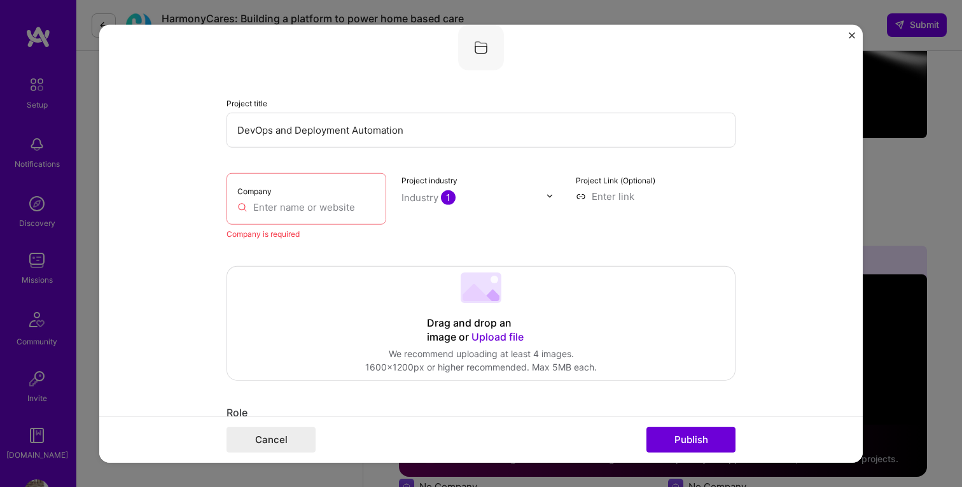
click at [321, 202] on input "text" at bounding box center [306, 206] width 138 height 13
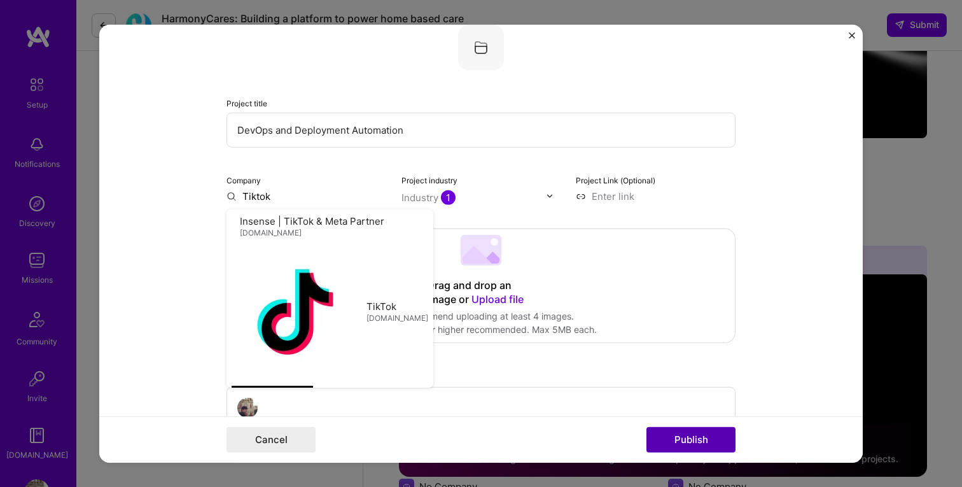
click at [681, 430] on button "Publish" at bounding box center [690, 439] width 89 height 25
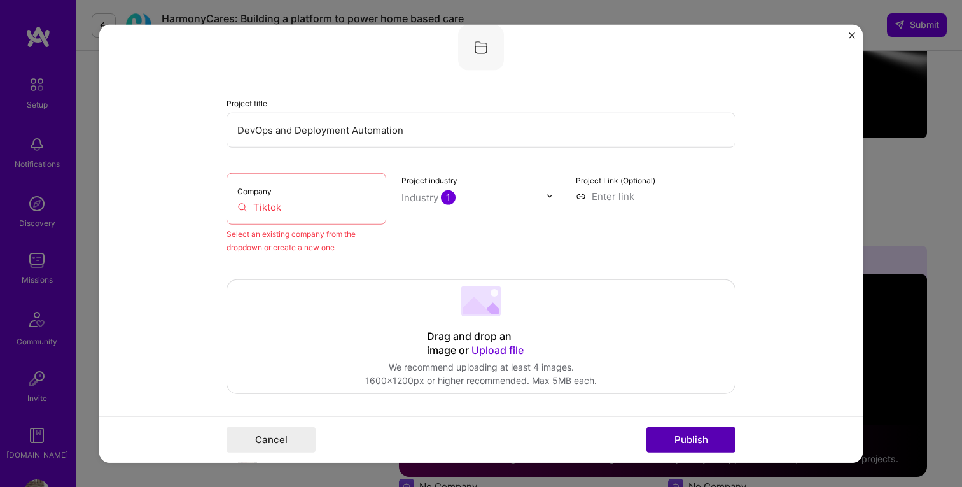
click at [685, 440] on button "Publish" at bounding box center [690, 439] width 89 height 25
click at [307, 208] on input "Tiktok" at bounding box center [306, 206] width 138 height 13
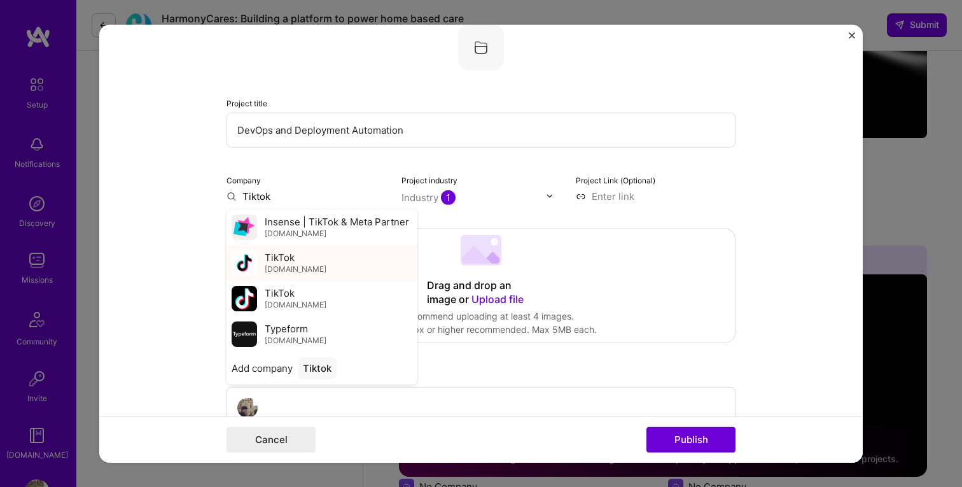
click at [311, 266] on div "TikTok tiktok.com" at bounding box center [322, 262] width 191 height 36
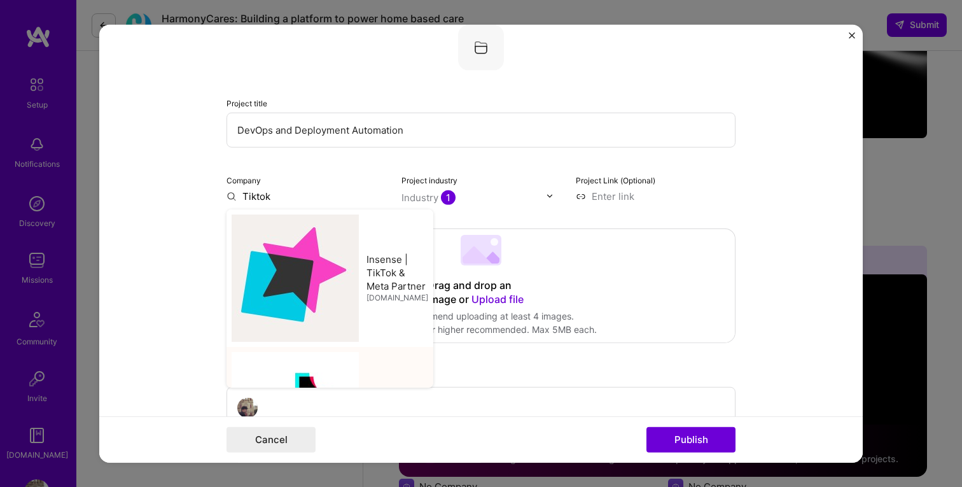
type input "TikTok"
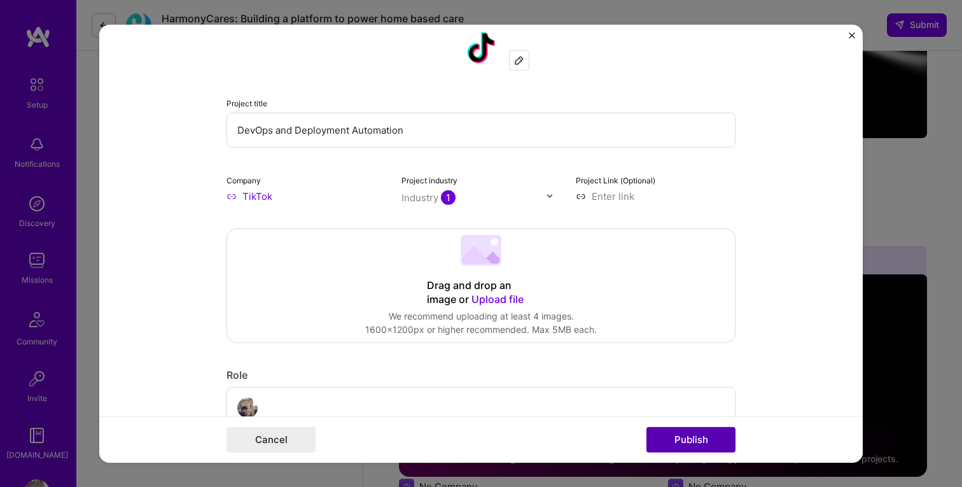
click at [694, 442] on button "Publish" at bounding box center [690, 439] width 89 height 25
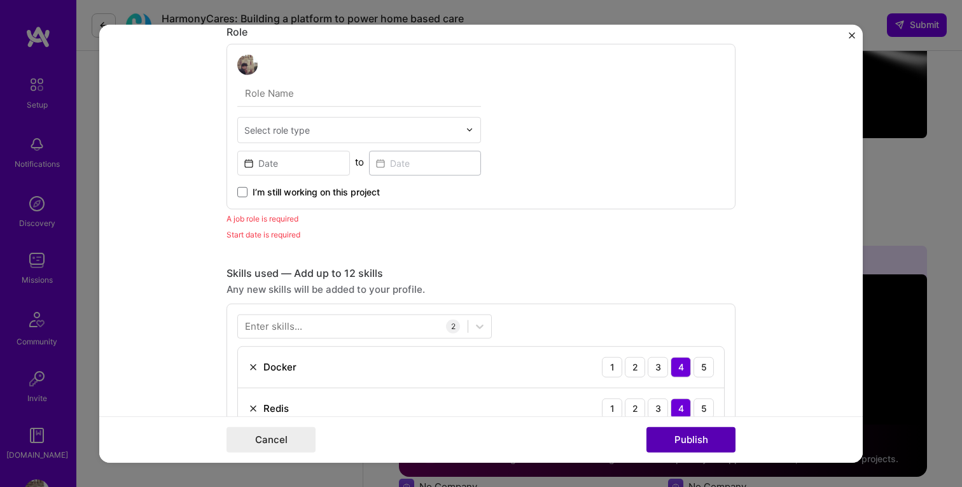
scroll to position [428, 0]
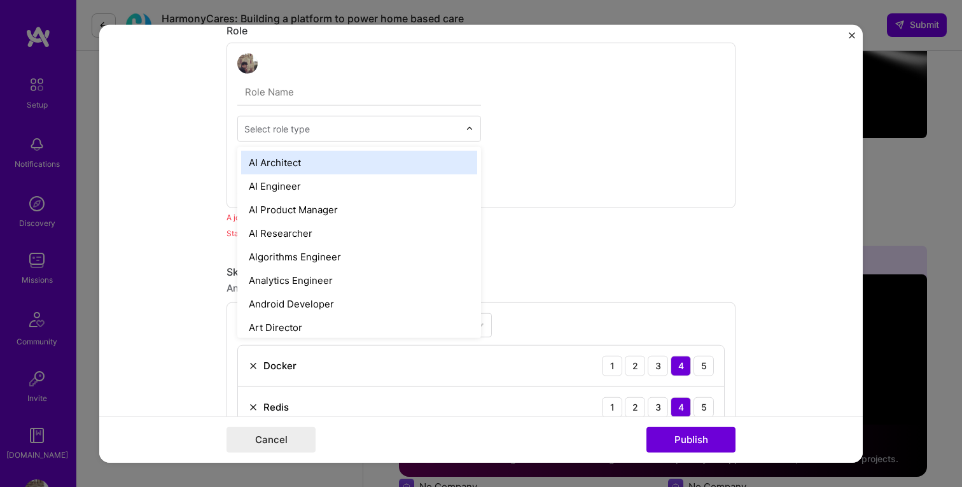
click at [302, 129] on div "Select role type" at bounding box center [277, 128] width 66 height 13
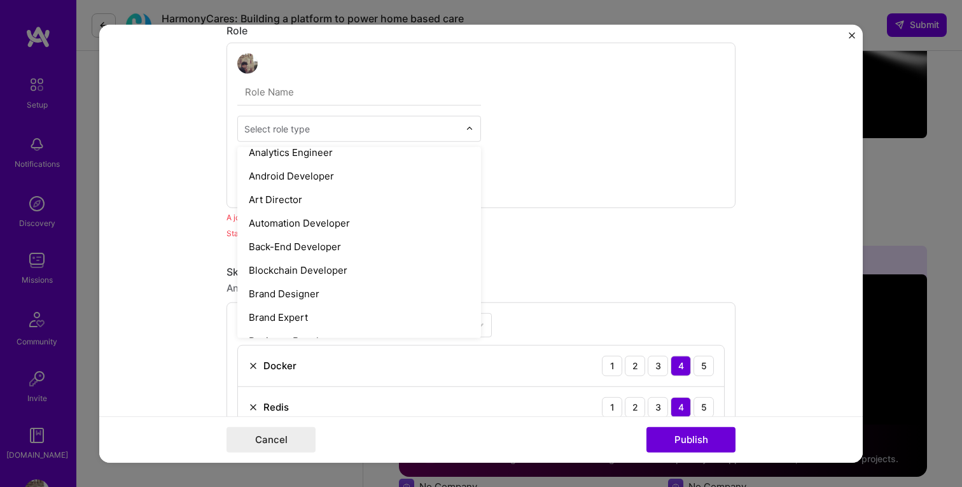
scroll to position [143, 0]
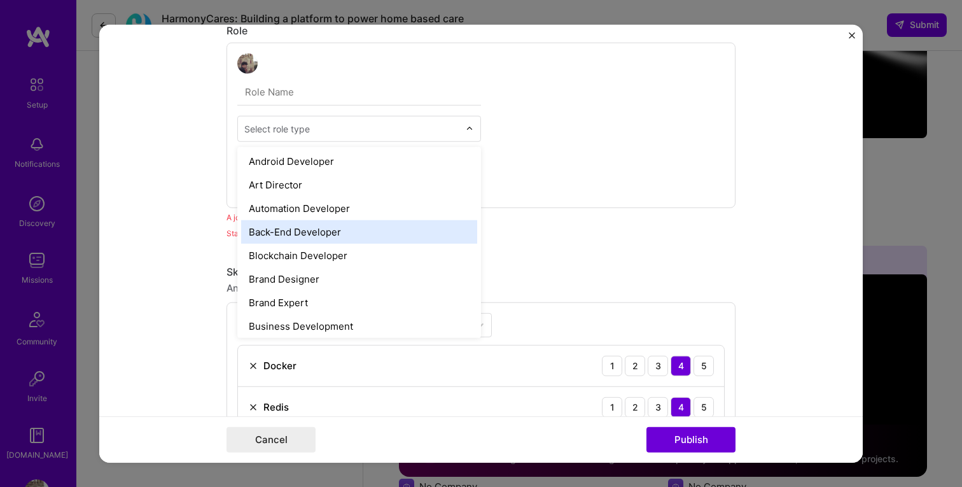
click at [307, 229] on div "Back-End Developer" at bounding box center [359, 232] width 236 height 24
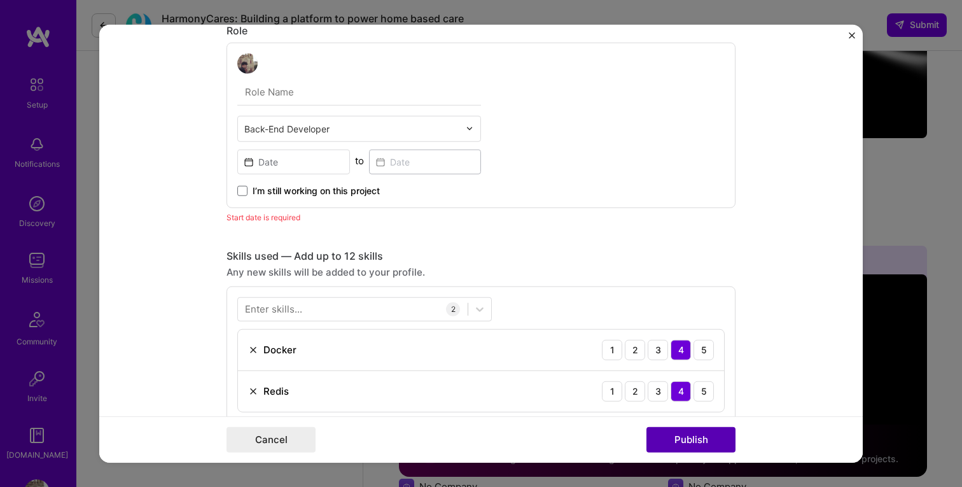
click at [713, 444] on button "Publish" at bounding box center [690, 439] width 89 height 25
click at [302, 166] on input at bounding box center [293, 161] width 113 height 25
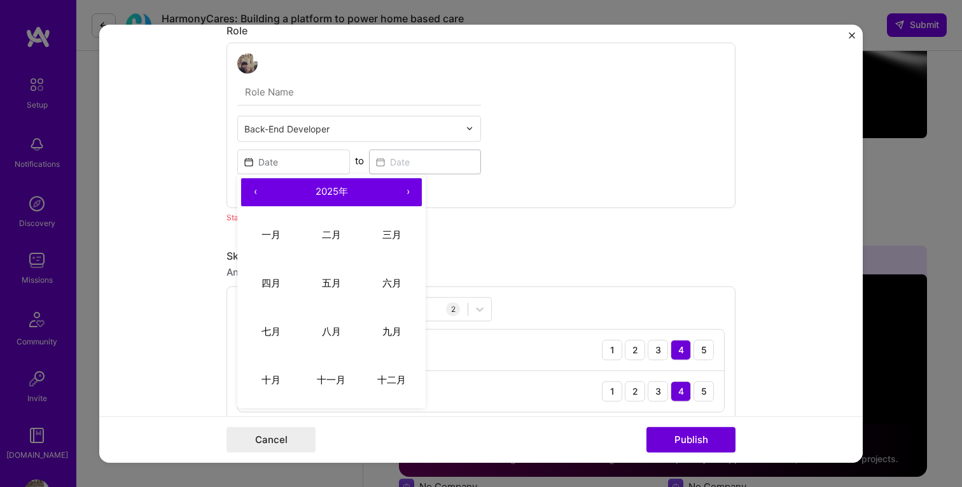
click at [405, 195] on button "›" at bounding box center [408, 192] width 28 height 28
click at [251, 193] on button "‹" at bounding box center [255, 192] width 28 height 28
click at [395, 327] on abbr "九月" at bounding box center [391, 331] width 19 height 12
type input "Sep, 2025"
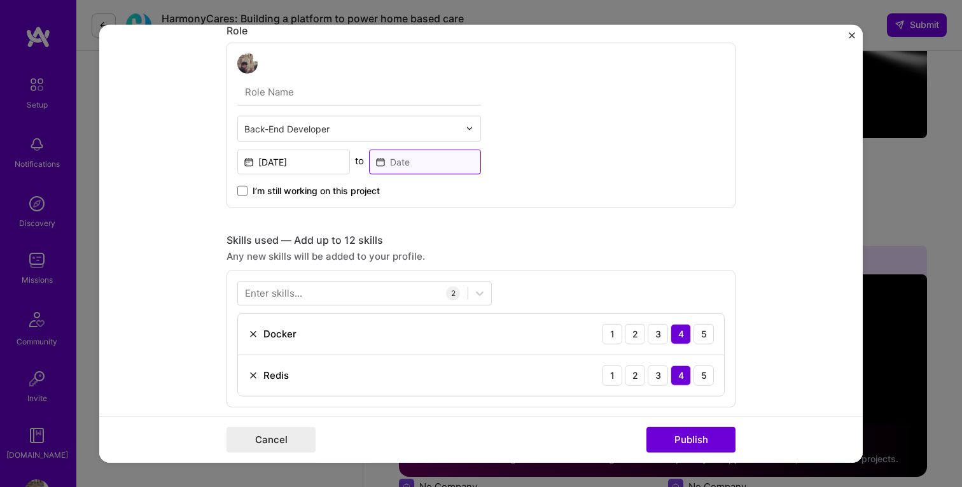
click at [412, 157] on input at bounding box center [425, 161] width 113 height 25
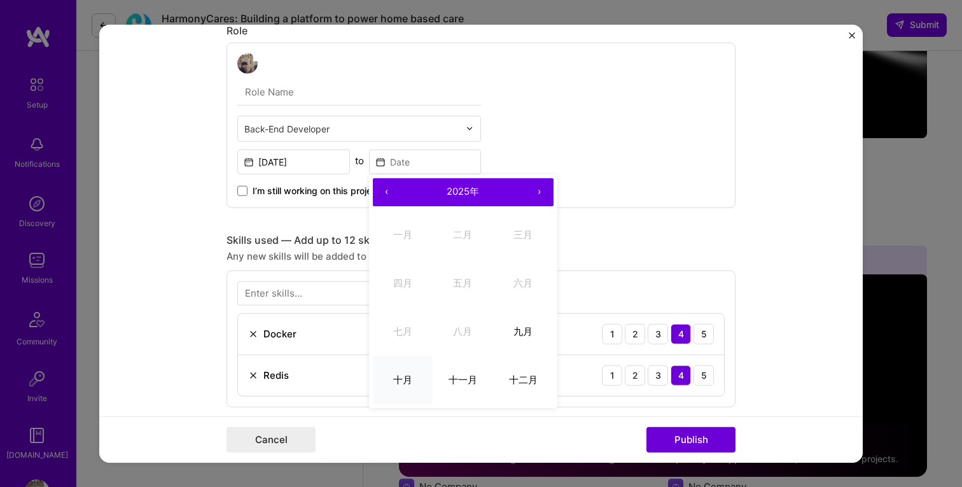
click at [406, 377] on abbr "十月" at bounding box center [402, 379] width 19 height 12
type input "Oct, 2025"
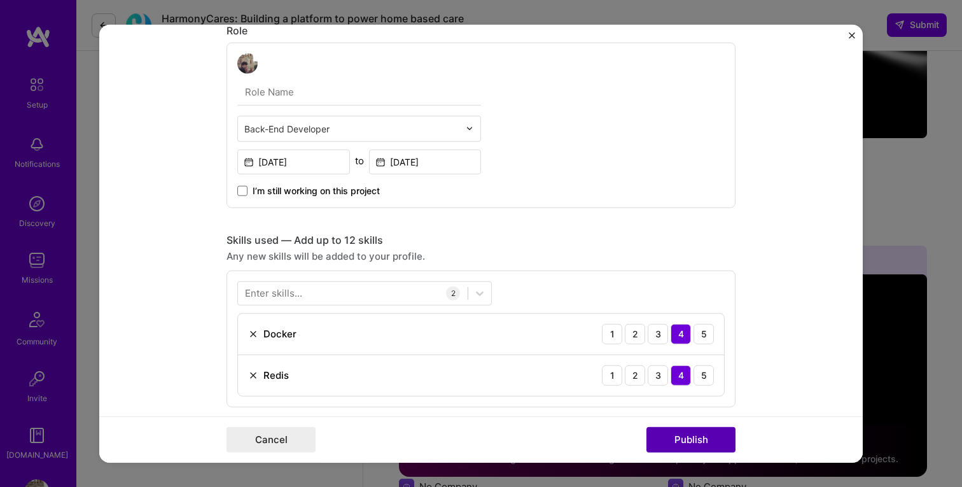
click at [687, 442] on button "Publish" at bounding box center [690, 439] width 89 height 25
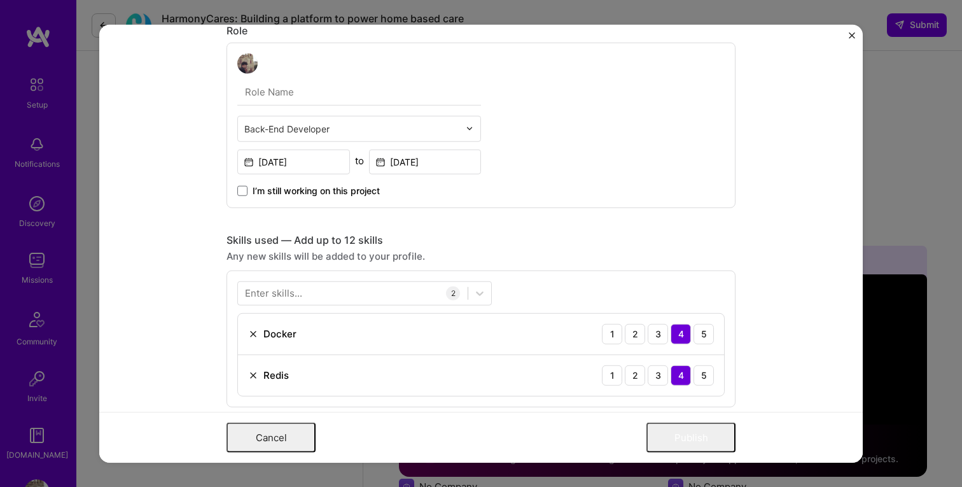
scroll to position [0, 0]
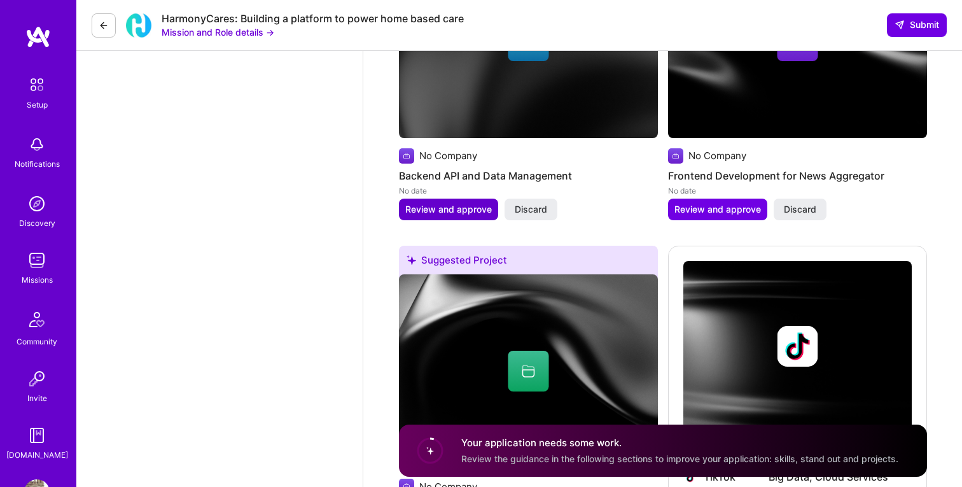
click at [464, 212] on span "Review and approve" at bounding box center [448, 209] width 87 height 13
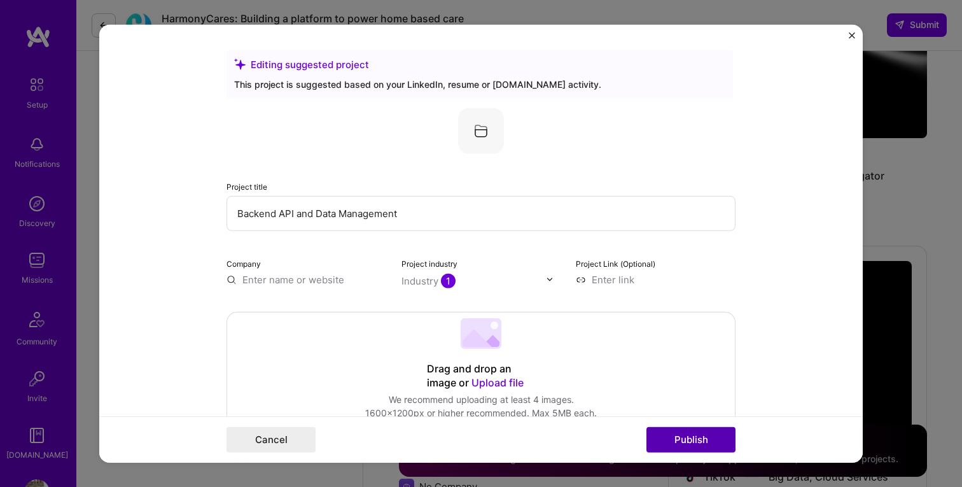
click at [690, 440] on button "Publish" at bounding box center [690, 439] width 89 height 25
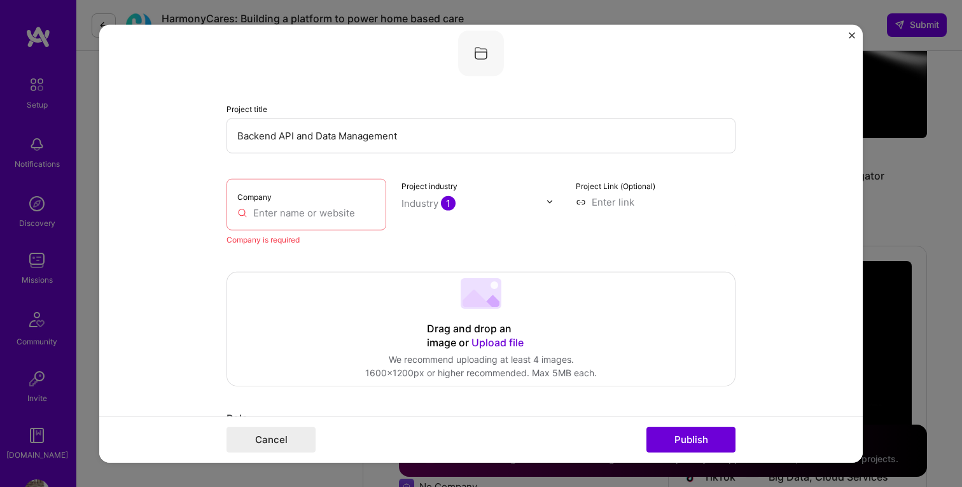
scroll to position [83, 0]
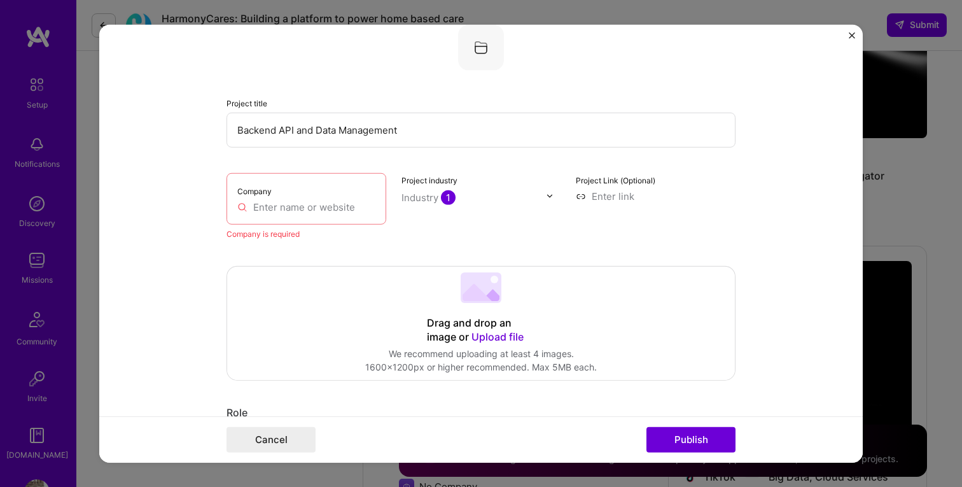
click at [296, 206] on input "text" at bounding box center [306, 206] width 138 height 13
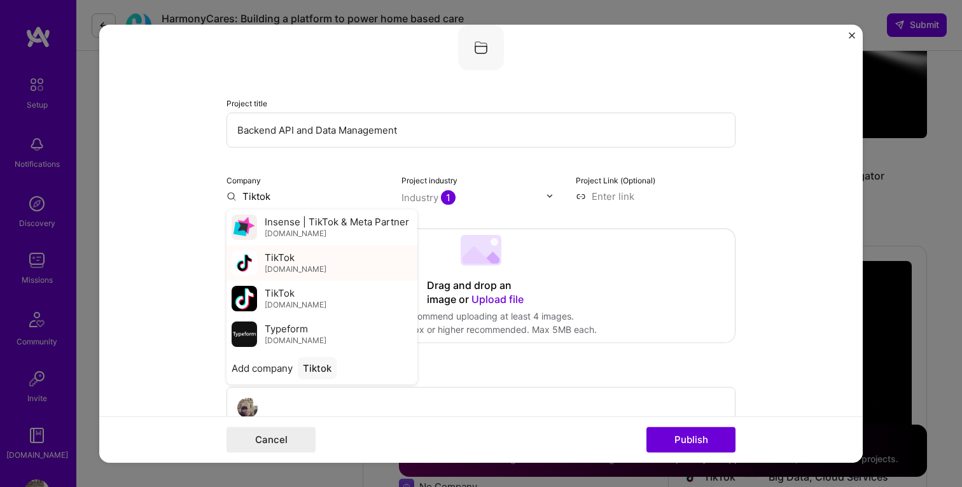
click at [286, 256] on span "TikTok" at bounding box center [280, 257] width 30 height 13
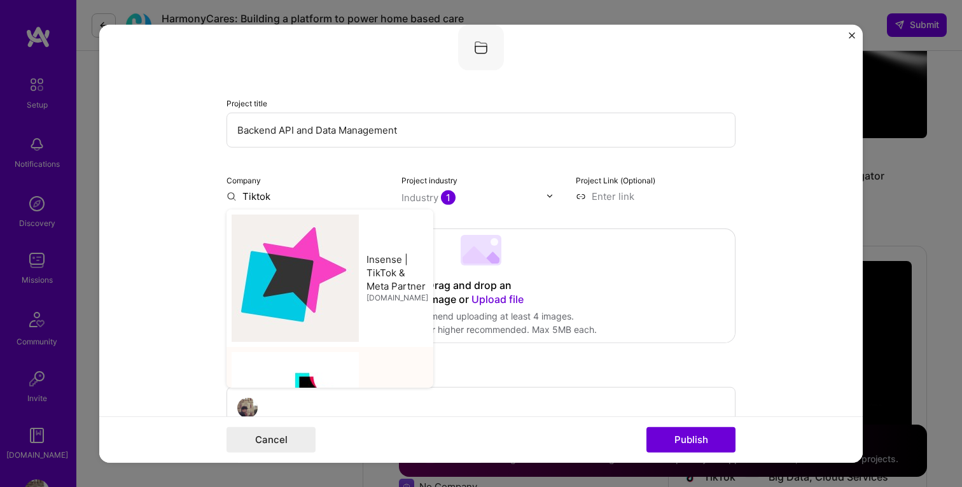
type input "TikTok"
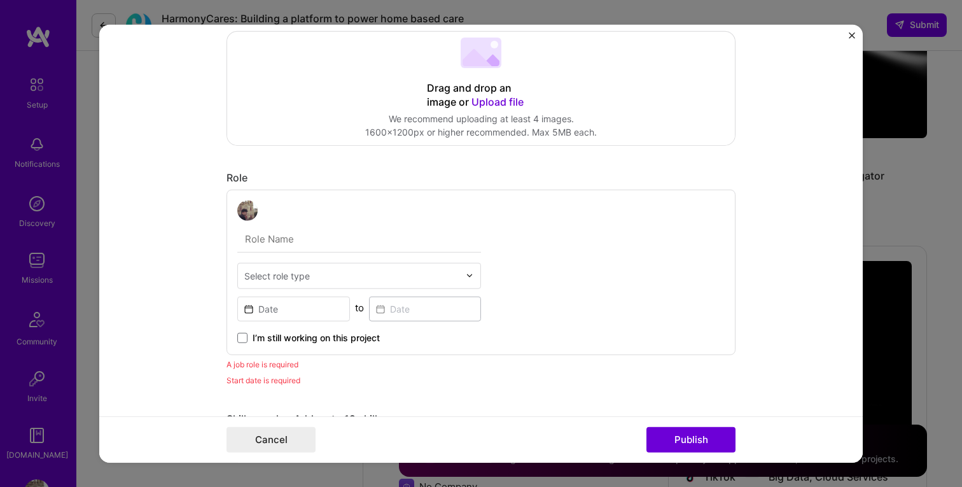
scroll to position [295, 0]
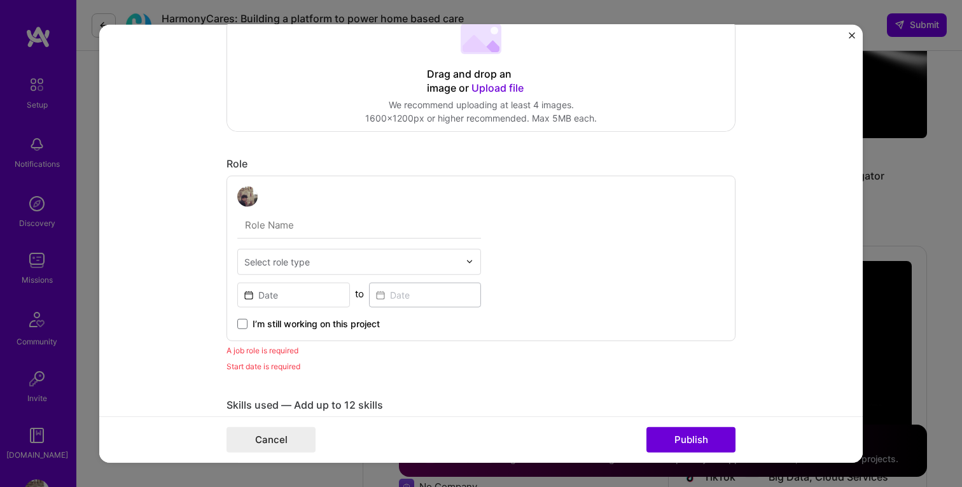
click at [326, 263] on input "text" at bounding box center [351, 261] width 215 height 13
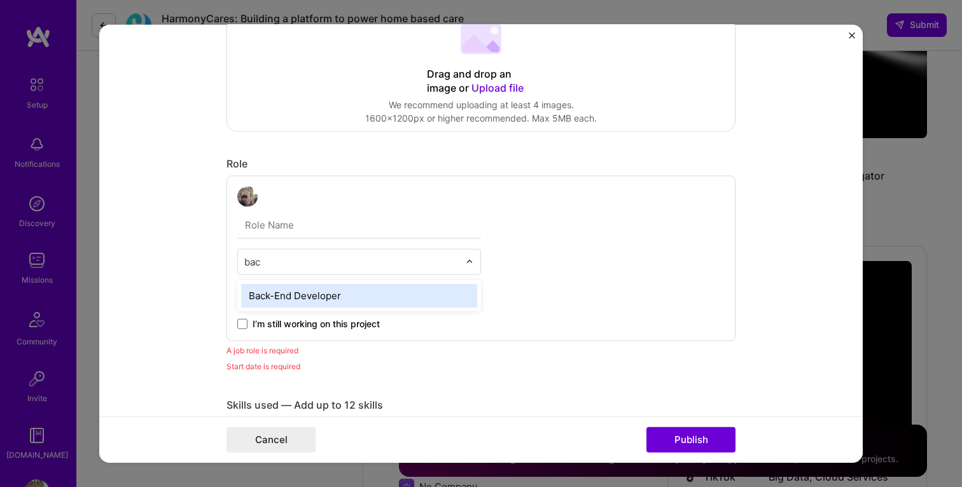
type input "back"
click at [305, 290] on div "Back-End Developer" at bounding box center [359, 295] width 236 height 24
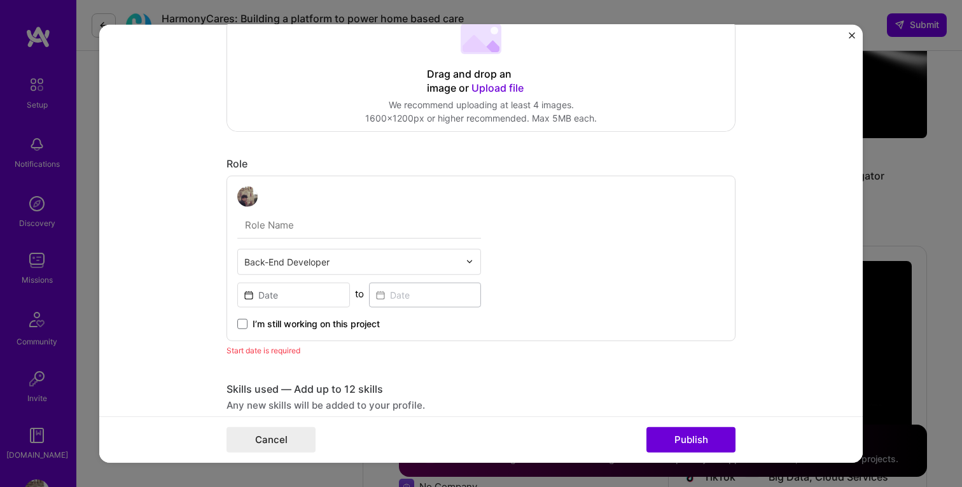
click at [381, 263] on input "text" at bounding box center [351, 261] width 215 height 13
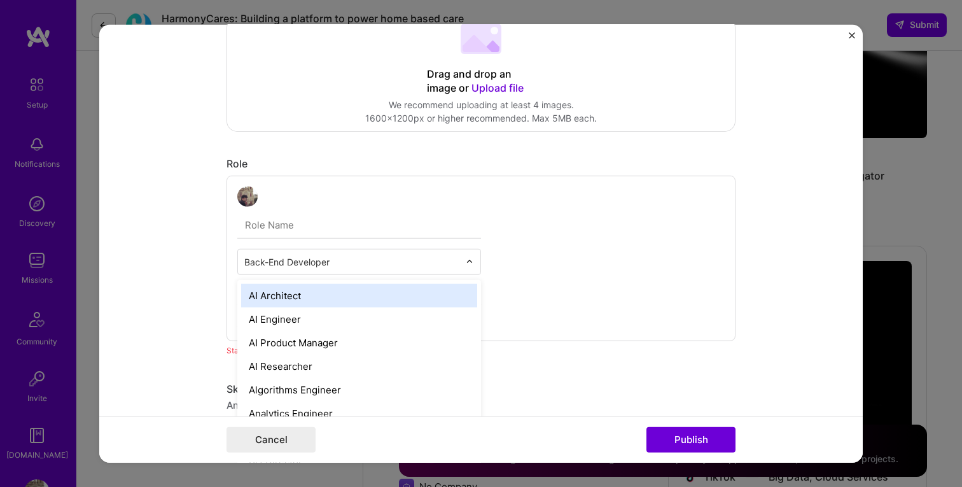
type input "r"
type input "archi"
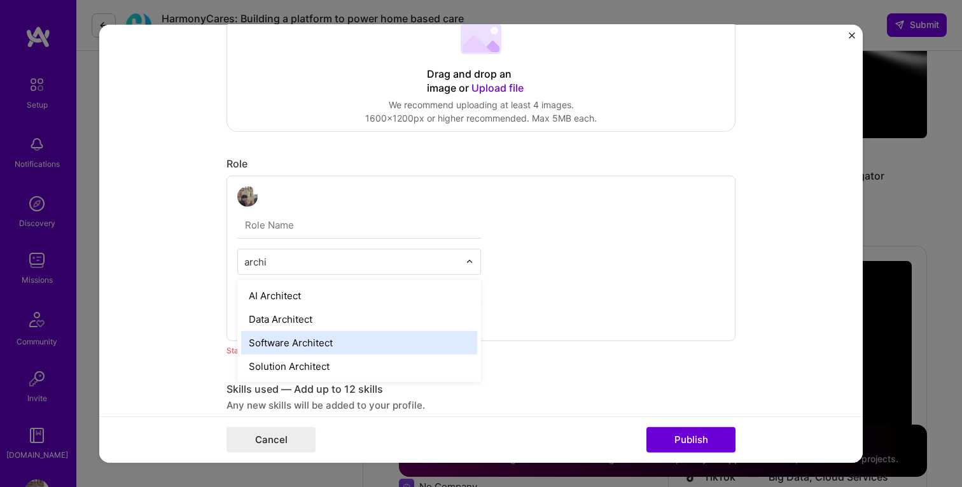
click at [363, 339] on div "Software Architect" at bounding box center [359, 342] width 236 height 24
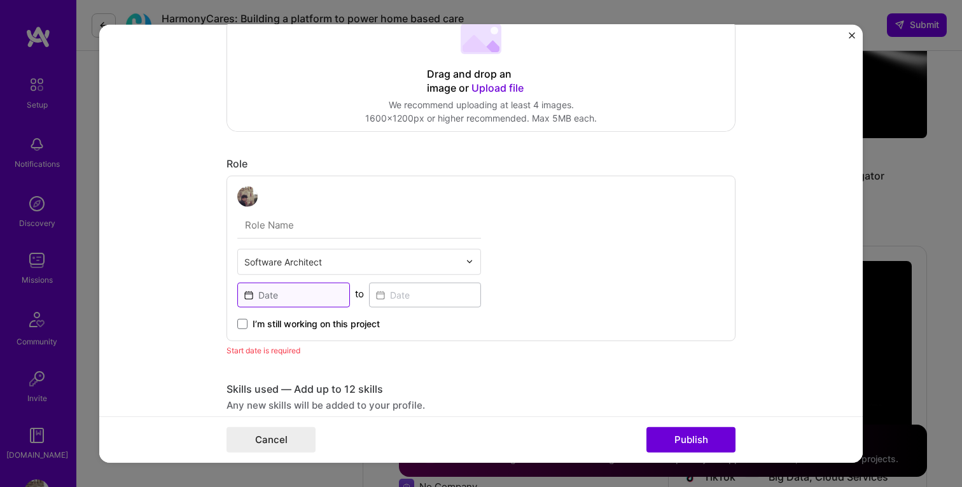
click at [285, 287] on input at bounding box center [293, 294] width 113 height 25
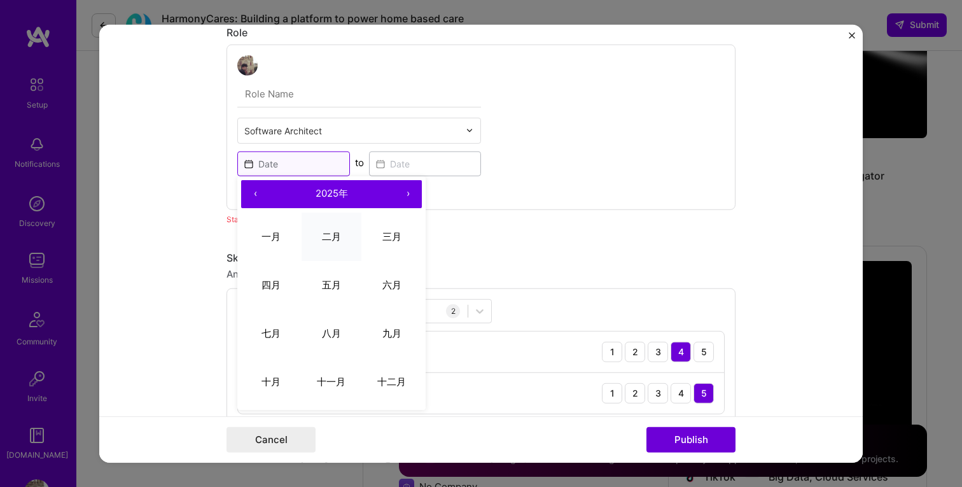
scroll to position [441, 0]
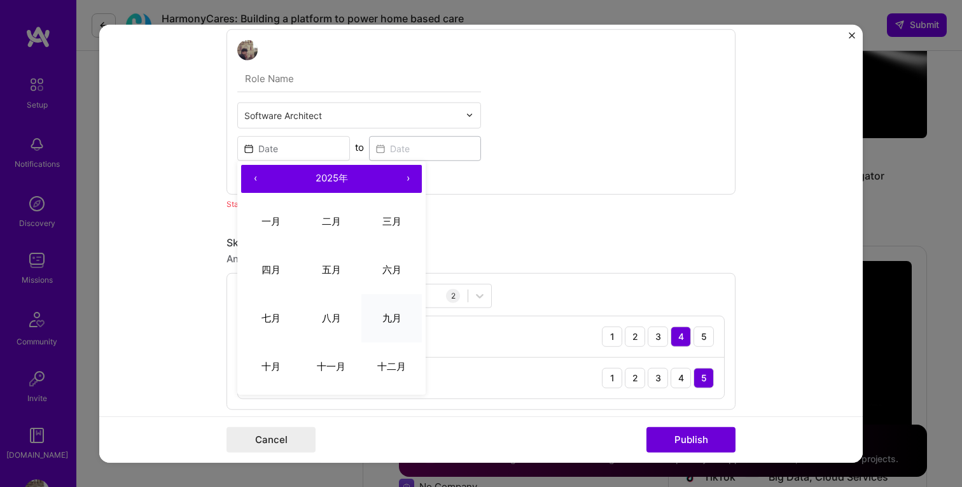
click at [391, 300] on button "九月" at bounding box center [391, 318] width 60 height 48
type input "Sep, 2025"
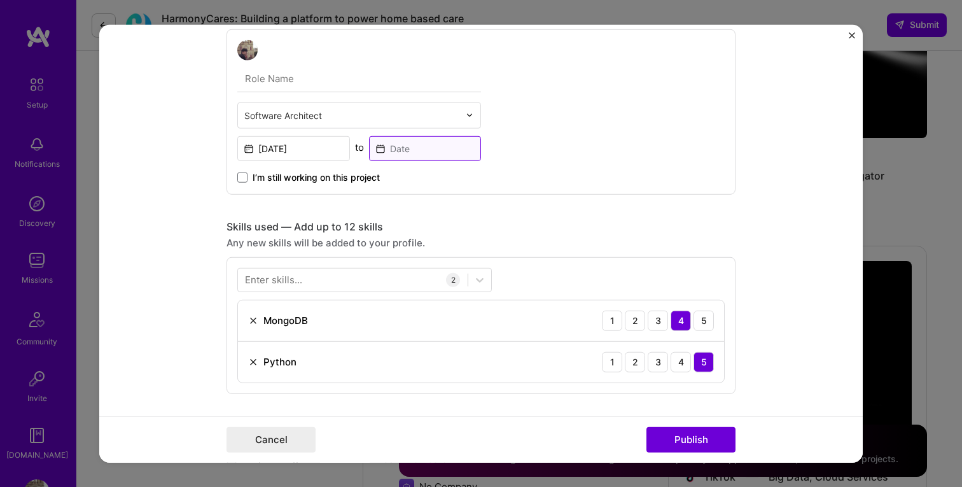
click at [421, 146] on input at bounding box center [425, 148] width 113 height 25
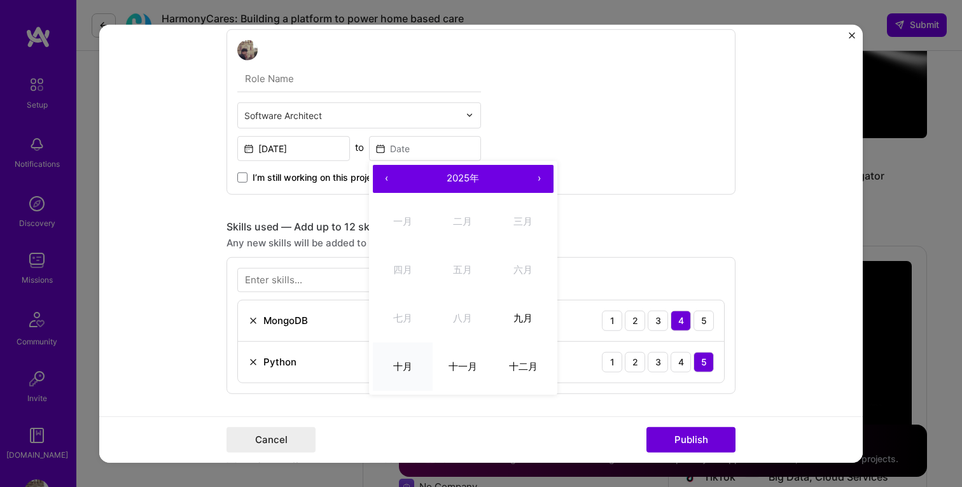
click at [410, 368] on abbr "十月" at bounding box center [402, 366] width 19 height 12
type input "Oct, 2025"
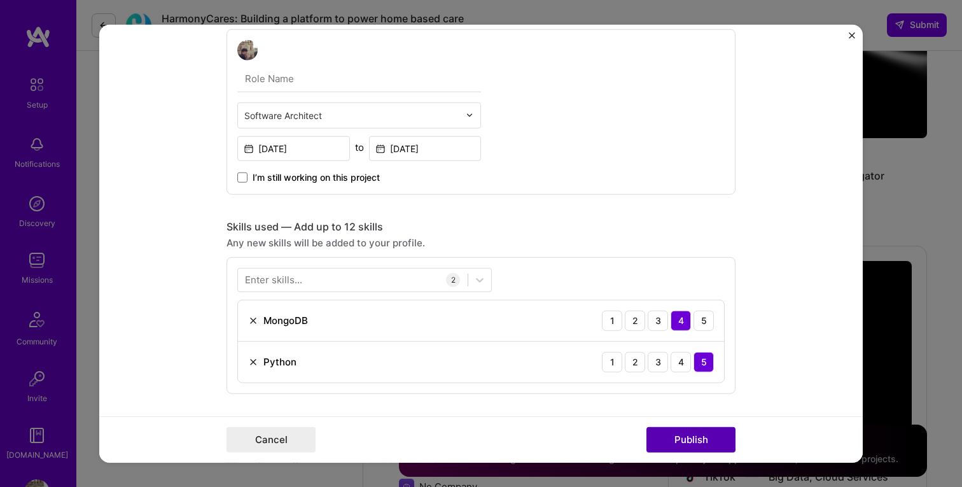
click at [688, 431] on button "Publish" at bounding box center [690, 439] width 89 height 25
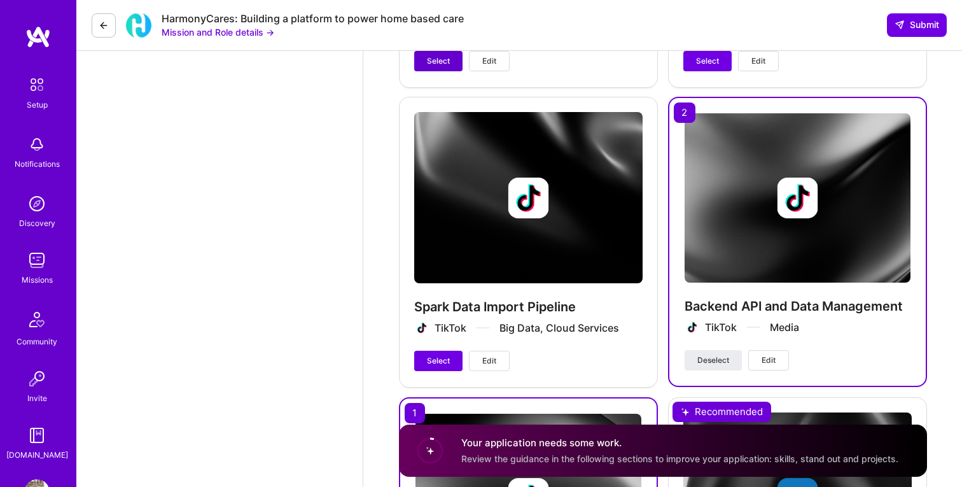
scroll to position [2144, 0]
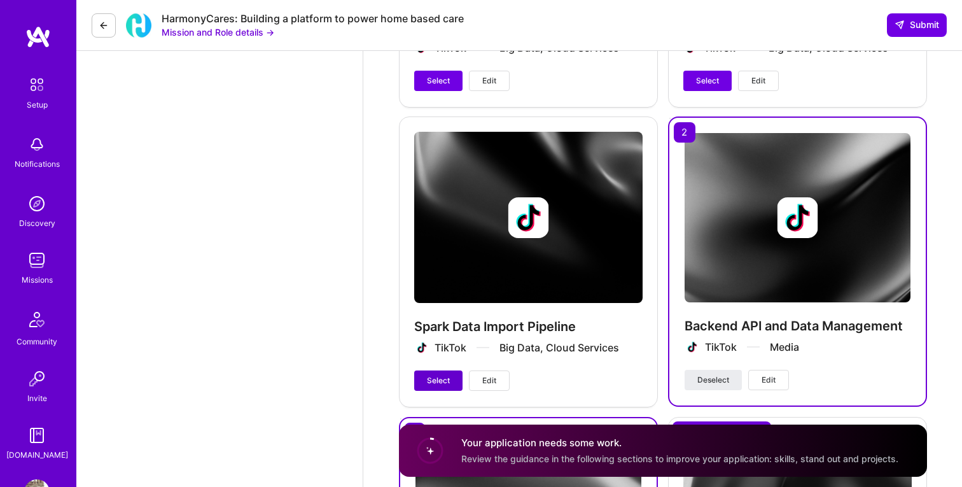
click at [440, 379] on span "Select" at bounding box center [438, 380] width 23 height 11
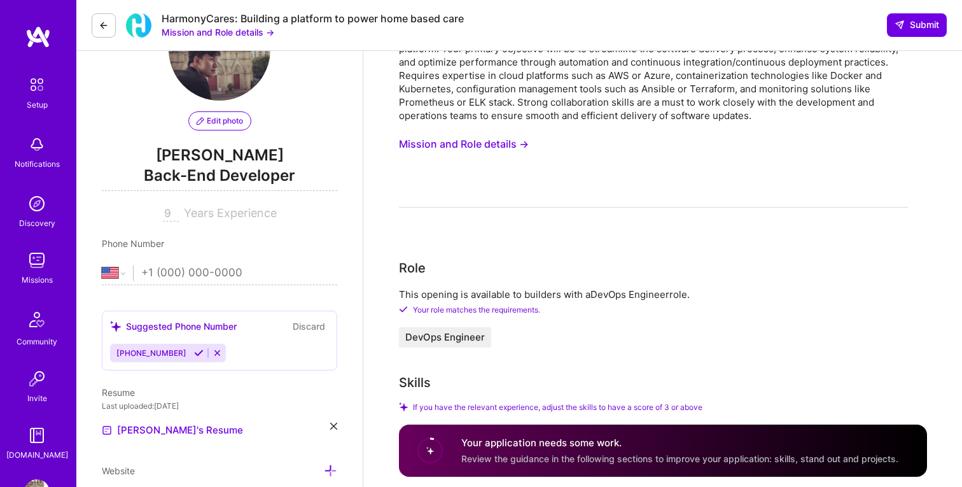
scroll to position [0, 0]
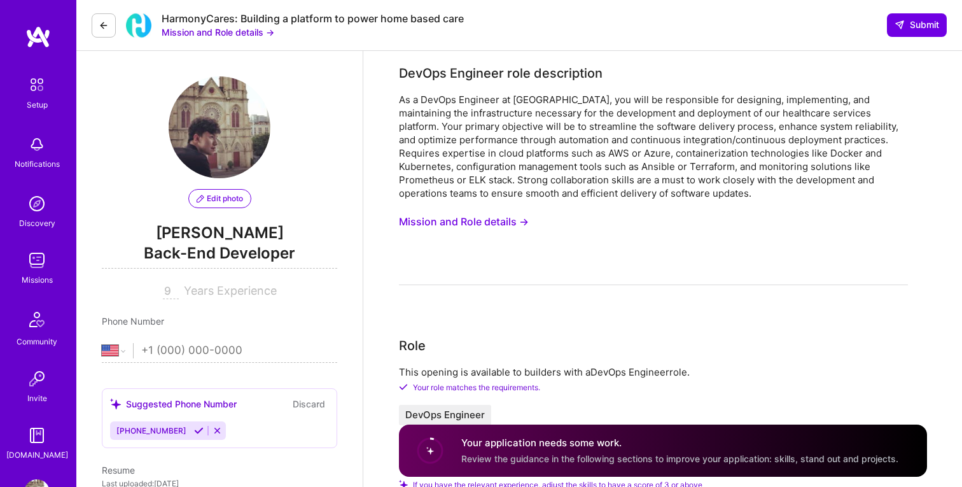
click at [489, 225] on button "Mission and Role details →" at bounding box center [464, 222] width 130 height 24
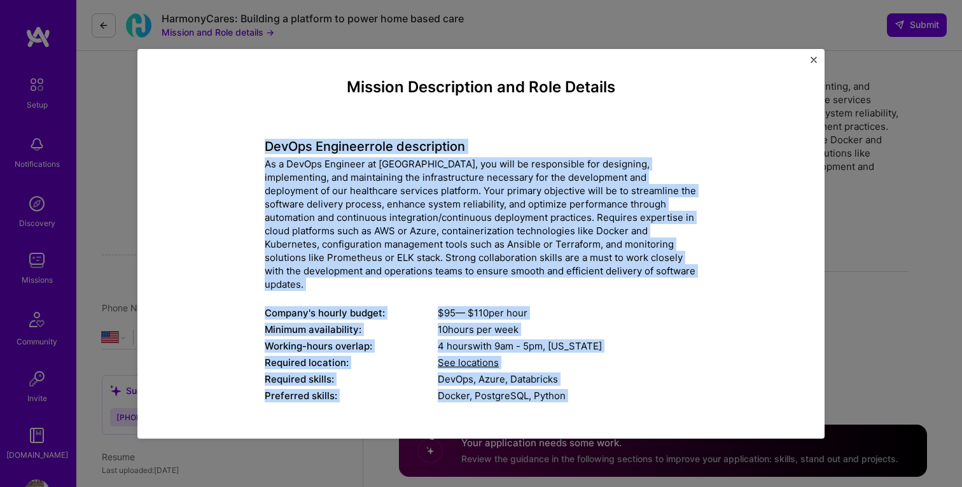
drag, startPoint x: 555, startPoint y: 396, endPoint x: 263, endPoint y: 142, distance: 387.0
click at [263, 142] on div "Mission Description and Role Details DevOps Engineer role description As a DevO…" at bounding box center [481, 343] width 629 height 530
copy div "DevOps Engineer role description As a DevOps Engineer at HarmonyCares, you will…"
click at [816, 64] on button "Close" at bounding box center [814, 63] width 6 height 13
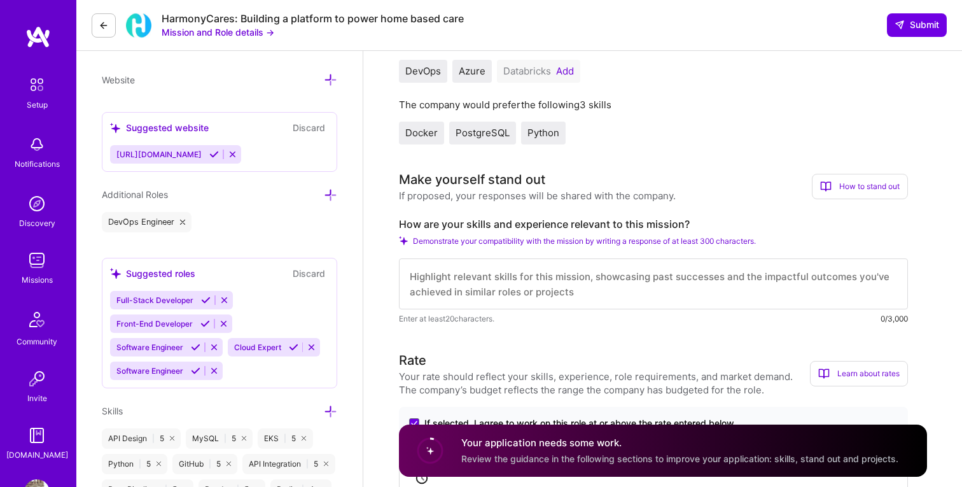
scroll to position [473, 0]
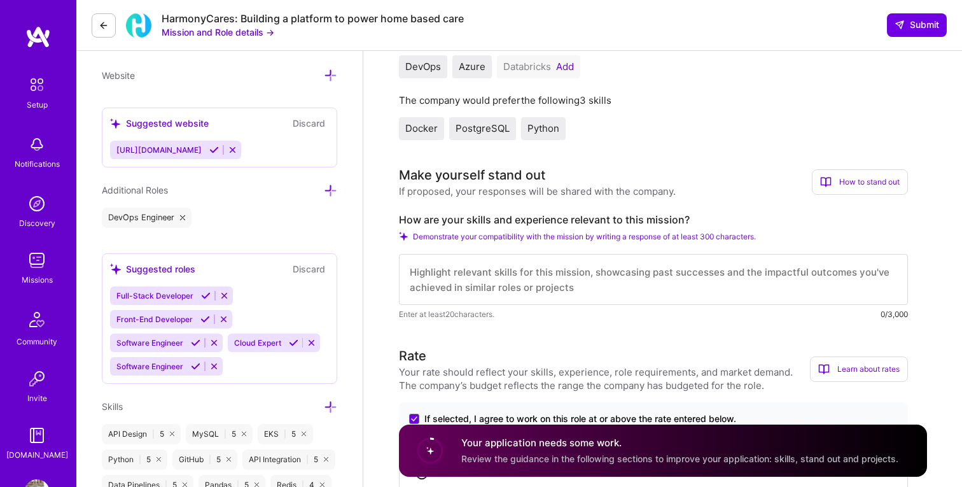
click at [522, 270] on textarea at bounding box center [653, 279] width 509 height 51
paste textarea "I’m very interested in the DevOps Engineer position at HarmonyCares. With over …"
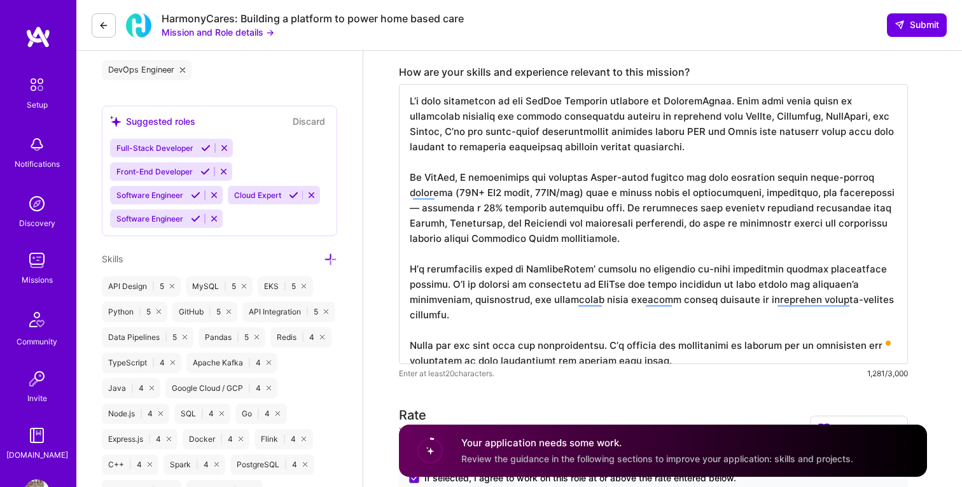
scroll to position [621, 0]
type textarea "I’m very interested in the DevOps Engineer position at HarmonyCares. With over …"
click at [923, 27] on span "Submit" at bounding box center [917, 24] width 45 height 13
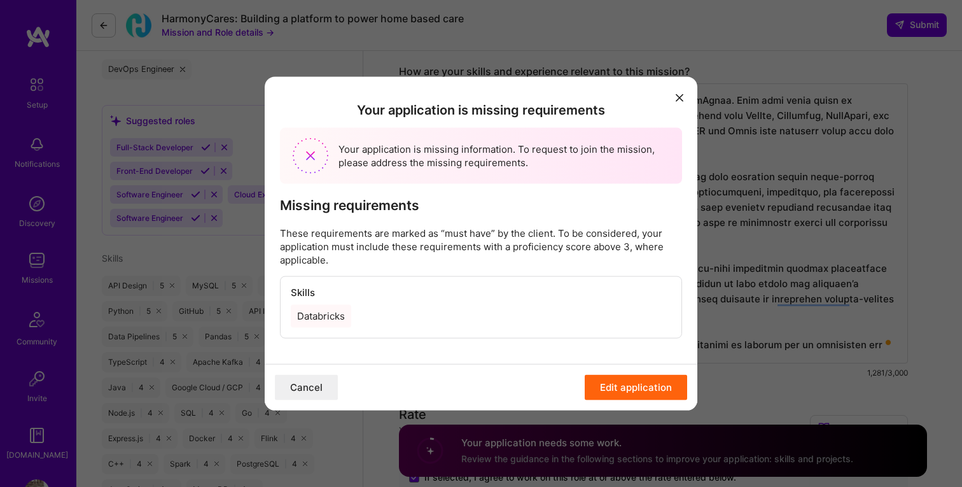
click at [314, 322] on div "Databricks" at bounding box center [321, 316] width 60 height 23
click at [322, 310] on div "Databricks" at bounding box center [321, 316] width 60 height 23
click at [677, 97] on icon "modal" at bounding box center [680, 98] width 8 height 8
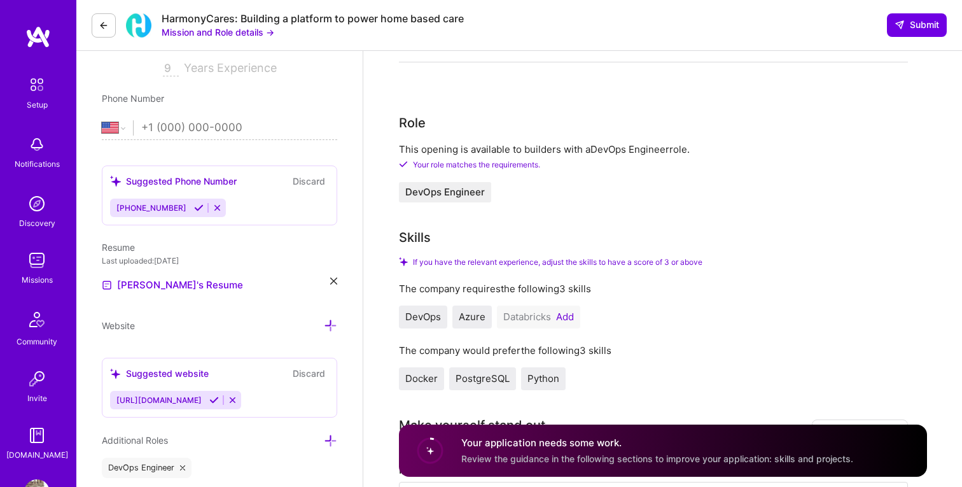
scroll to position [224, 0]
click at [569, 318] on button "Add" at bounding box center [565, 316] width 18 height 10
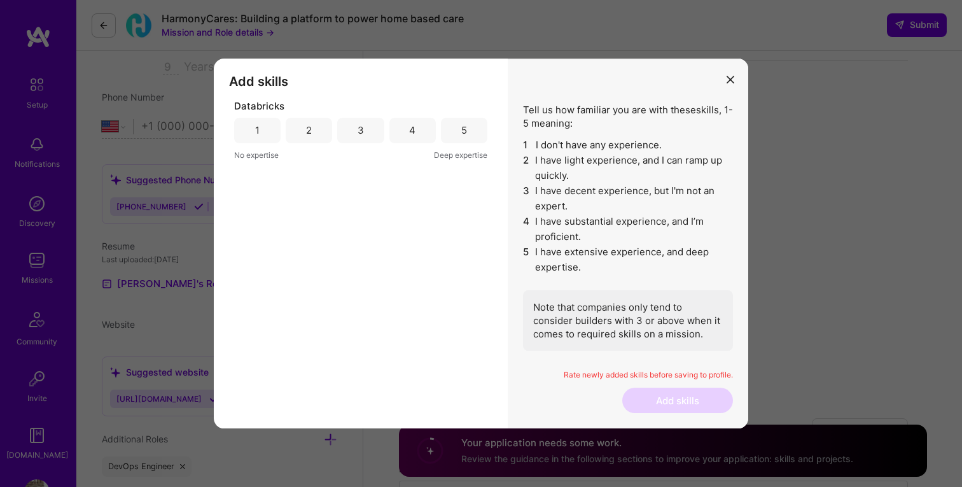
click at [367, 121] on div "3" at bounding box center [360, 130] width 46 height 25
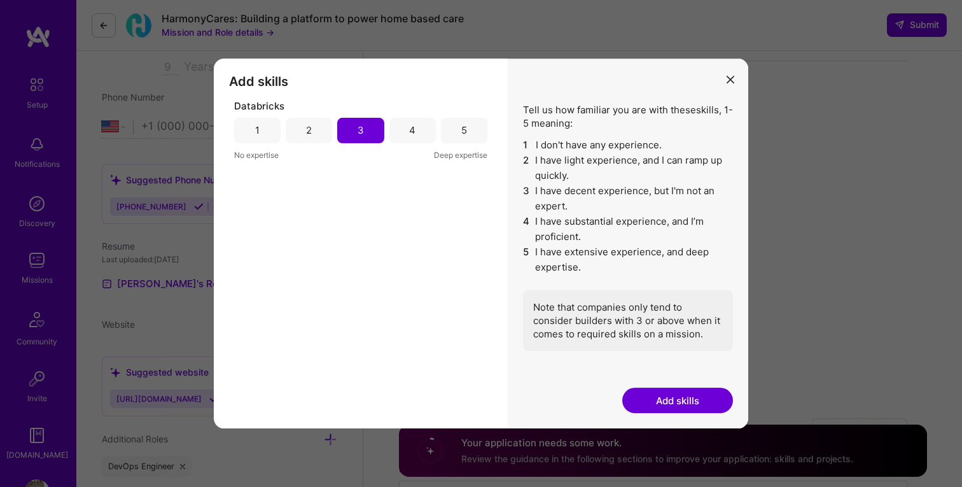
click at [696, 400] on button "Add skills" at bounding box center [677, 399] width 111 height 25
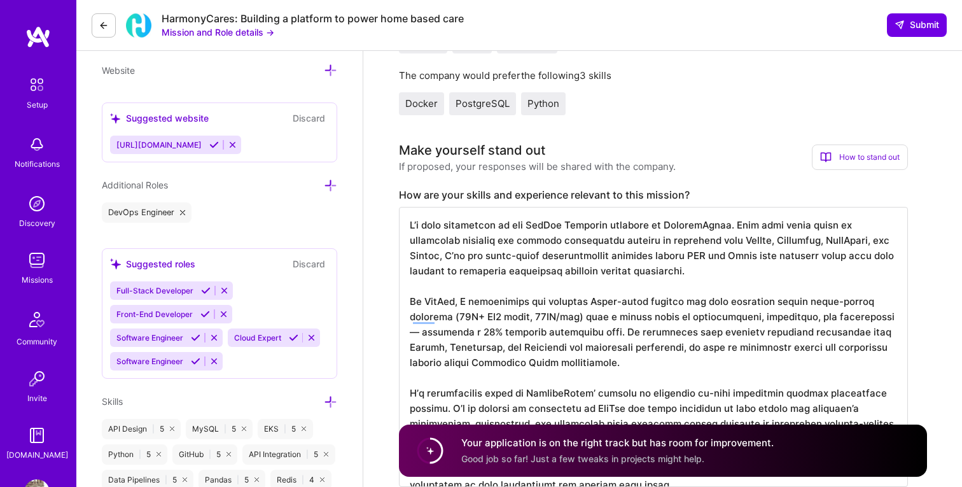
scroll to position [483, 0]
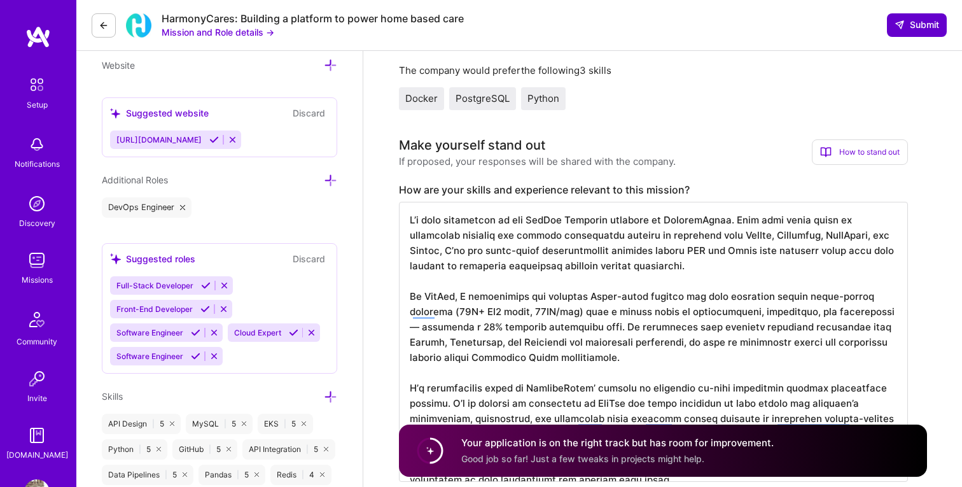
click at [916, 26] on span "Submit" at bounding box center [917, 24] width 45 height 13
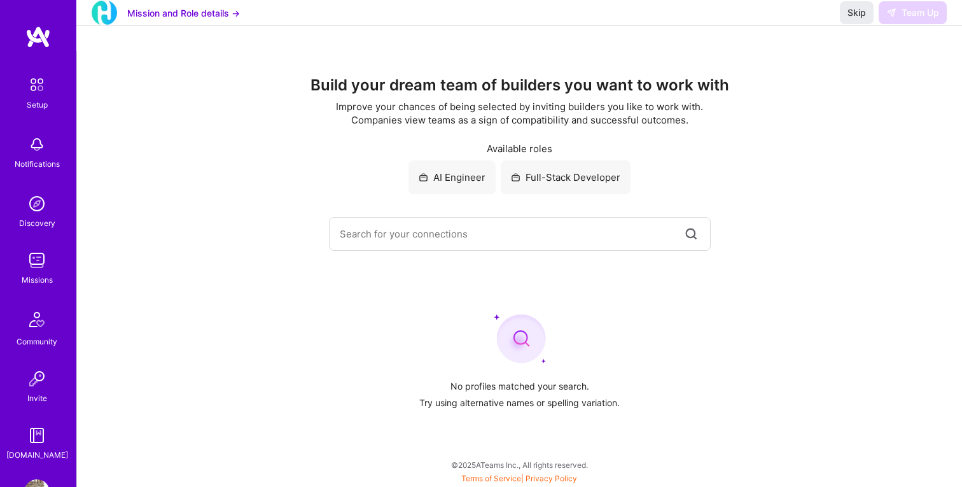
click at [32, 270] on img at bounding box center [36, 260] width 25 height 25
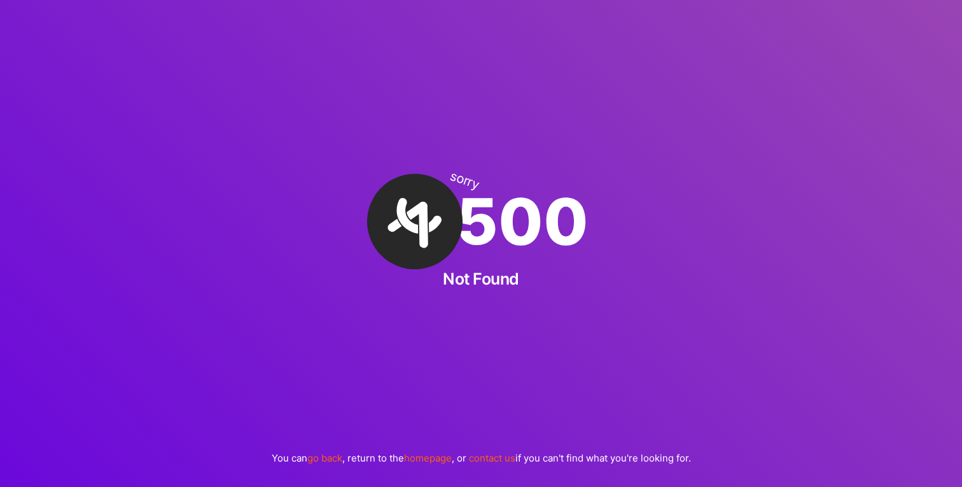
click at [321, 457] on link "go back" at bounding box center [324, 458] width 35 height 12
click at [327, 463] on link "go back" at bounding box center [324, 458] width 35 height 12
click at [441, 457] on link "homepage" at bounding box center [428, 458] width 48 height 12
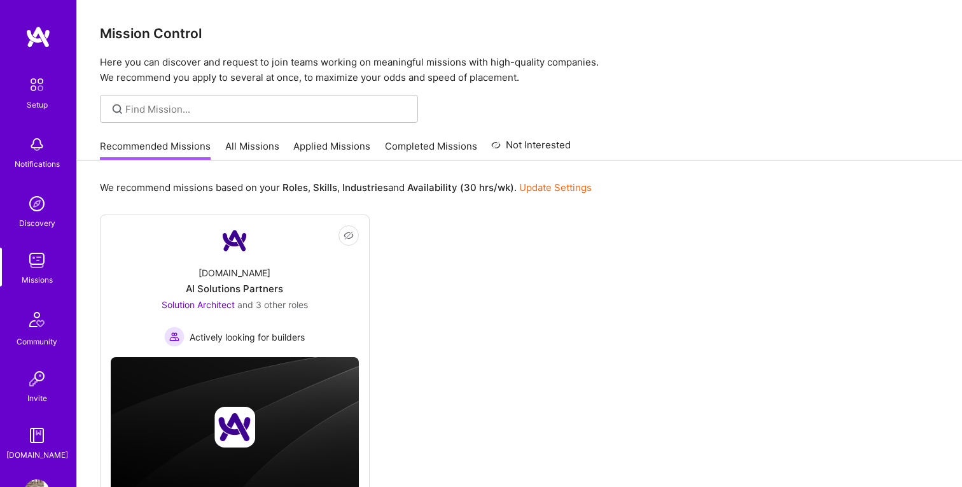
scroll to position [63, 0]
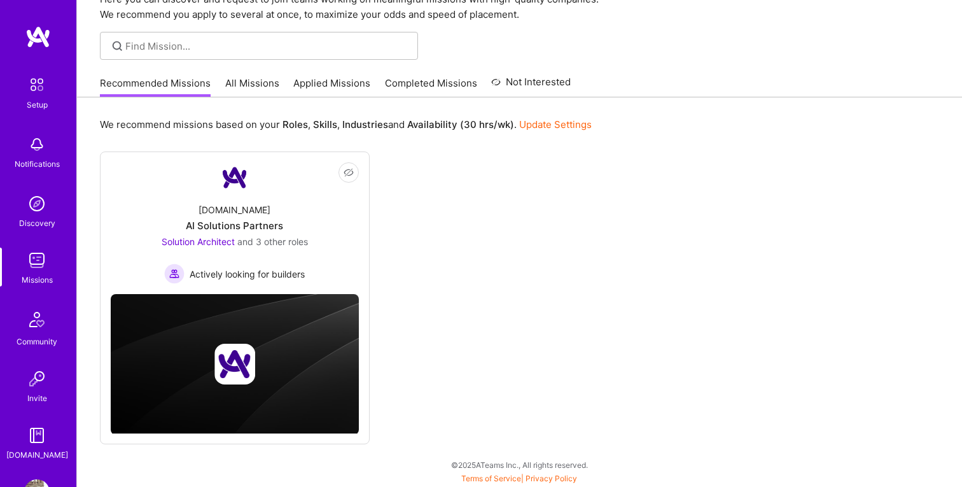
click at [245, 85] on link "All Missions" at bounding box center [252, 86] width 54 height 21
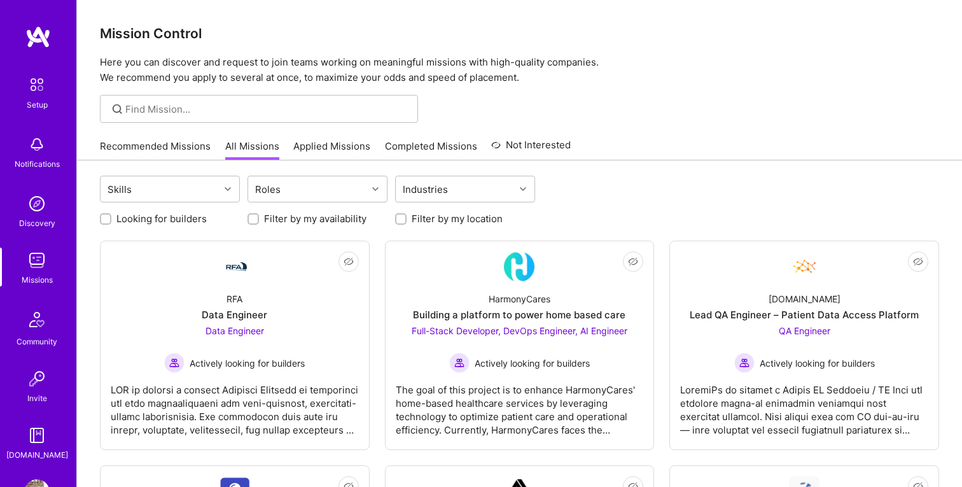
click at [322, 143] on link "Applied Missions" at bounding box center [331, 149] width 77 height 21
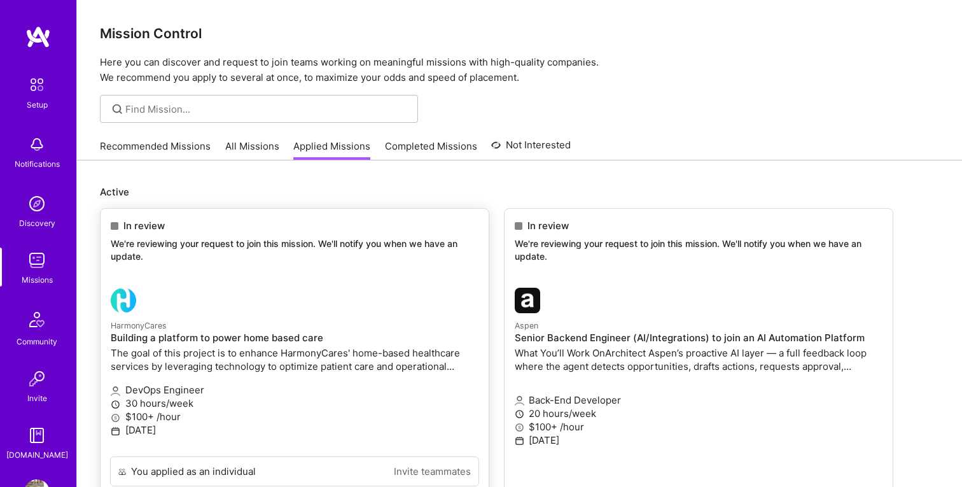
scroll to position [118, 0]
